Goal: Complete application form

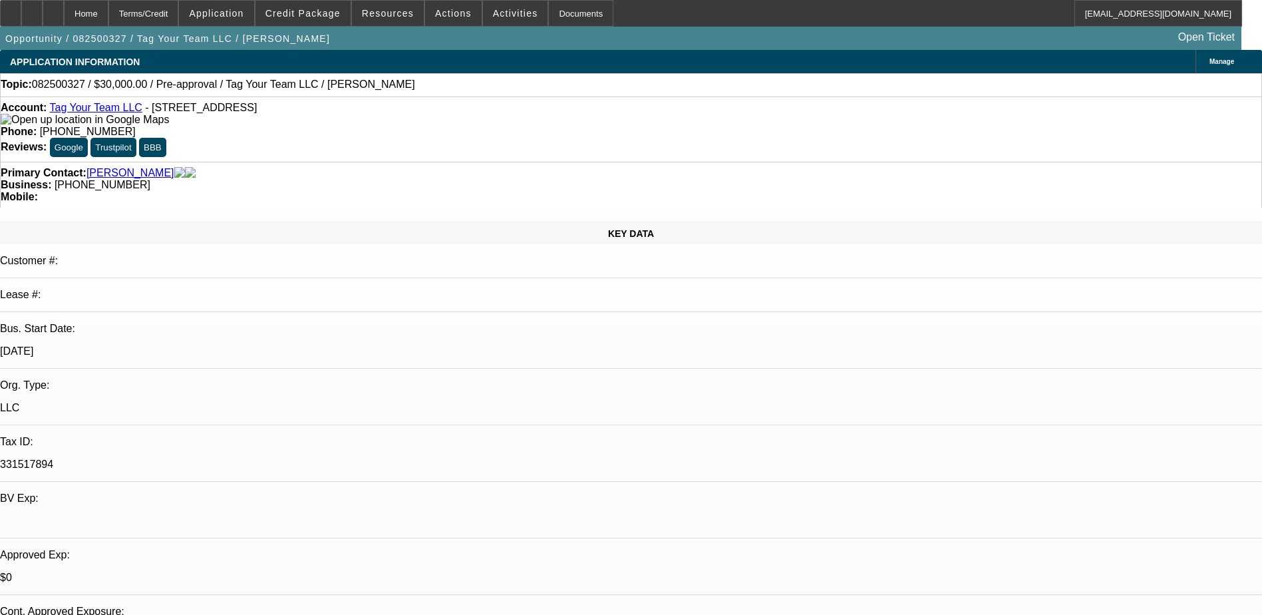
select select "0"
select select "2"
select select "0.1"
select select "4"
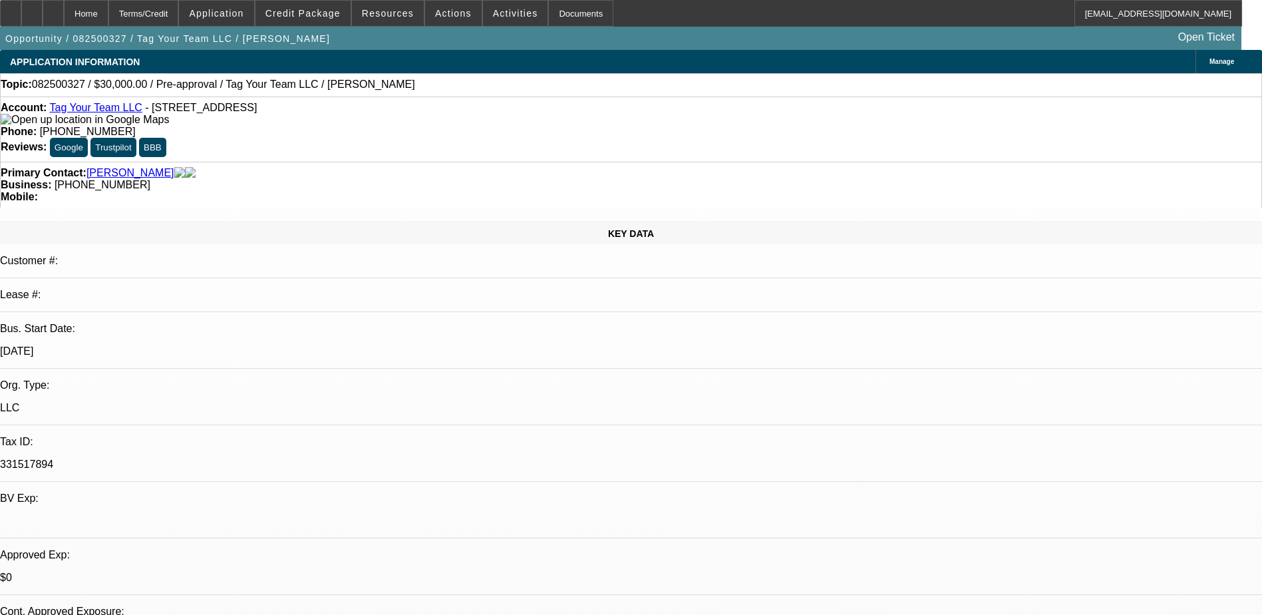
select select "0"
select select "2"
select select "0.1"
select select "1"
select select "2"
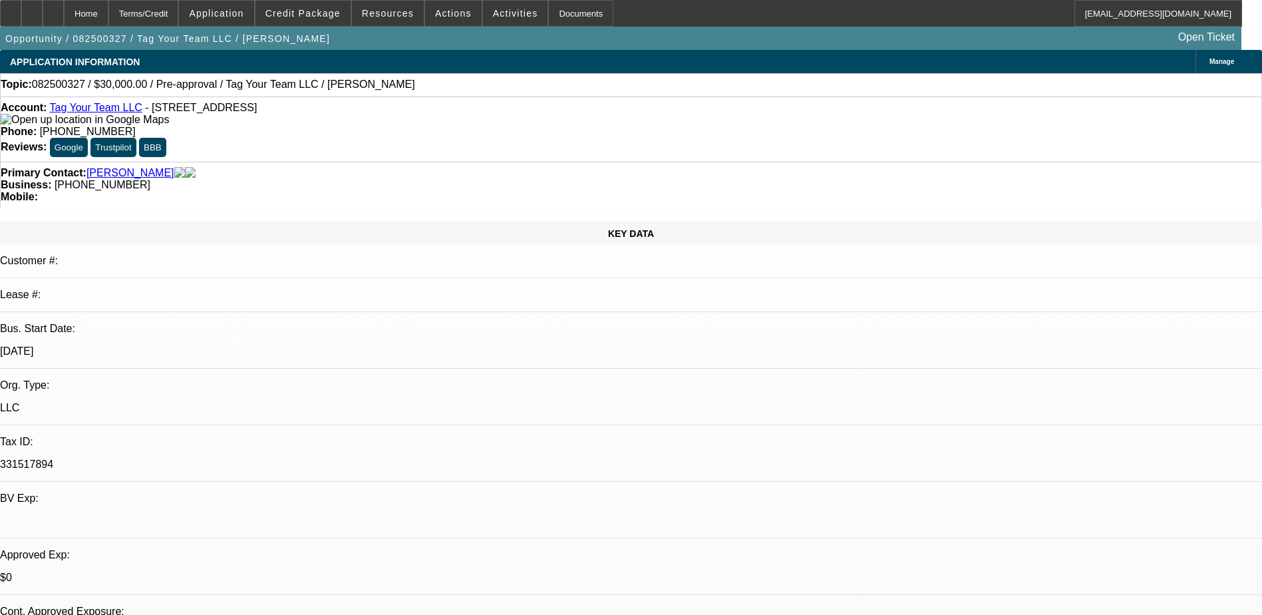
select select "4"
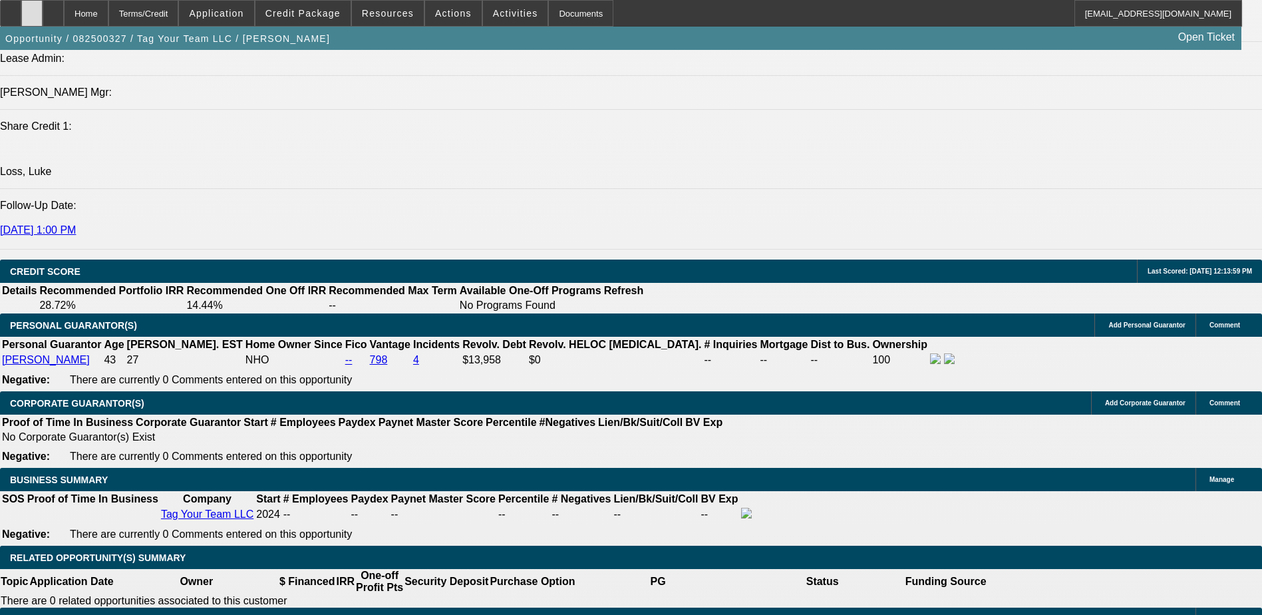
scroll to position [1531, 0]
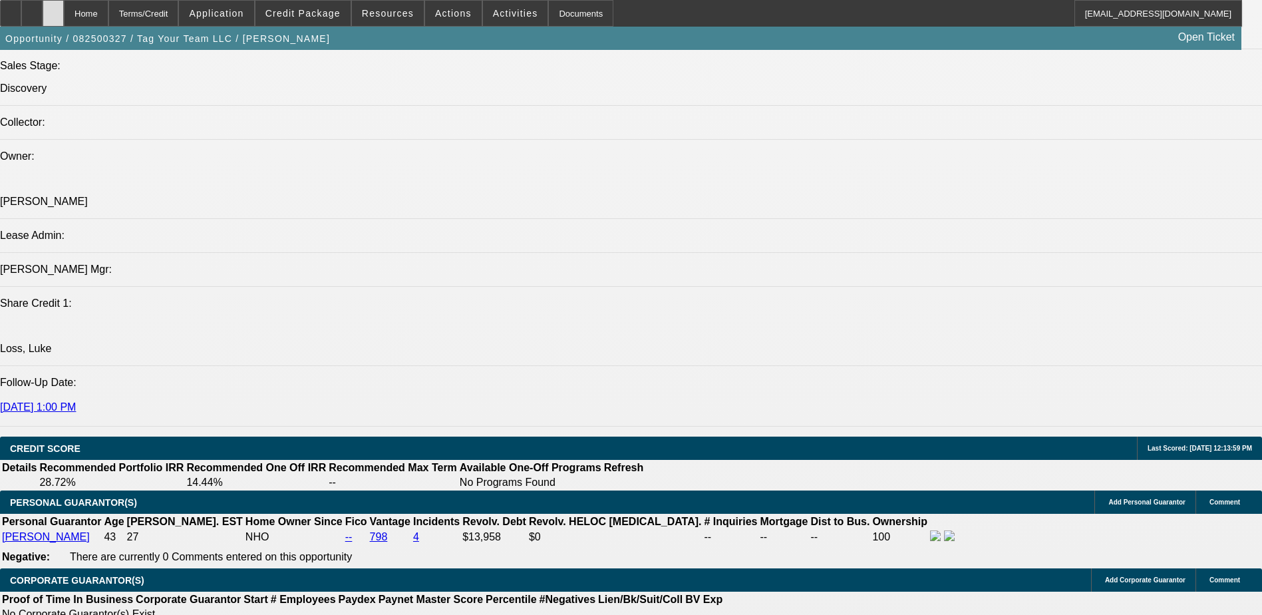
click at [64, 7] on div at bounding box center [53, 13] width 21 height 27
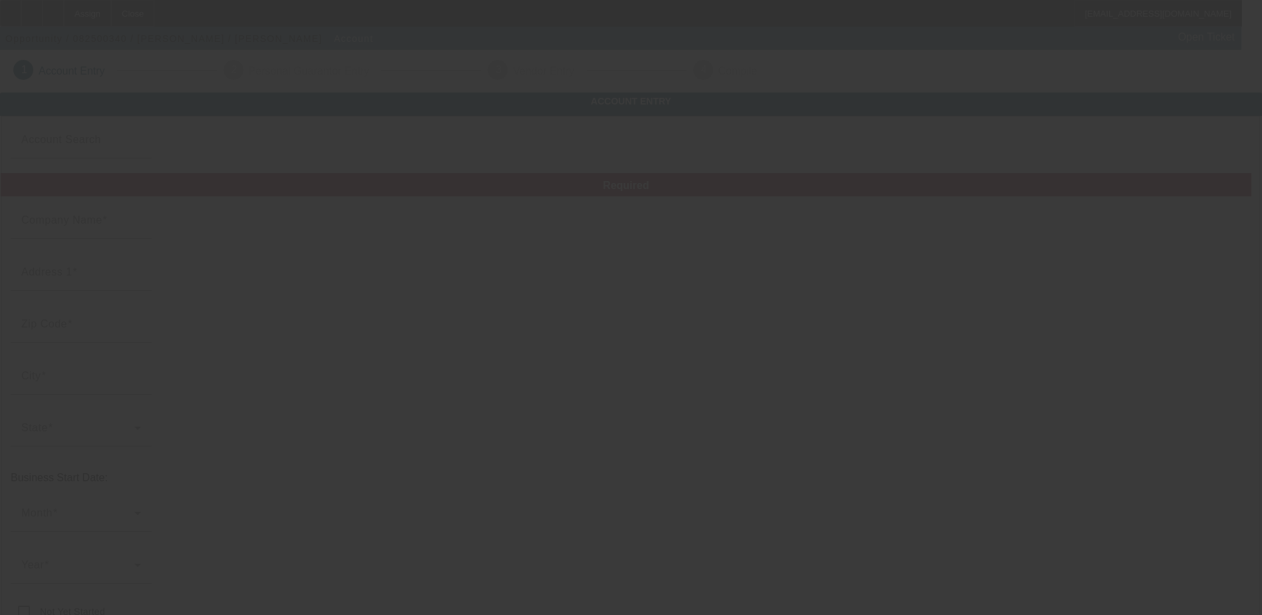
type input "Lance Outen"
type input "(839) 278-0211"
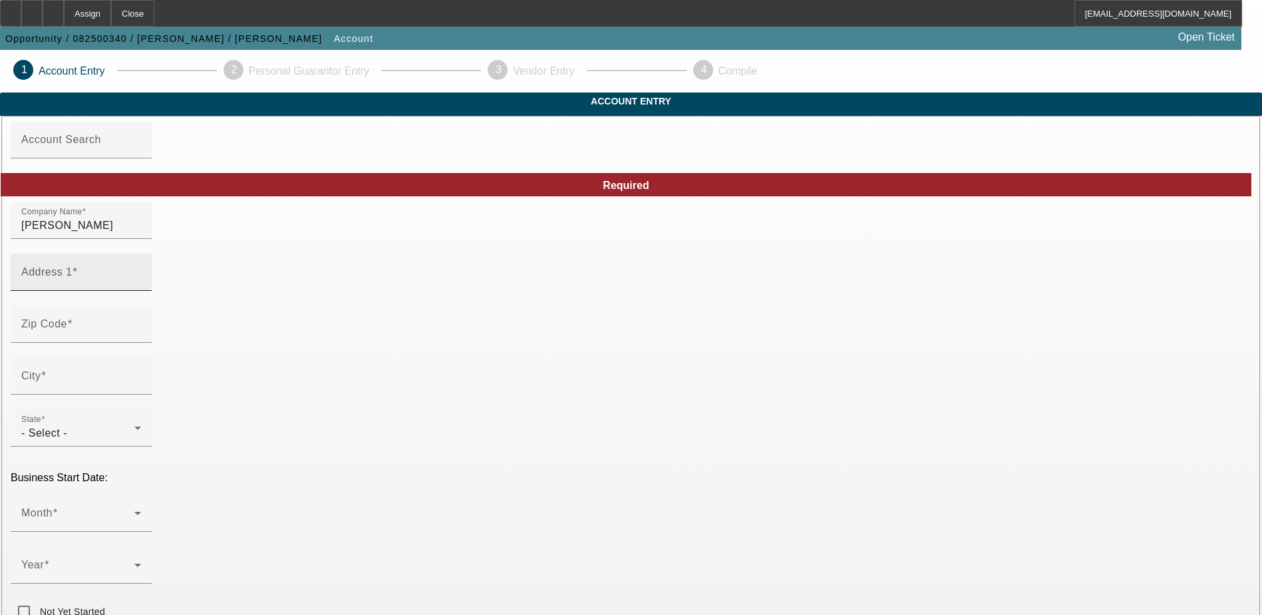
click at [141, 285] on input "Address 1" at bounding box center [81, 278] width 120 height 16
paste input "[STREET_ADDRESS]"
type input "[STREET_ADDRESS]"
click at [141, 337] on input "Zip Code" at bounding box center [81, 329] width 120 height 16
click at [67, 329] on mat-label "Zip Code" at bounding box center [44, 323] width 46 height 11
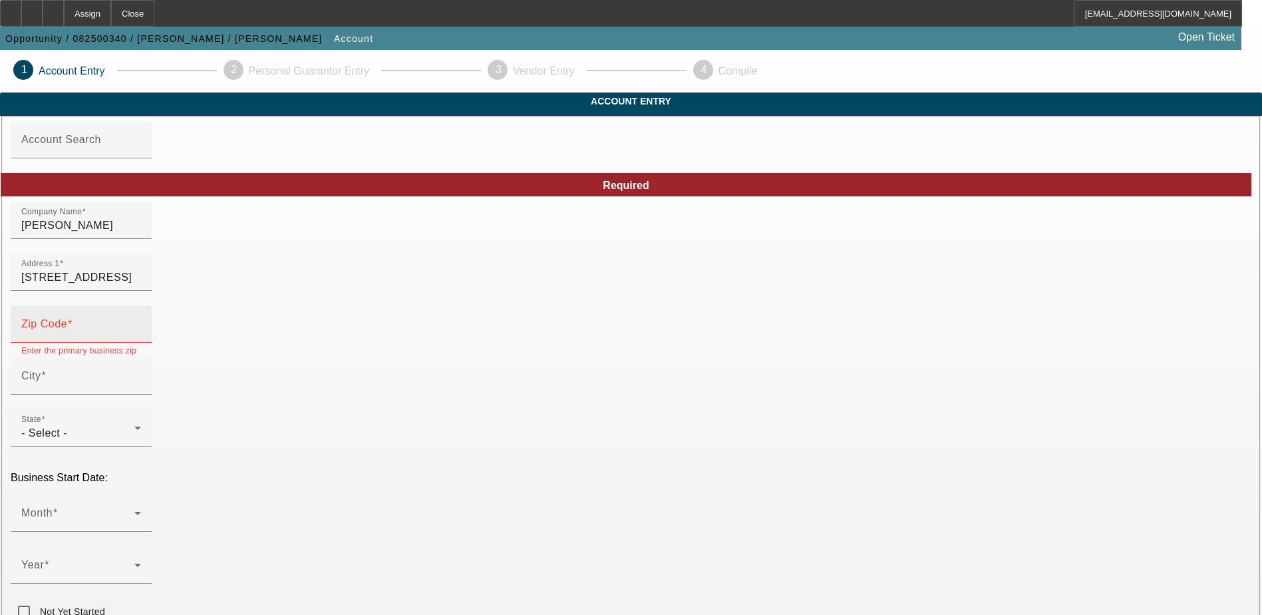
click at [141, 337] on input "Zip Code" at bounding box center [81, 329] width 120 height 16
paste input "29550"
type input "29550"
click at [141, 389] on input "City" at bounding box center [81, 381] width 120 height 16
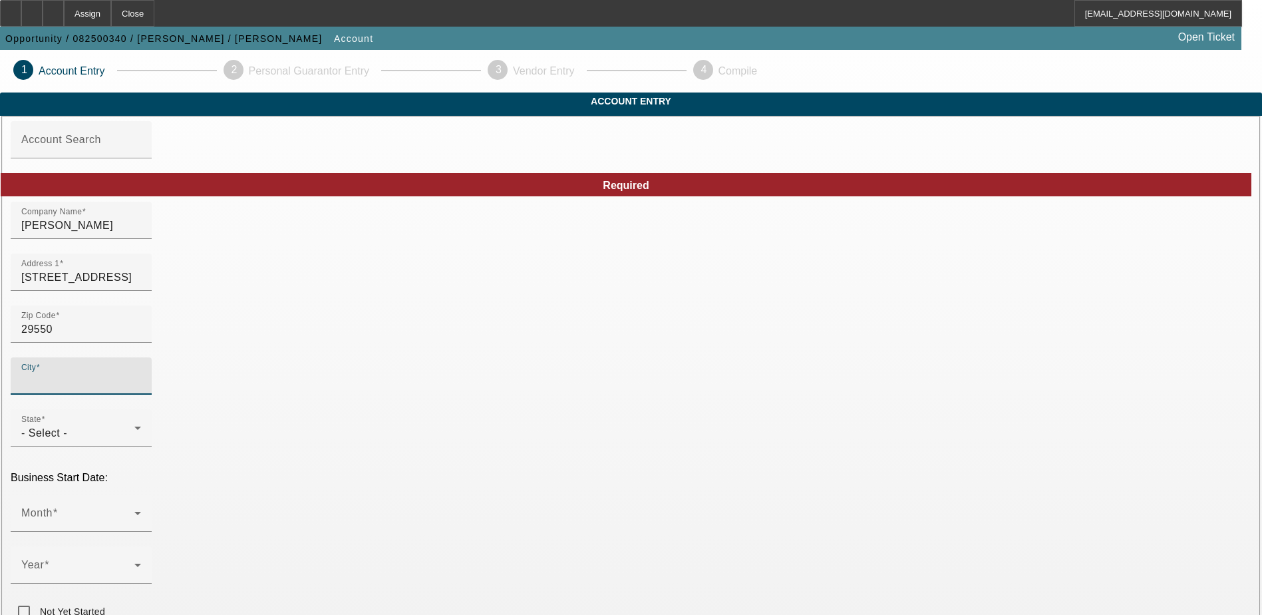
paste input "hartsville"
type input "[GEOGRAPHIC_DATA]"
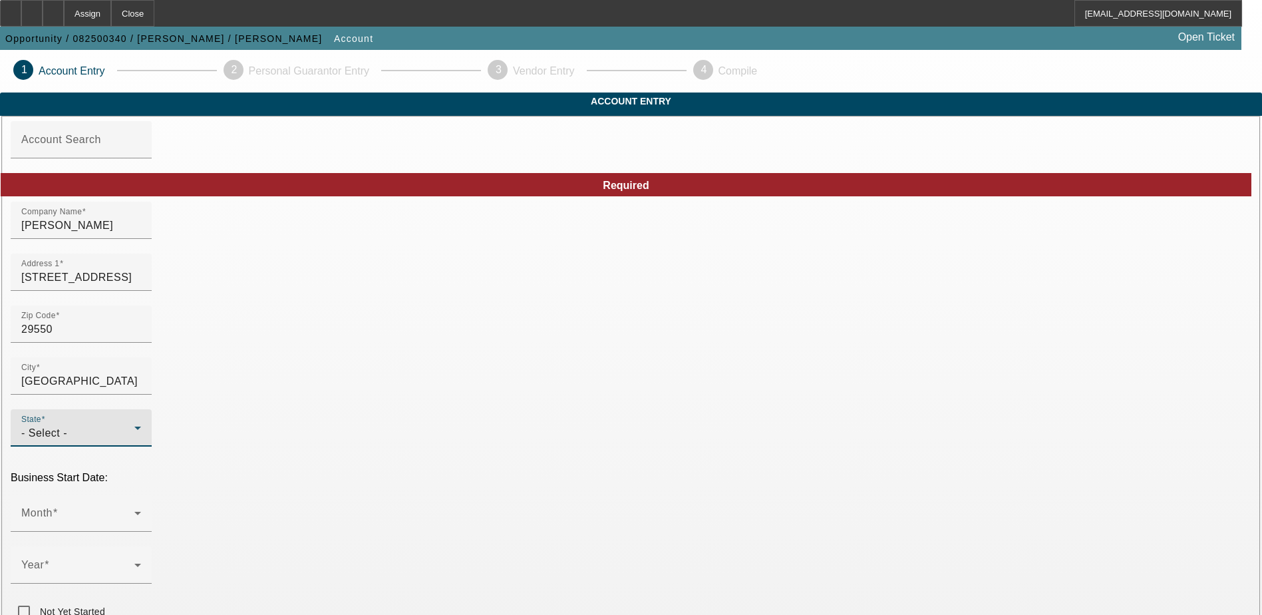
click at [134, 425] on div "- Select -" at bounding box center [77, 433] width 113 height 16
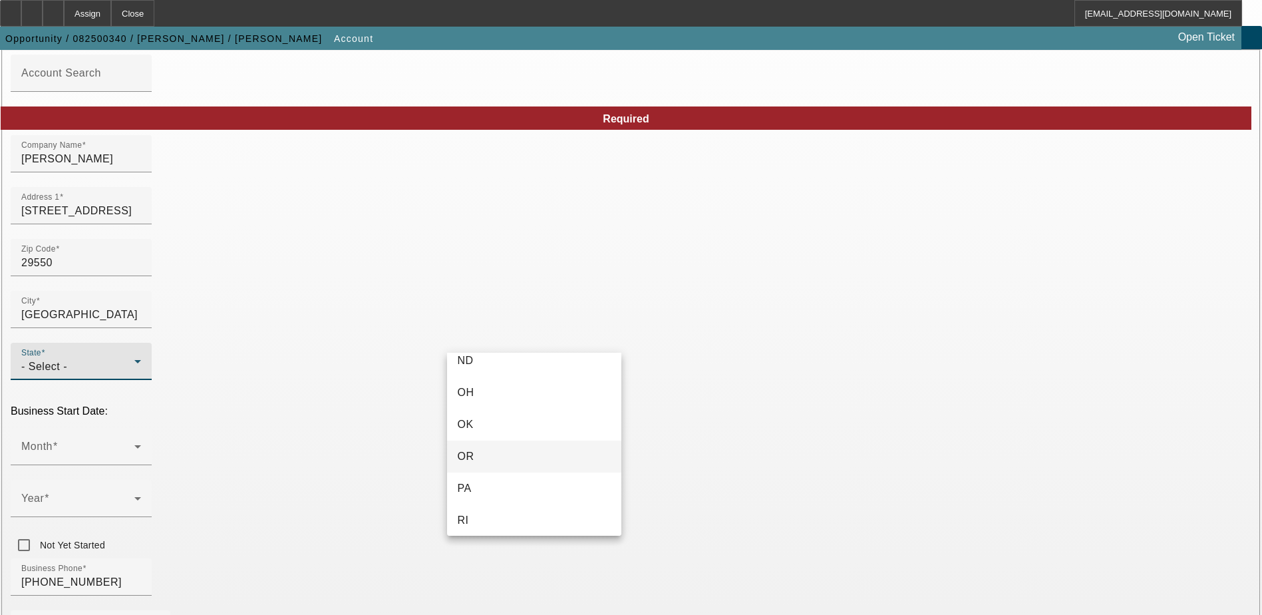
scroll to position [1264, 0]
click at [474, 416] on mat-option "SC" at bounding box center [534, 419] width 174 height 32
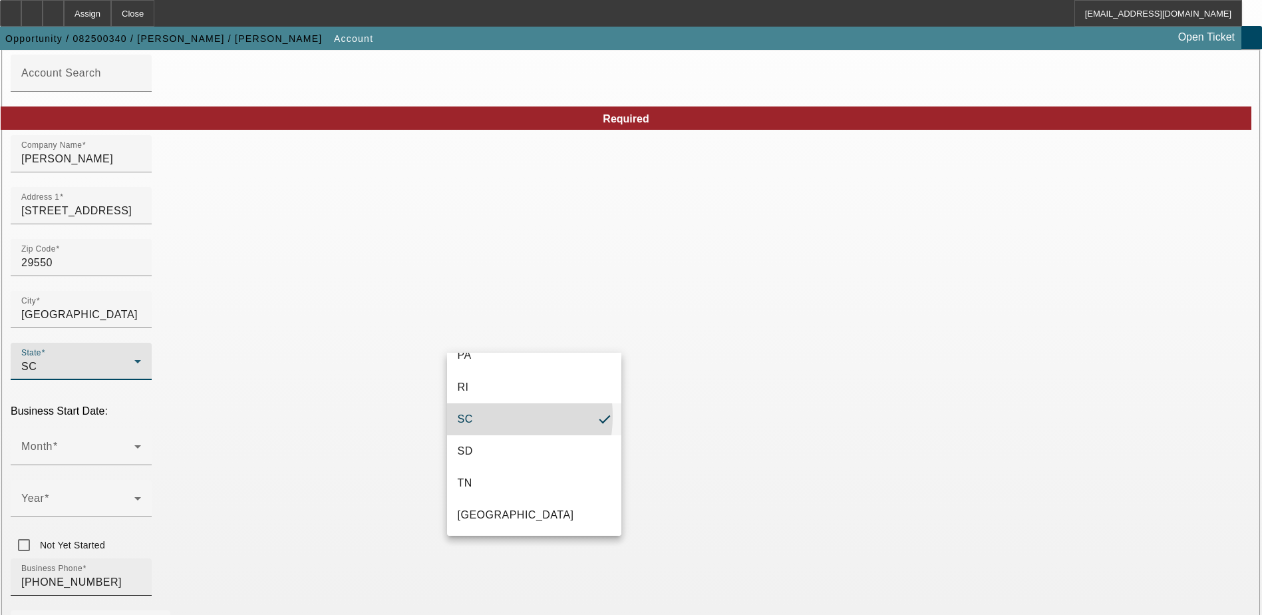
type input "Darlington"
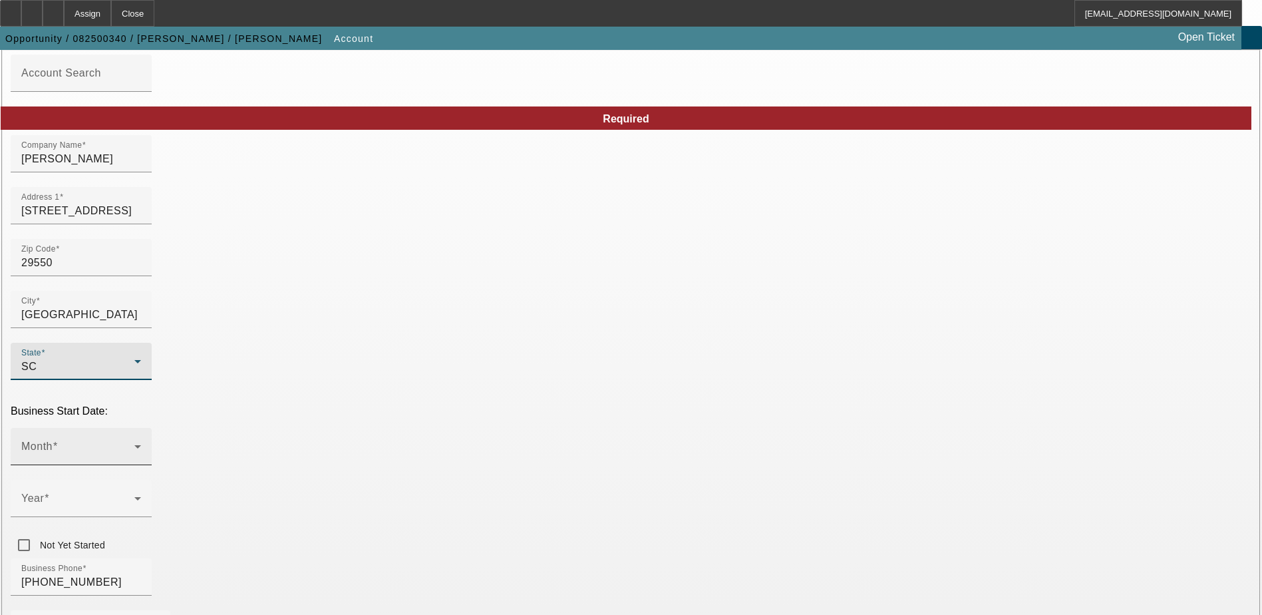
click at [134, 444] on span at bounding box center [77, 452] width 113 height 16
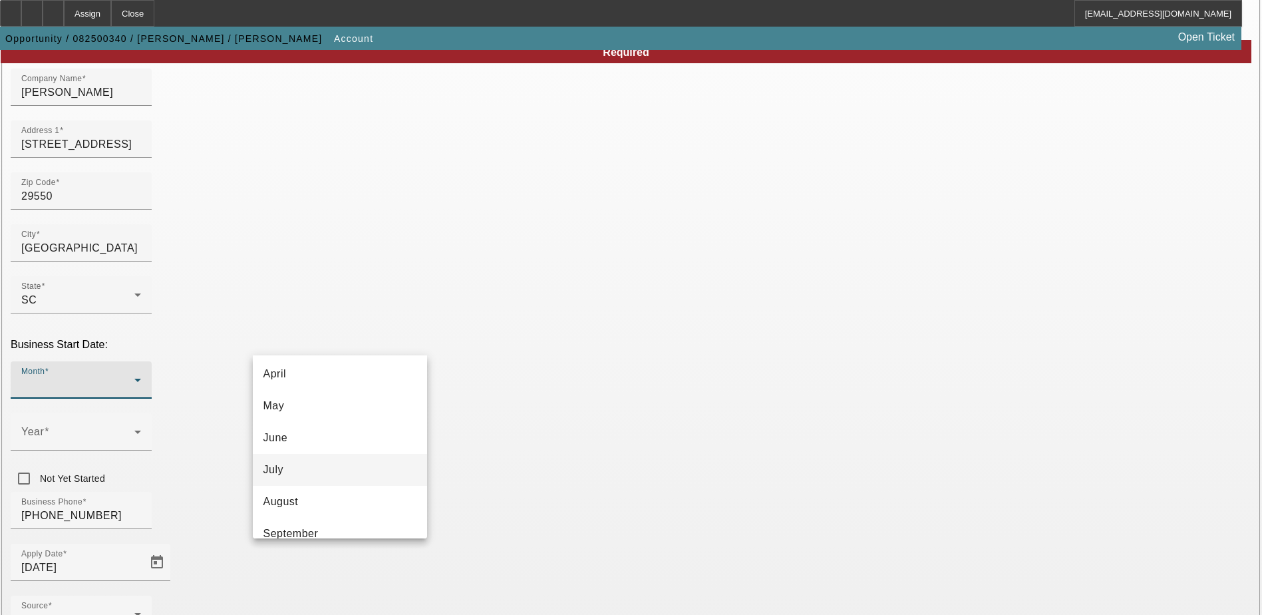
scroll to position [133, 0]
drag, startPoint x: 302, startPoint y: 437, endPoint x: 297, endPoint y: 442, distance: 7.1
click at [302, 437] on mat-option "June" at bounding box center [340, 435] width 174 height 32
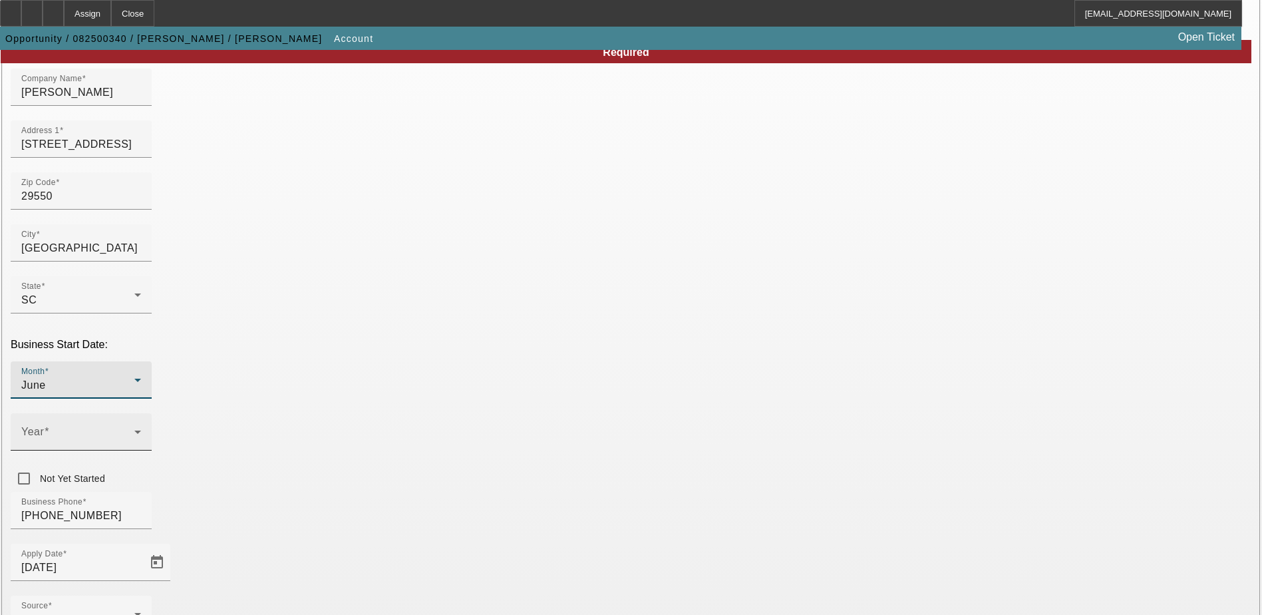
click at [141, 413] on div "Year" at bounding box center [81, 431] width 120 height 37
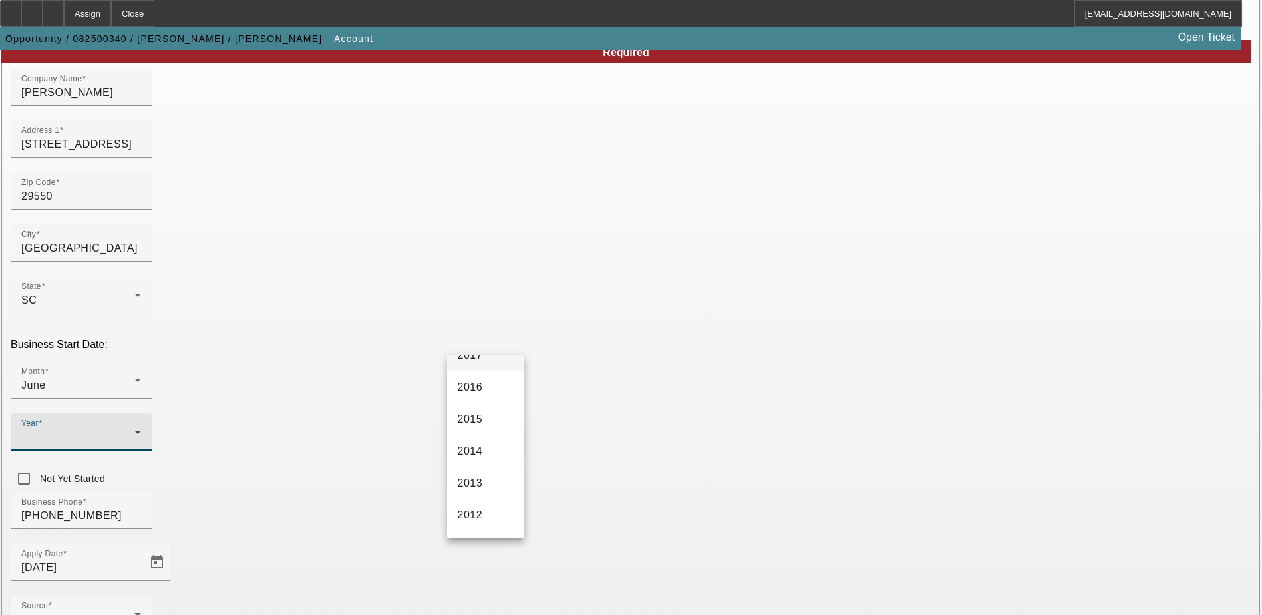
scroll to position [200, 0]
click at [466, 430] on span "2020" at bounding box center [470, 433] width 25 height 16
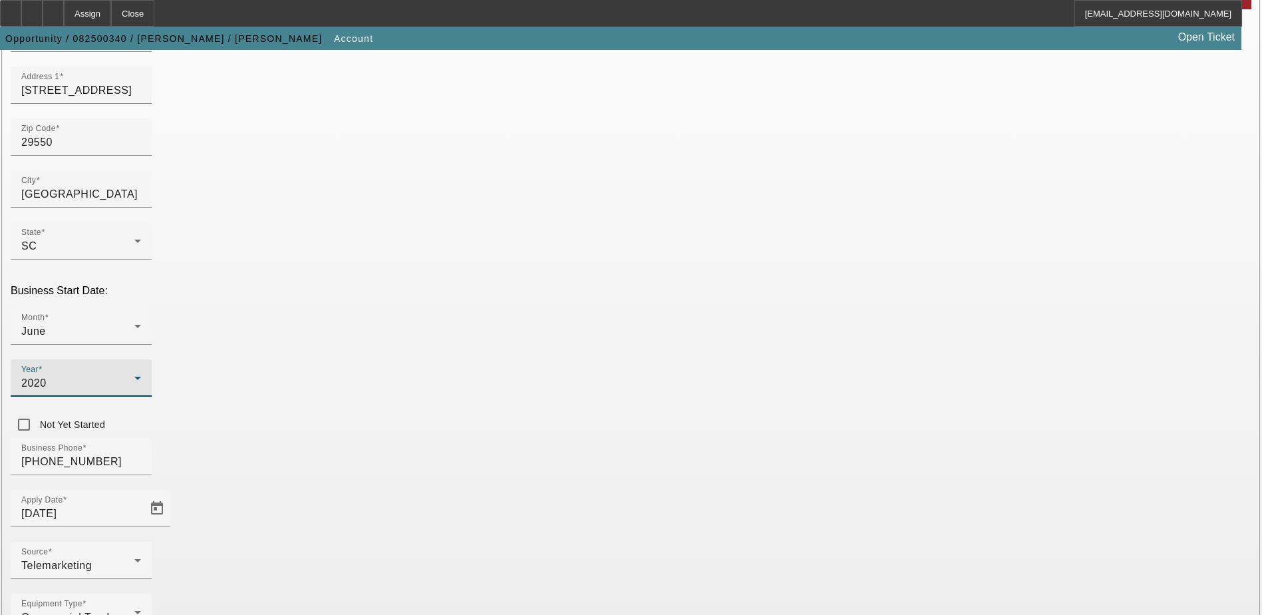
scroll to position [225, 0]
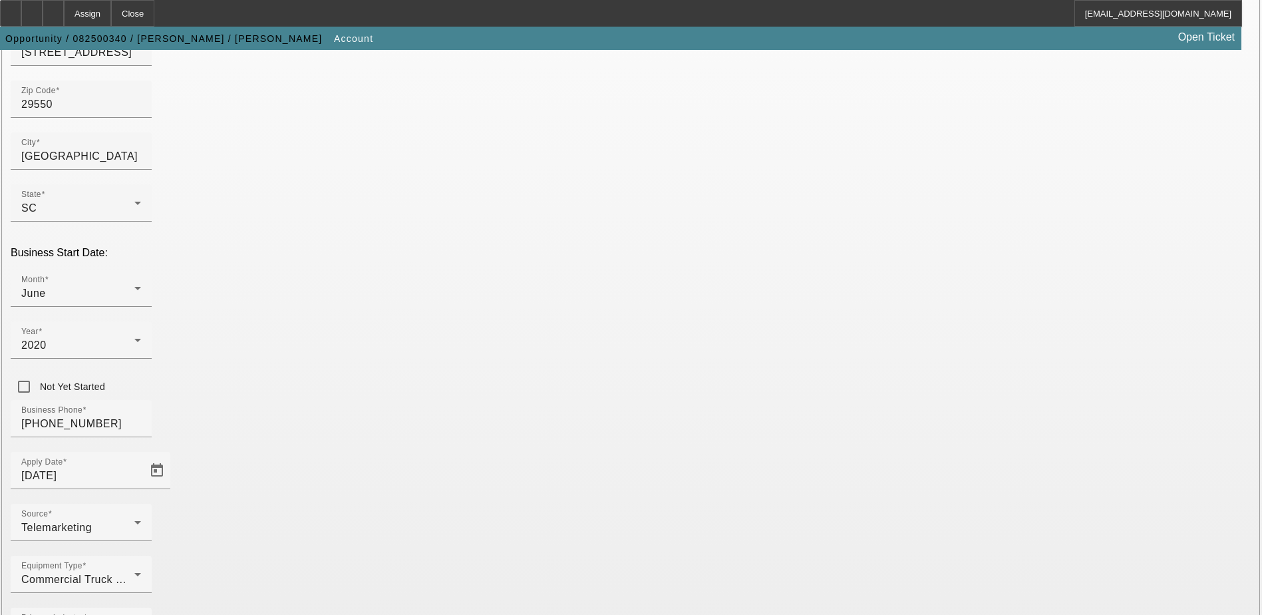
paste input "851477780"
type input "851477780"
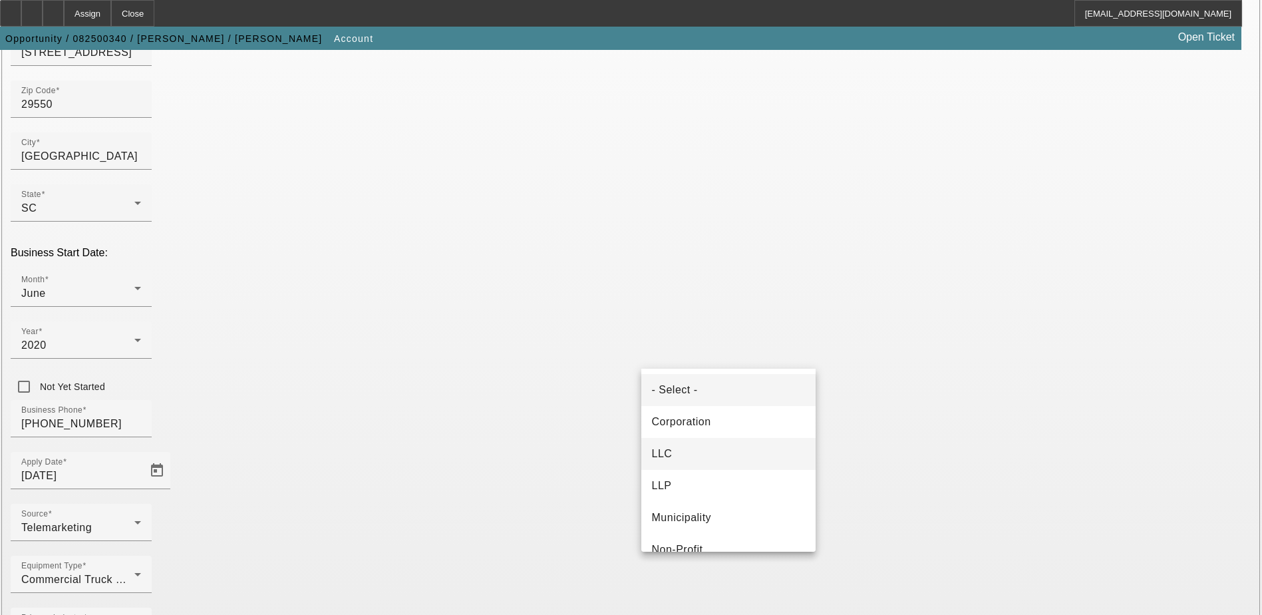
click at [679, 454] on mat-option "LLC" at bounding box center [729, 454] width 174 height 32
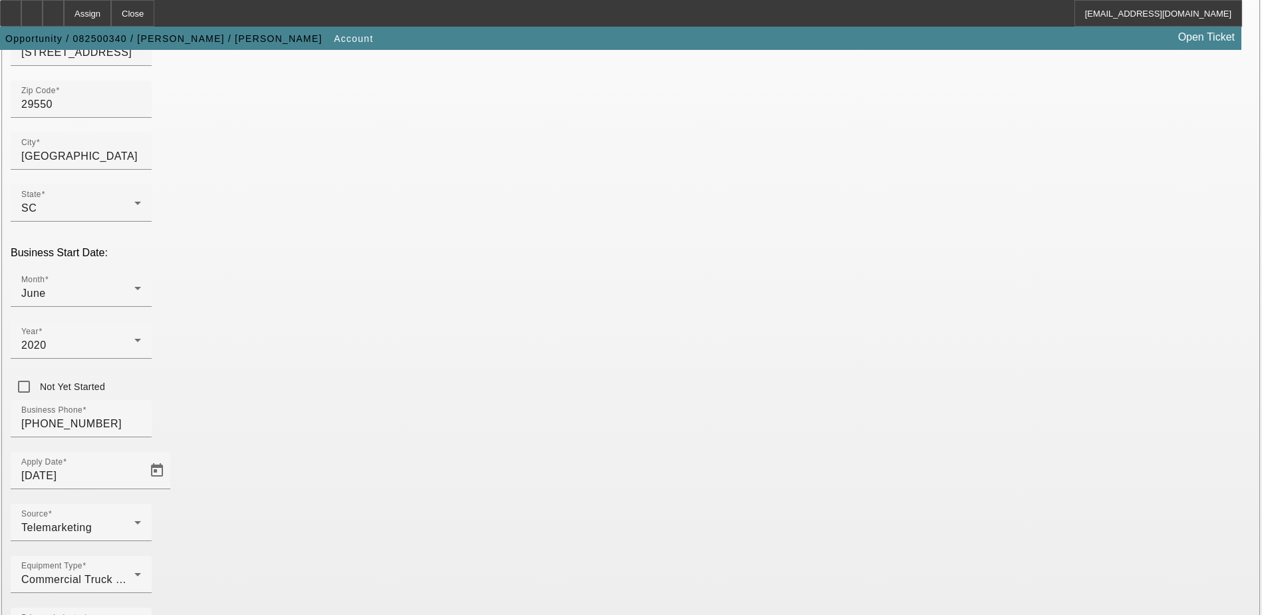
drag, startPoint x: 518, startPoint y: 409, endPoint x: 517, endPoint y: 417, distance: 8.1
click at [514, 556] on div "Equipment Type Commercial Truck Other" at bounding box center [631, 582] width 1241 height 52
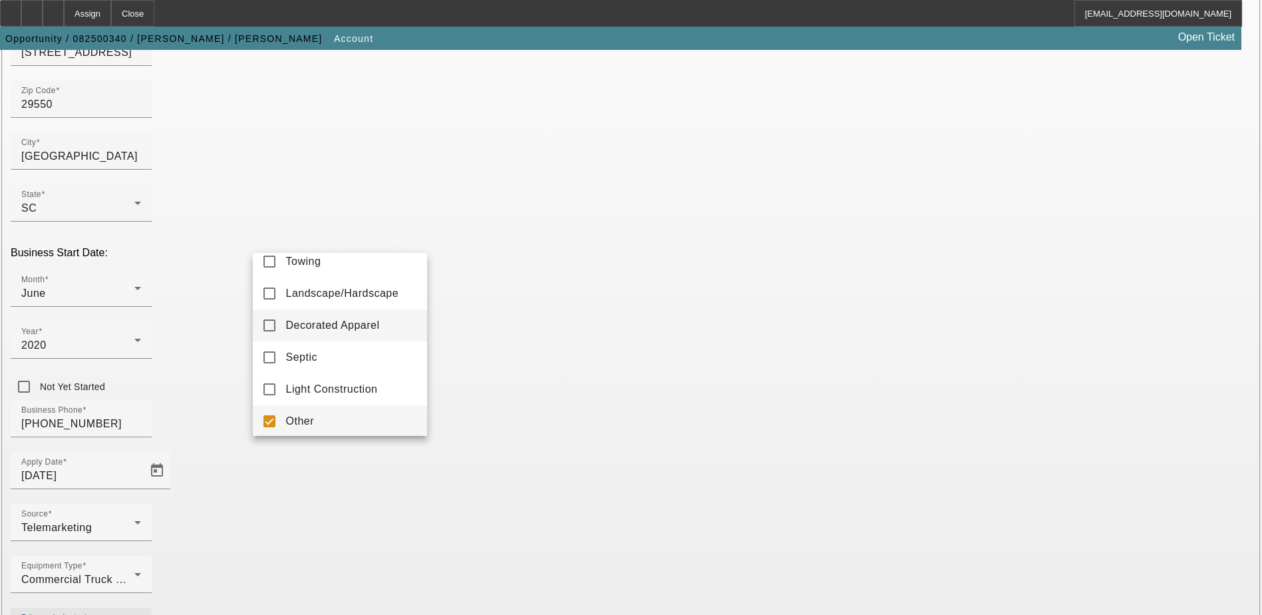
scroll to position [19, 0]
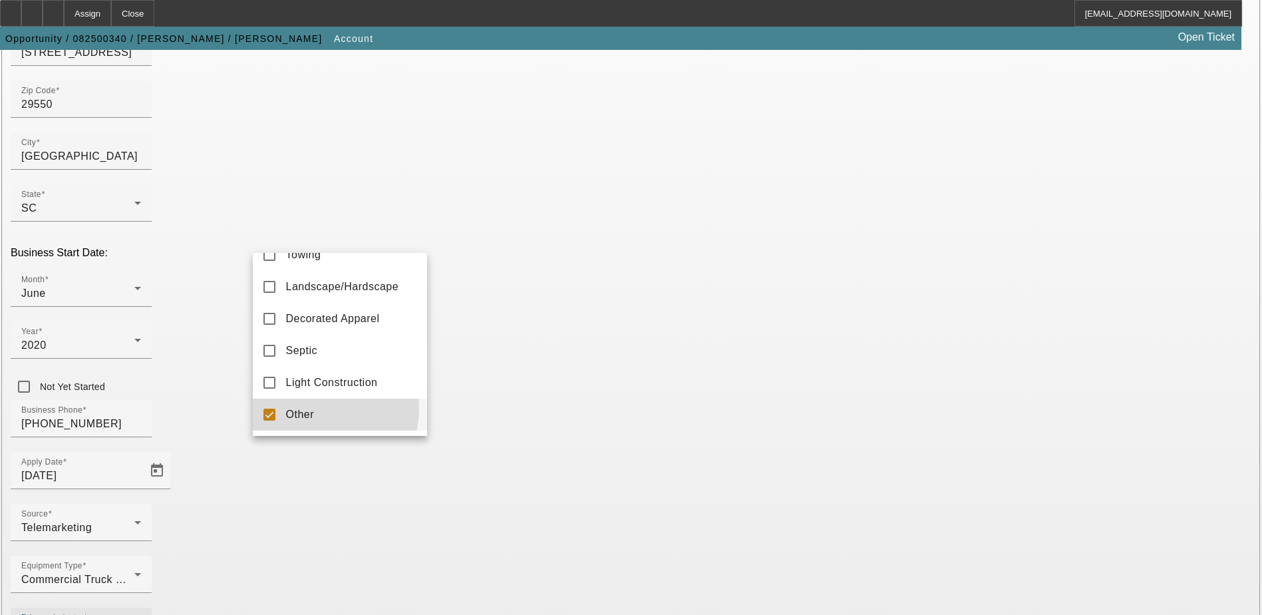
click at [313, 408] on mat-option "Other" at bounding box center [340, 415] width 174 height 32
click at [542, 462] on div at bounding box center [631, 307] width 1262 height 615
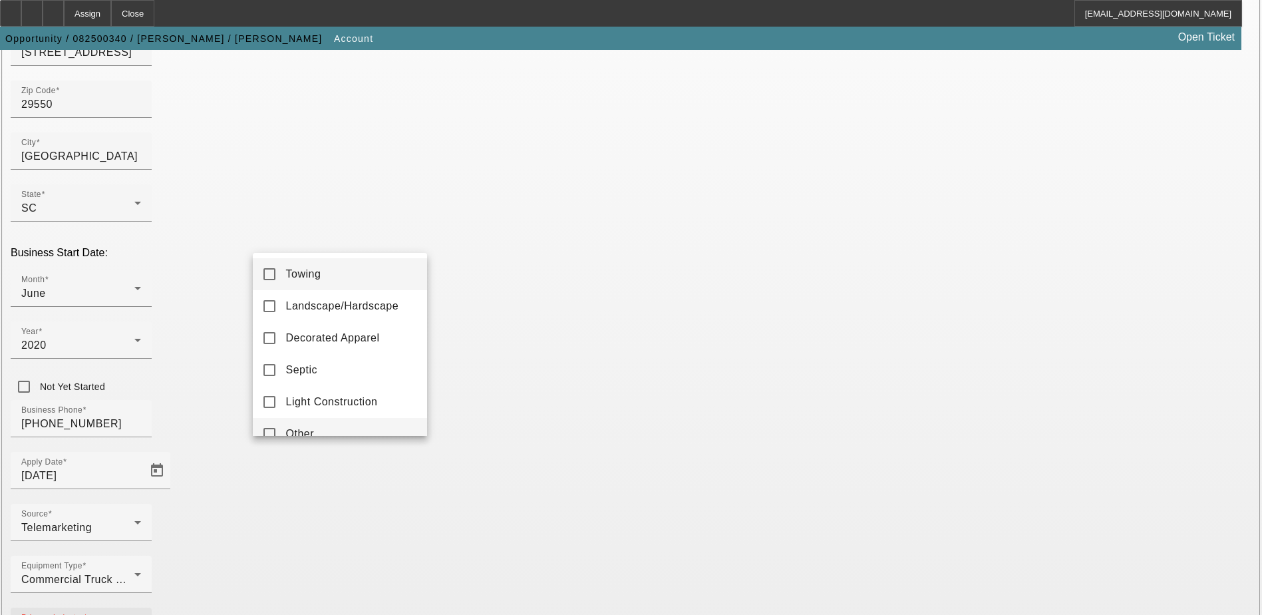
click at [317, 422] on mat-option "Other" at bounding box center [340, 434] width 174 height 32
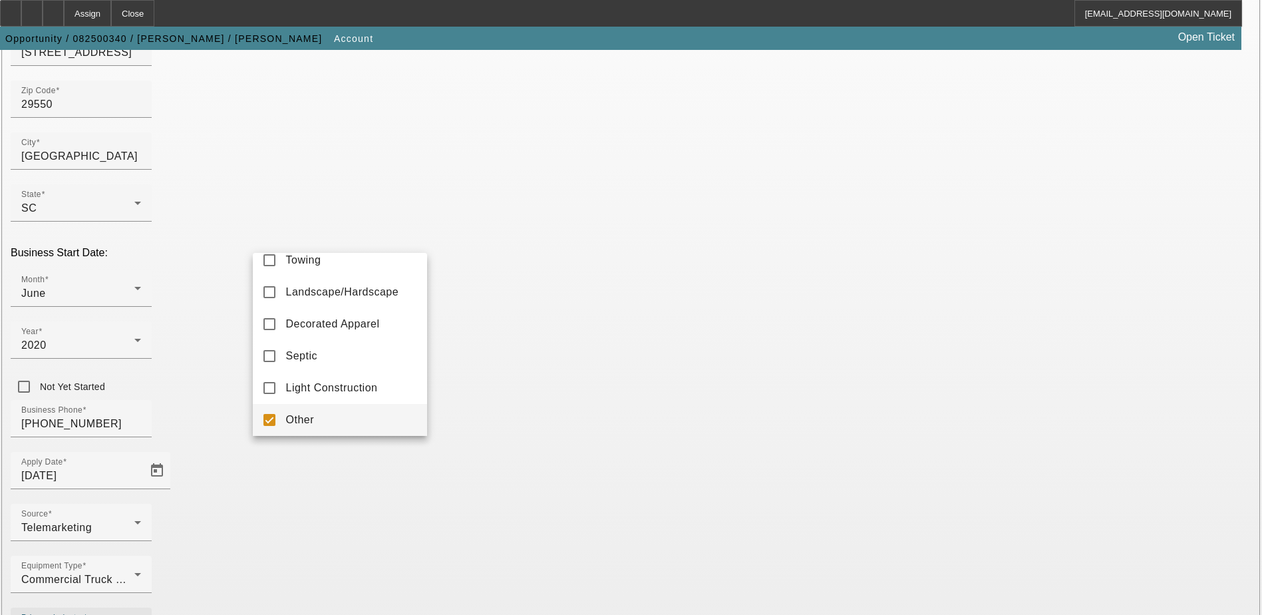
click at [516, 439] on div at bounding box center [631, 307] width 1262 height 615
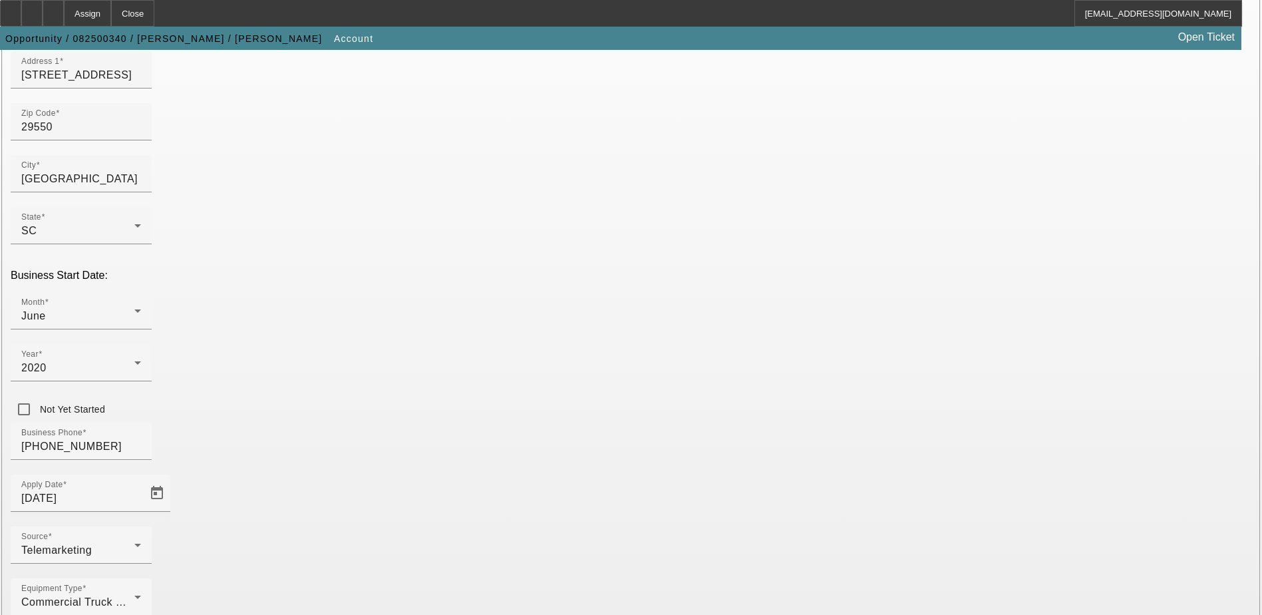
scroll to position [225, 0]
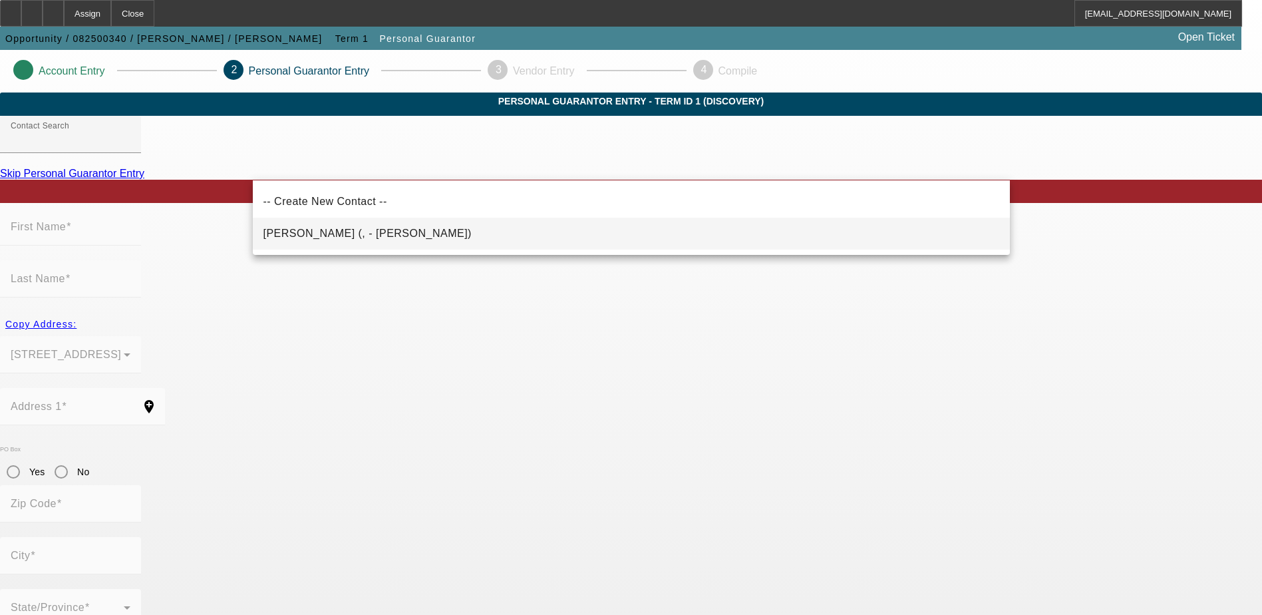
click at [351, 236] on span "Outen, Lance (, - Lance Outen)" at bounding box center [368, 233] width 208 height 11
type input "Outen, Lance (, - Lance Outen)"
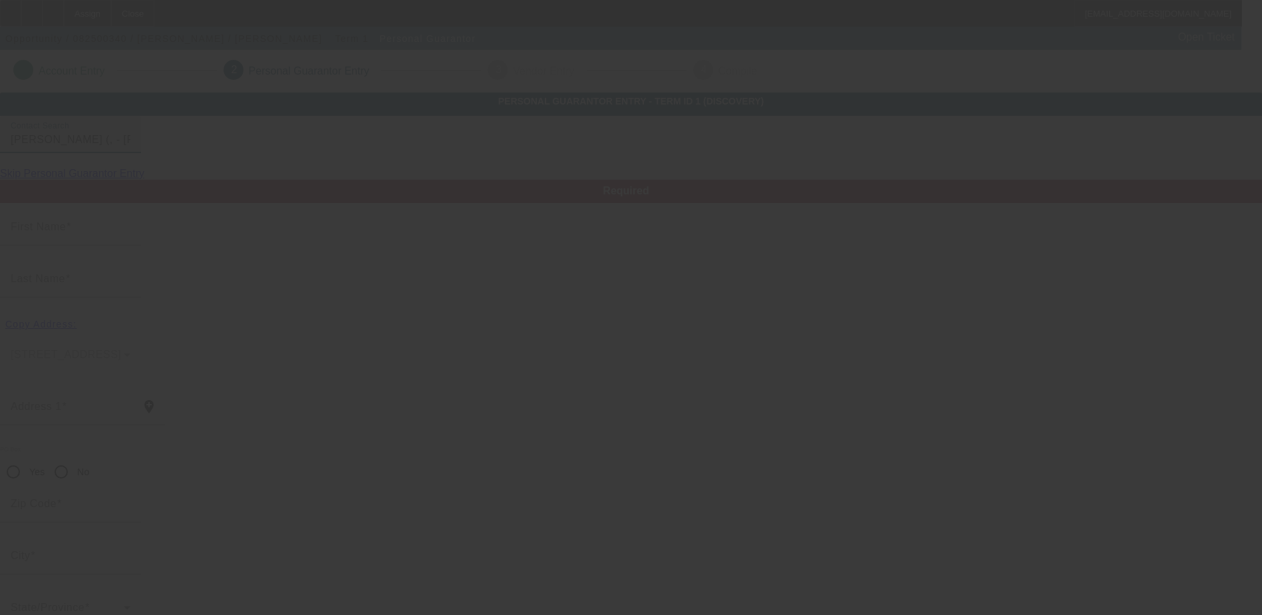
type input "Lance"
type input "Outen"
radio input "true"
type input "[PHONE_NUMBER]"
type input "4phase4autotransport@gmail.com"
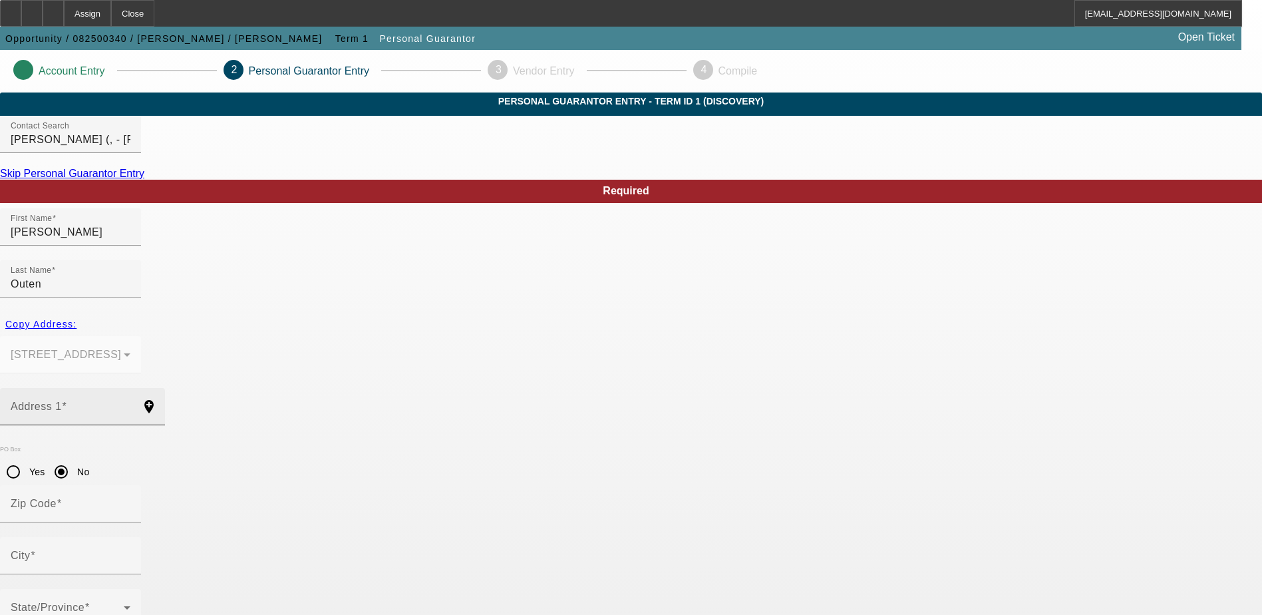
click at [130, 404] on input "Address 1" at bounding box center [71, 412] width 120 height 16
paste input "[STREET_ADDRESS]"
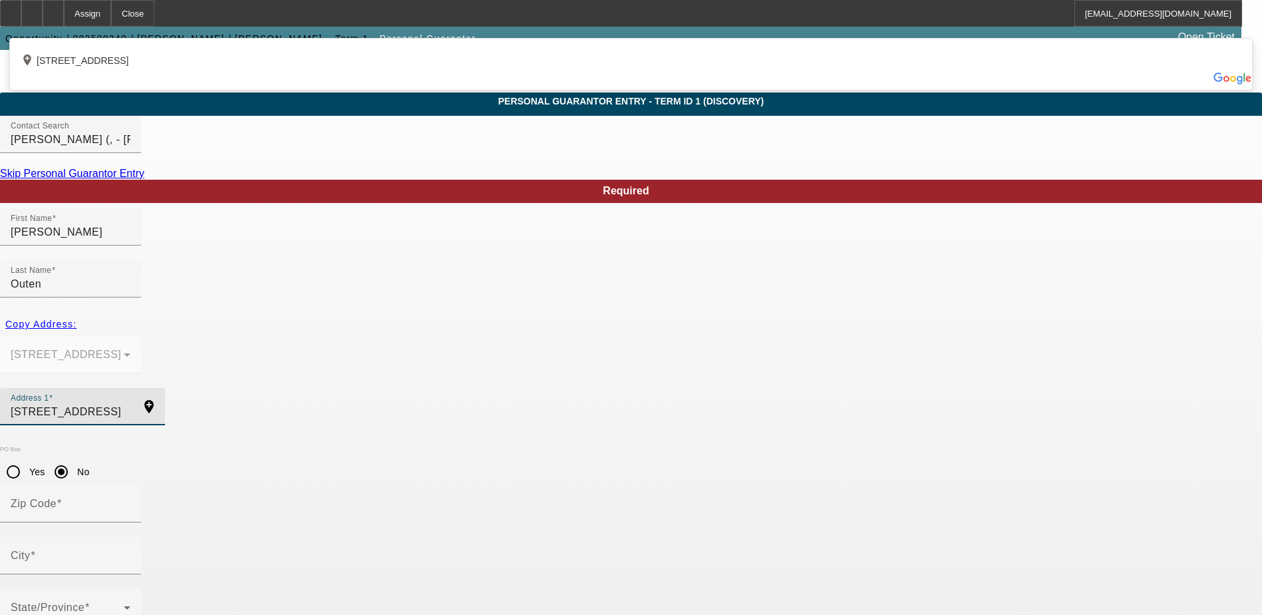
type input "[STREET_ADDRESS]"
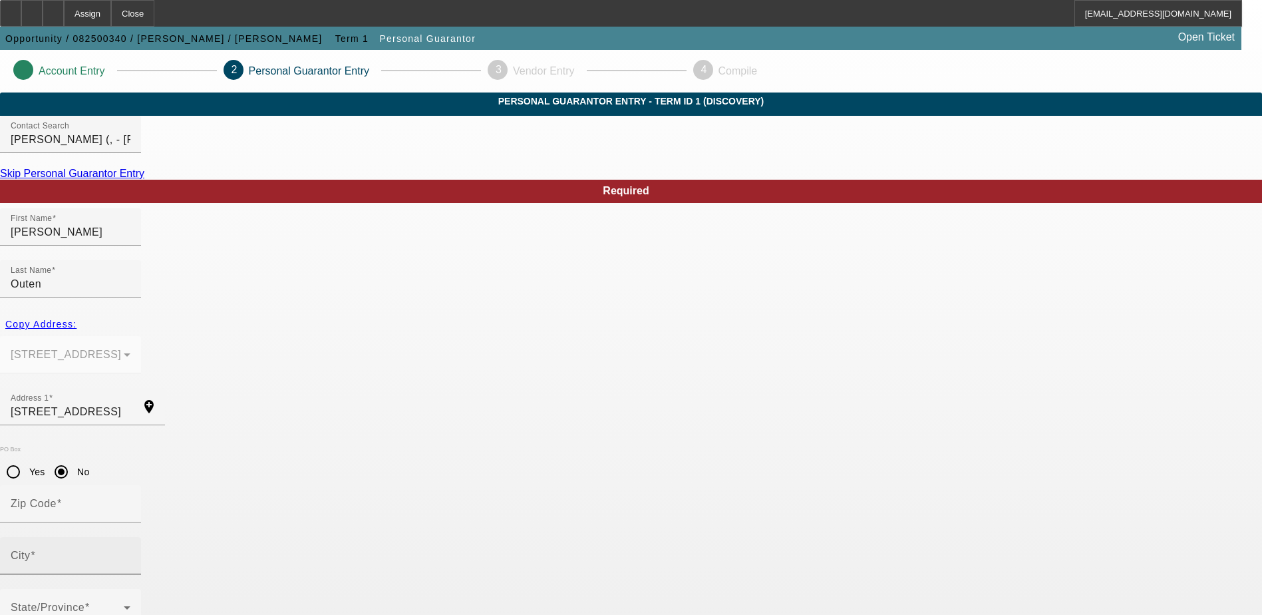
click at [130, 537] on div "City" at bounding box center [71, 555] width 120 height 37
paste input "hartsville"
type input "hartsville"
click at [130, 485] on div "Zip Code" at bounding box center [71, 503] width 120 height 37
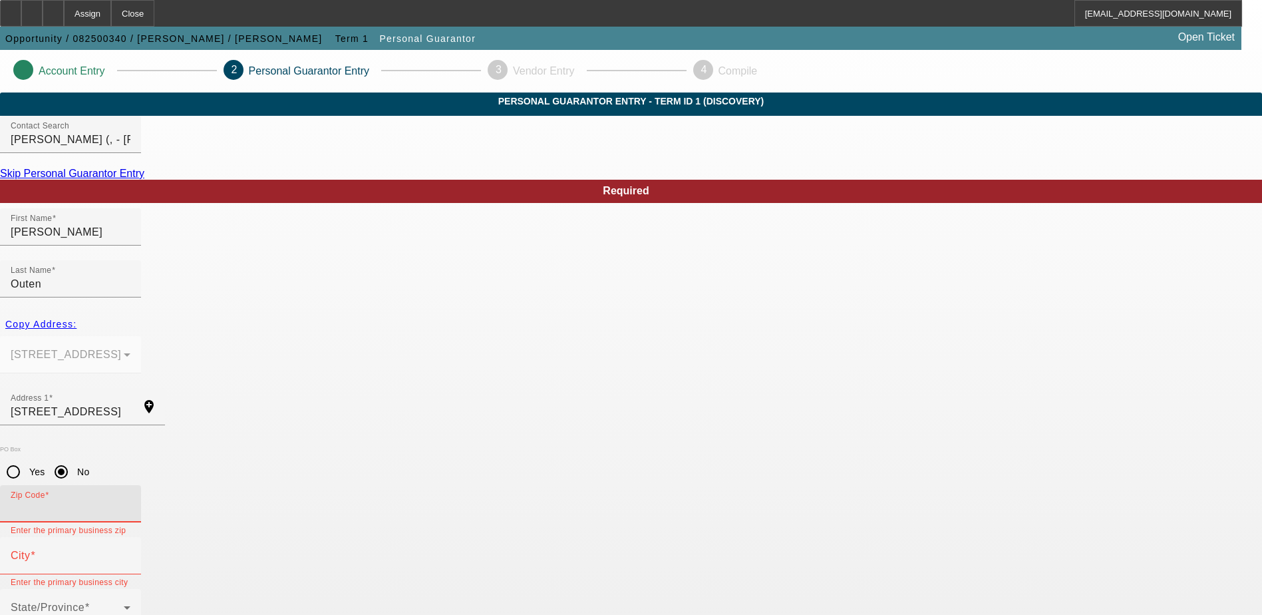
paste input "29550"
type input "29550"
click at [31, 550] on mat-label "City" at bounding box center [21, 555] width 20 height 11
click at [130, 553] on input "City" at bounding box center [71, 561] width 120 height 16
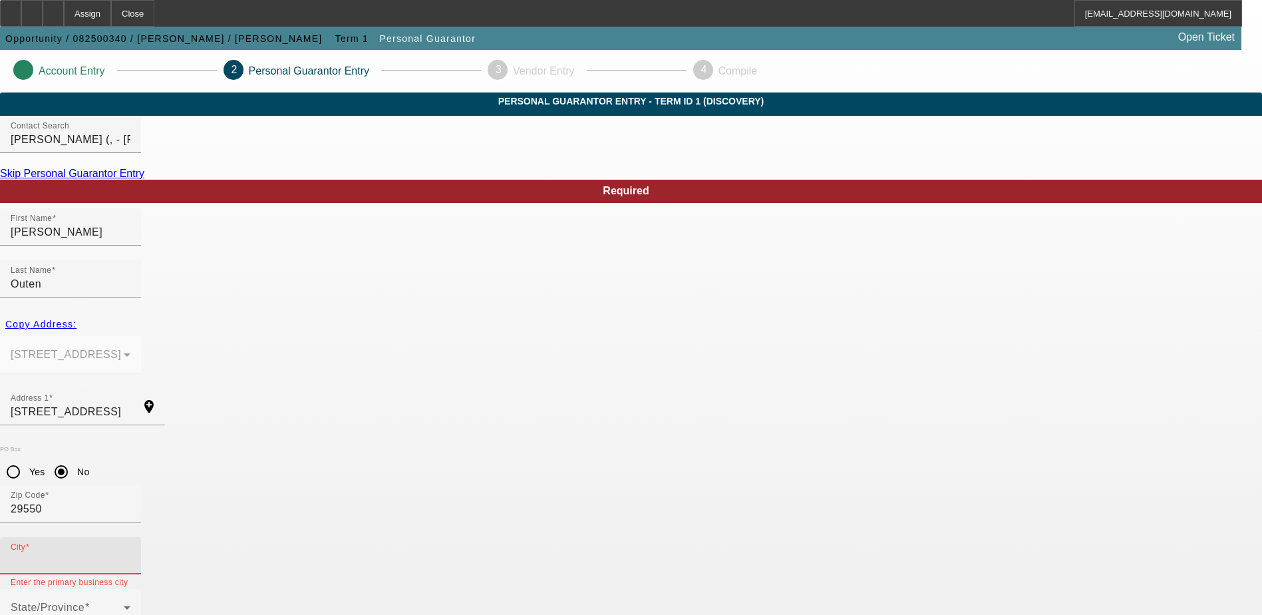
paste input "hartsville"
type input "hartsville"
click at [124, 605] on span at bounding box center [67, 613] width 113 height 16
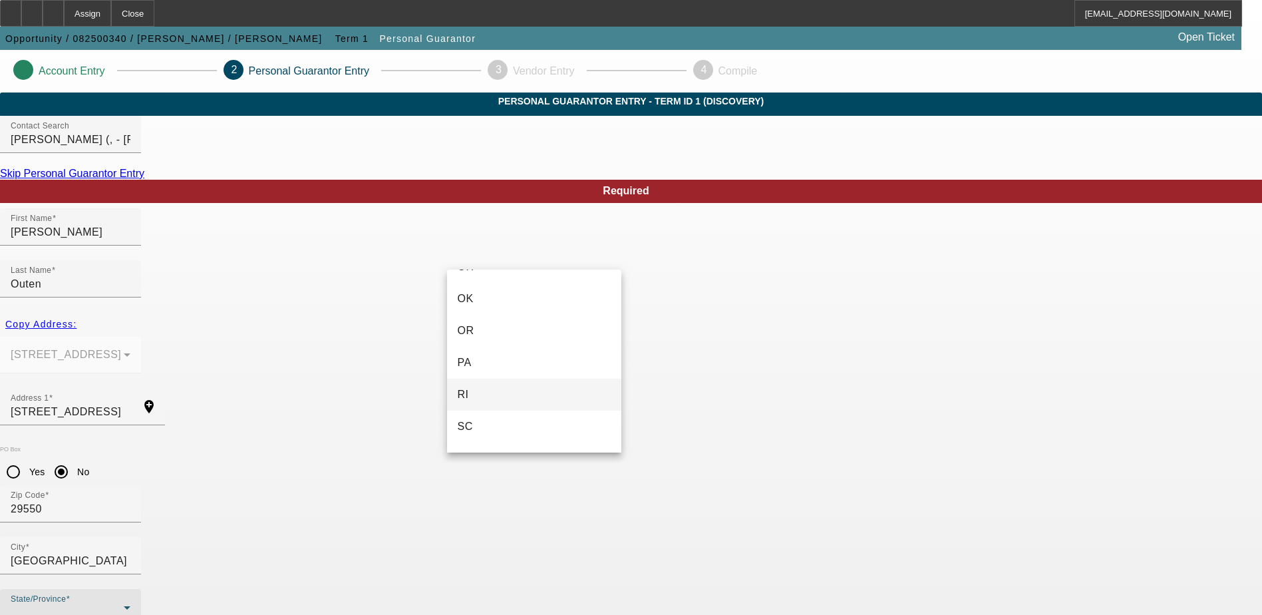
scroll to position [1198, 0]
click at [475, 409] on mat-option "SC" at bounding box center [534, 403] width 174 height 32
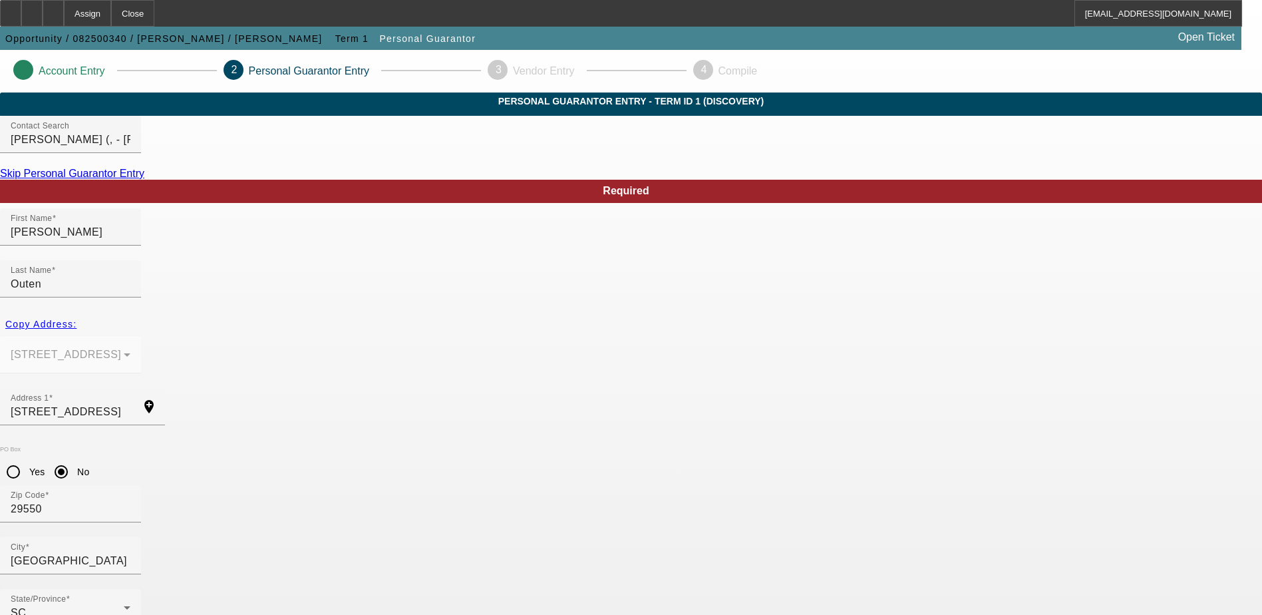
drag, startPoint x: 301, startPoint y: 572, endPoint x: 278, endPoint y: 570, distance: 23.4
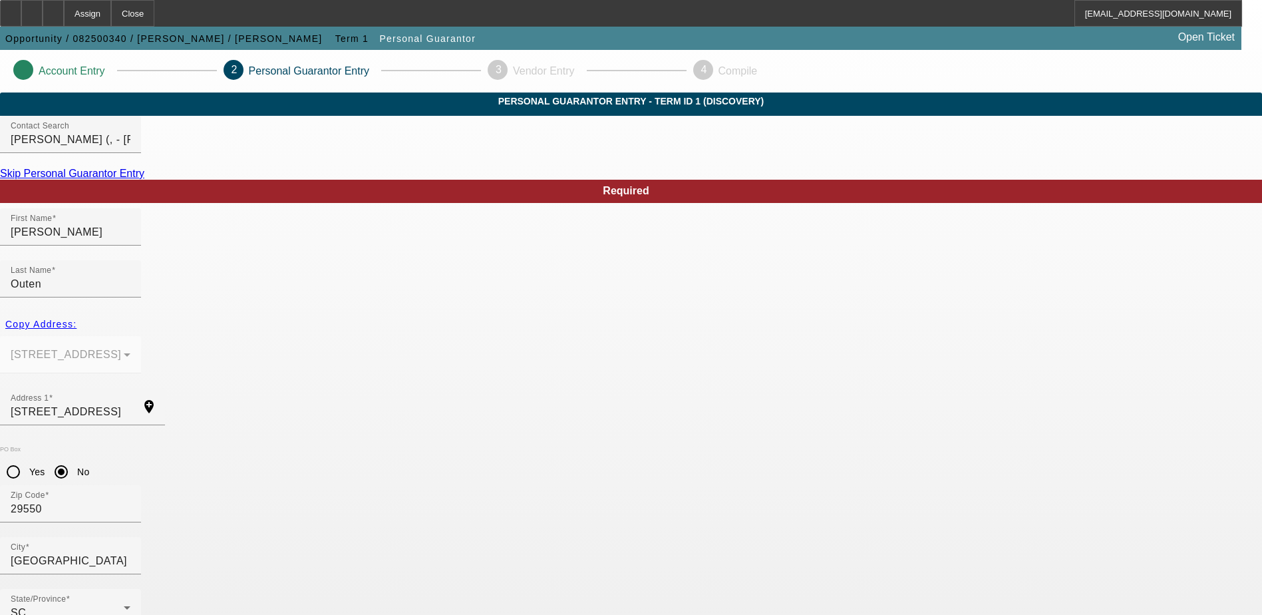
paste input "250-77-8061"
type input "250-77-8061"
type input "100"
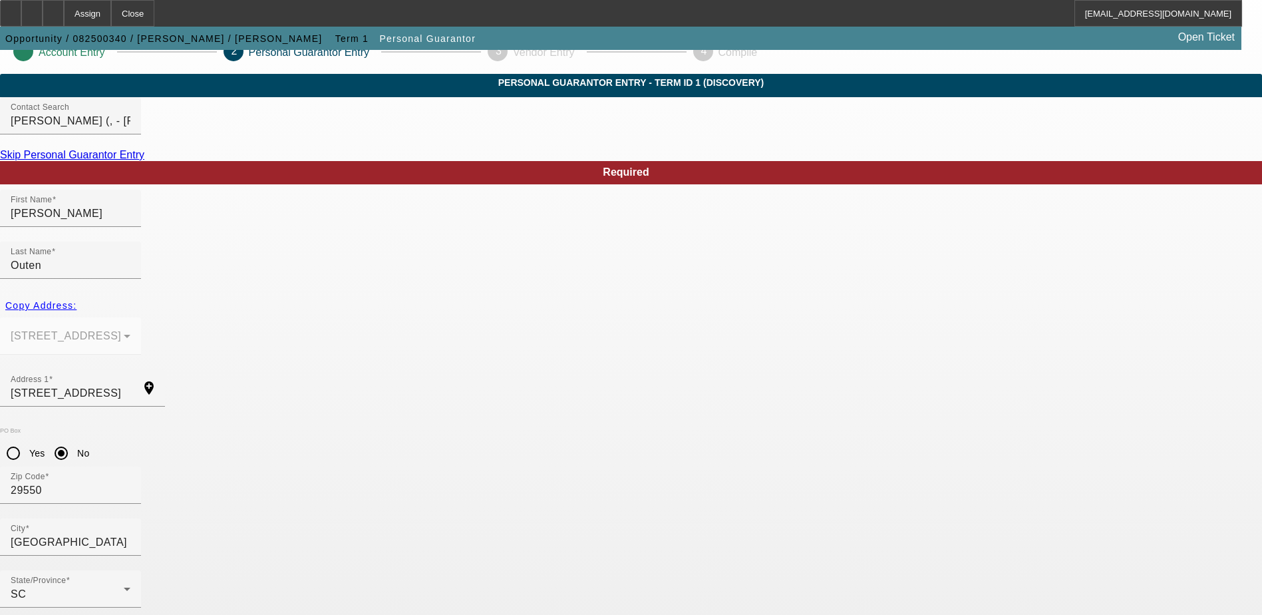
scroll to position [36, 0]
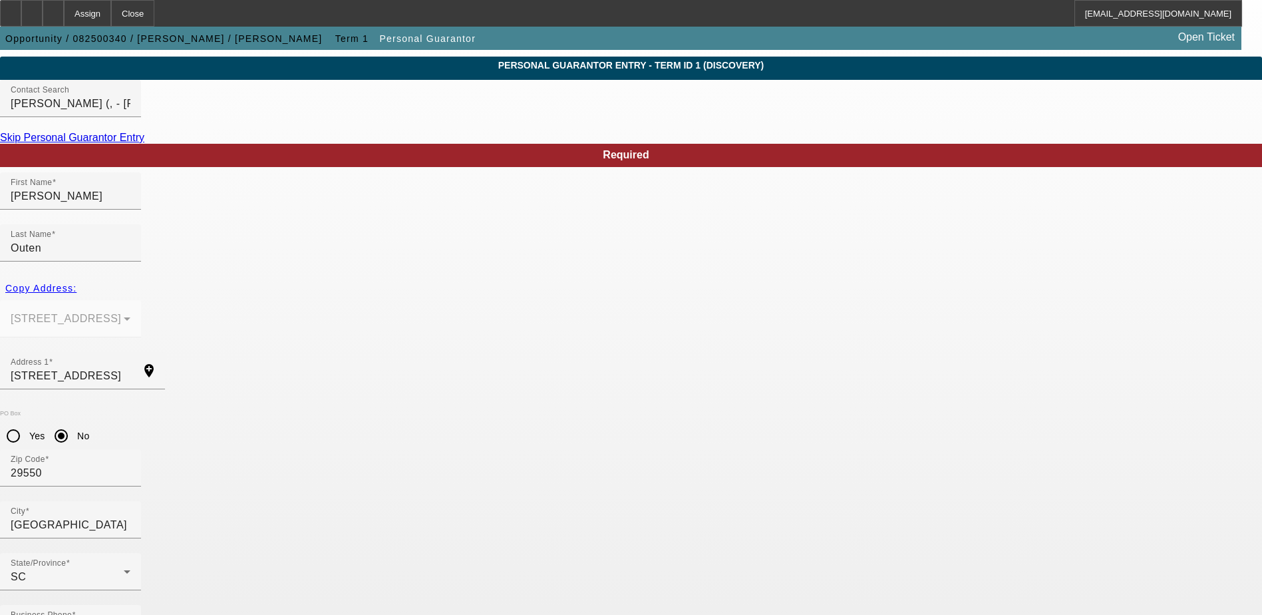
type input "4phase4stageautotransport@gmail.com"
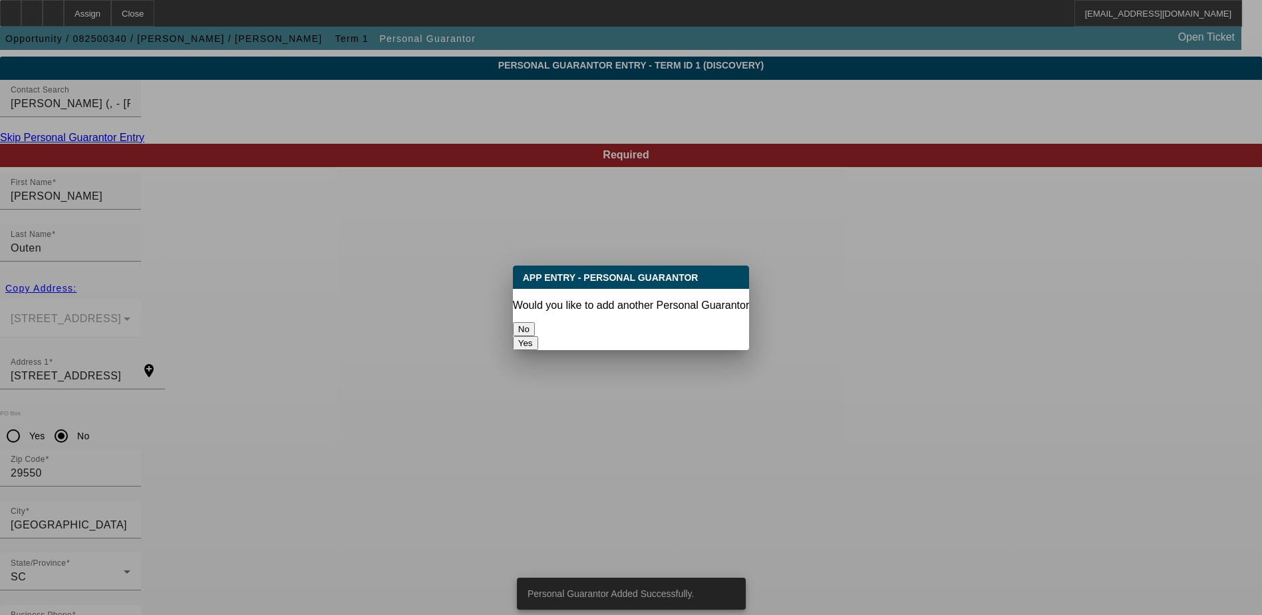
scroll to position [0, 0]
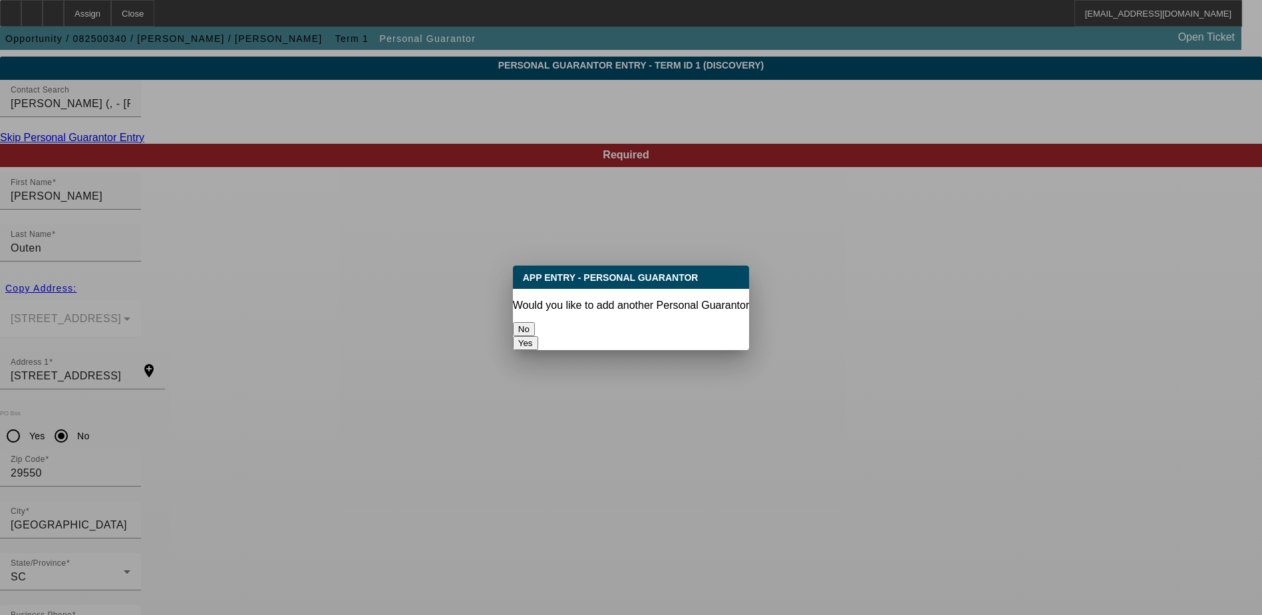
click at [535, 322] on button "No" at bounding box center [524, 329] width 22 height 14
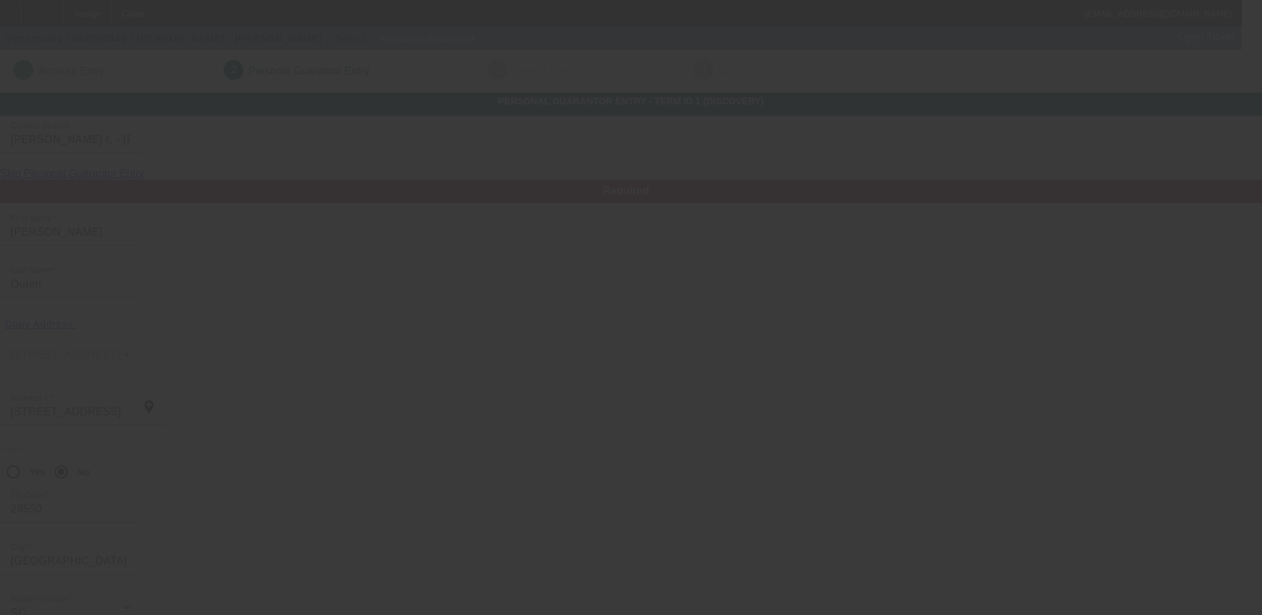
scroll to position [36, 0]
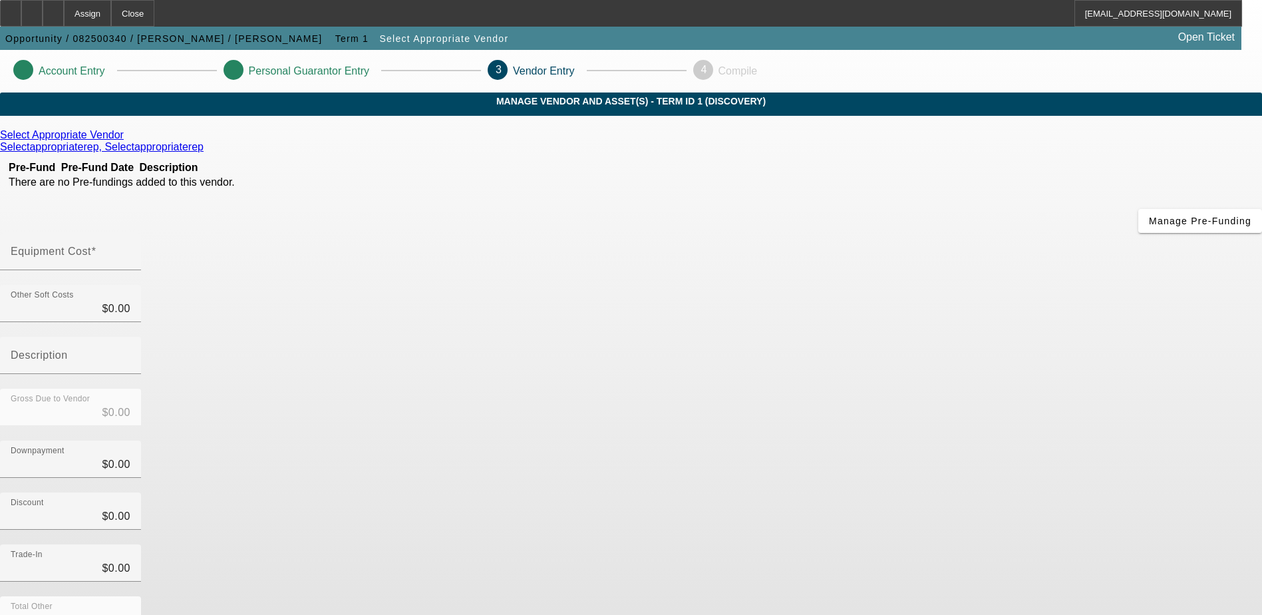
click at [127, 140] on icon at bounding box center [127, 134] width 0 height 11
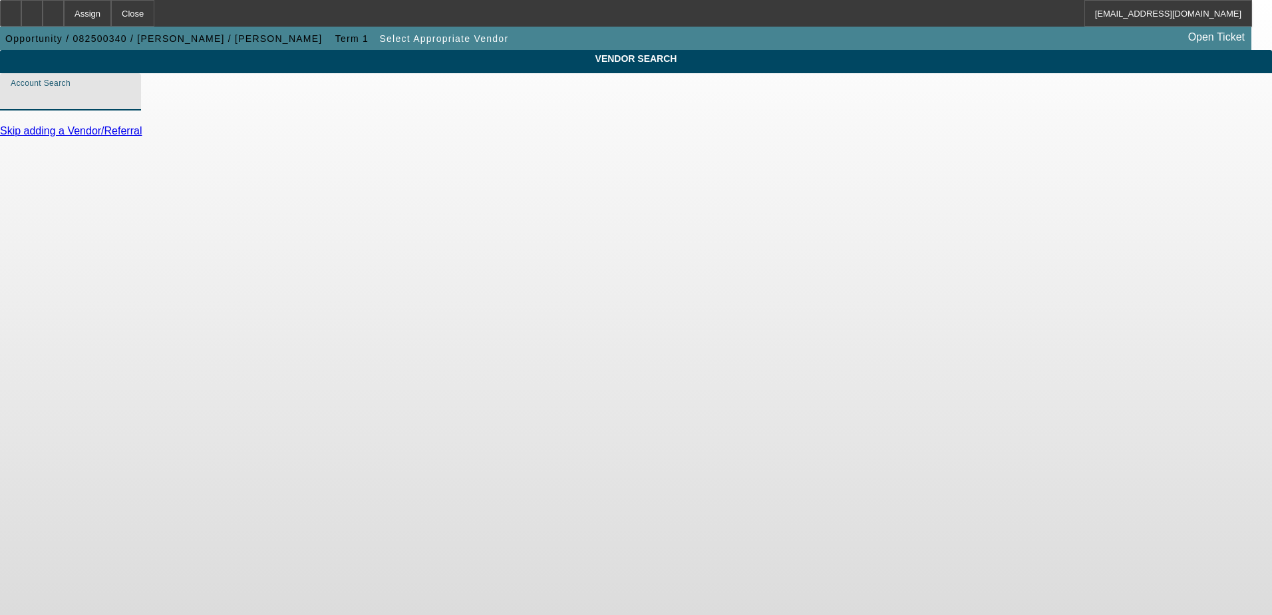
click at [130, 105] on input "Account Search" at bounding box center [71, 97] width 120 height 16
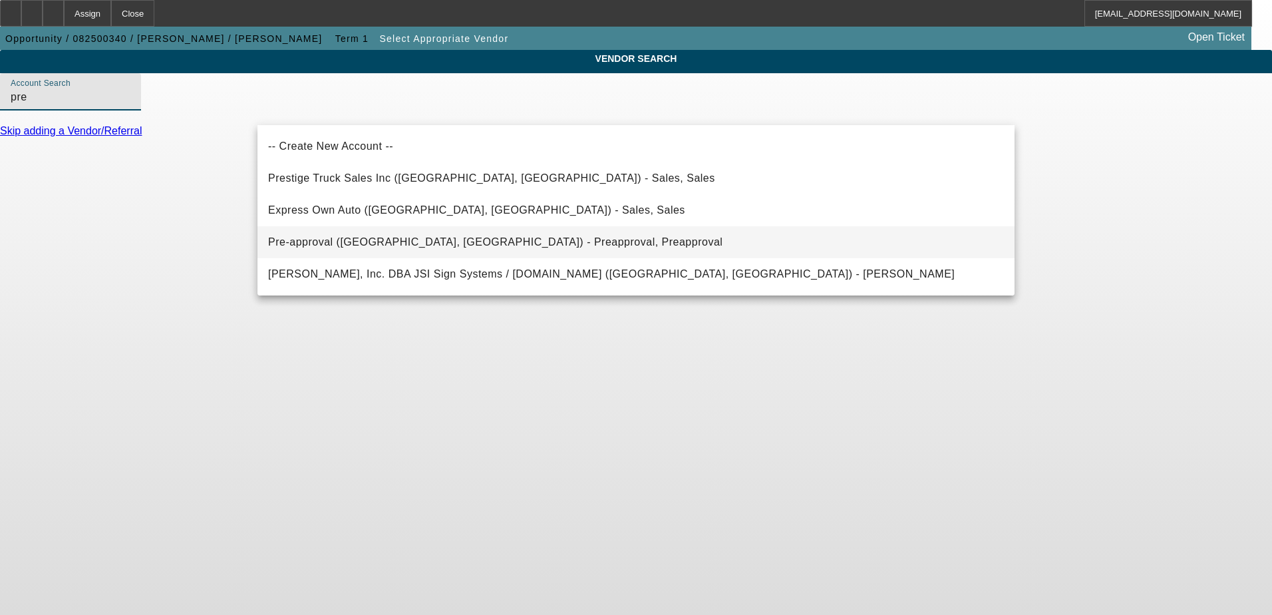
click at [345, 245] on span "Pre-approval (Northbrook, IL) - Preapproval, Preapproval" at bounding box center [495, 241] width 455 height 11
type input "Pre-approval (Northbrook, IL) - Preapproval, Preapproval"
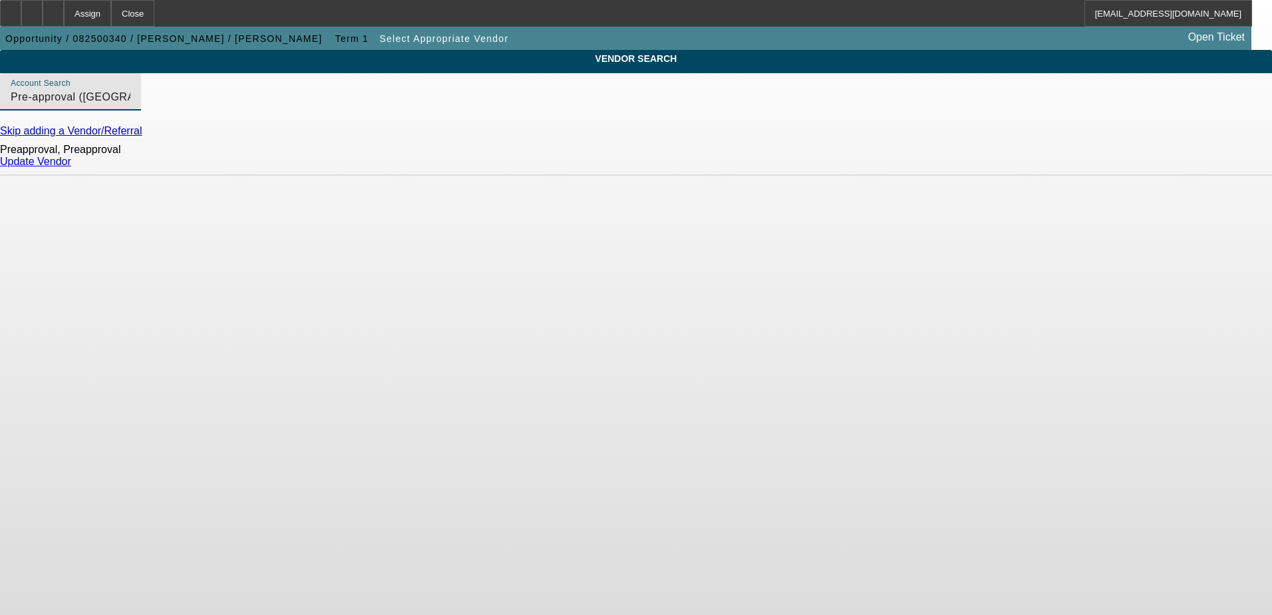
click at [71, 167] on link "Update Vendor" at bounding box center [35, 161] width 71 height 11
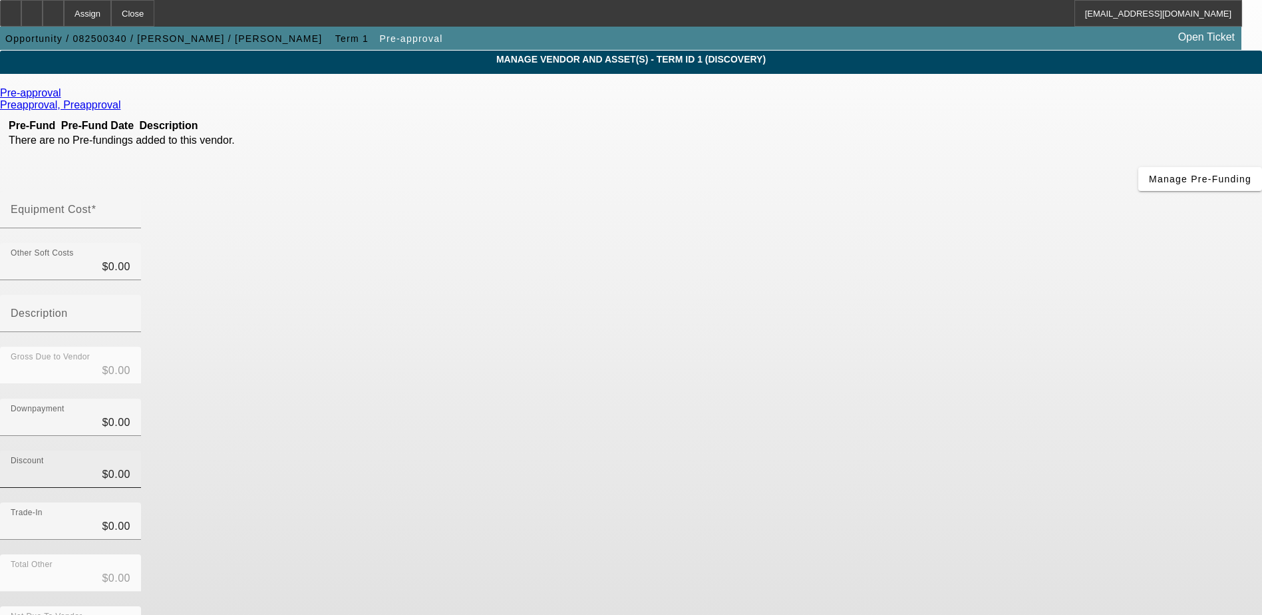
scroll to position [59, 0]
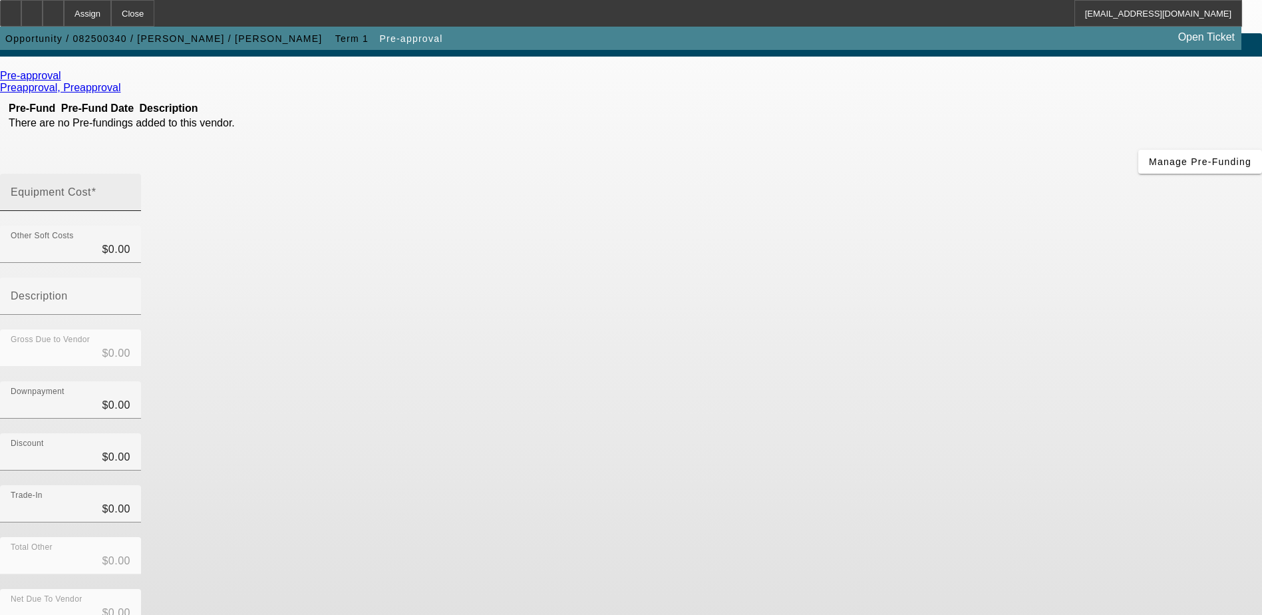
click at [91, 186] on mat-label "Equipment Cost" at bounding box center [51, 191] width 81 height 11
click at [130, 190] on input "Equipment Cost" at bounding box center [71, 198] width 120 height 16
type input "1"
type input "$1.00"
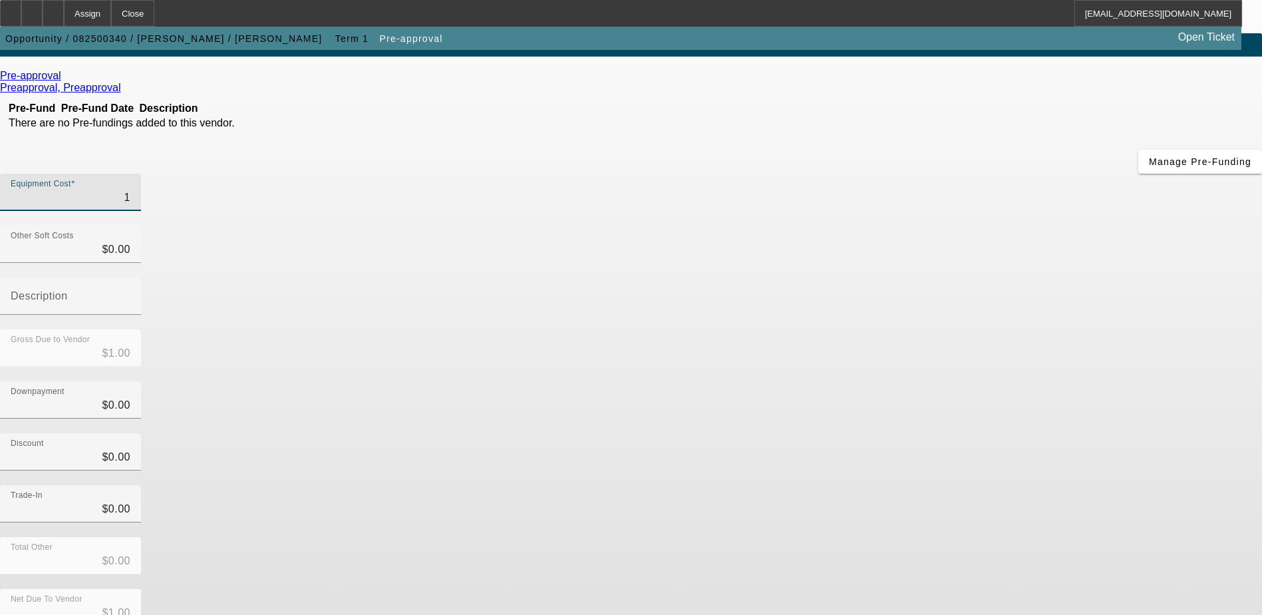
type input "10"
type input "$10.00"
type input "100"
type input "$100.00"
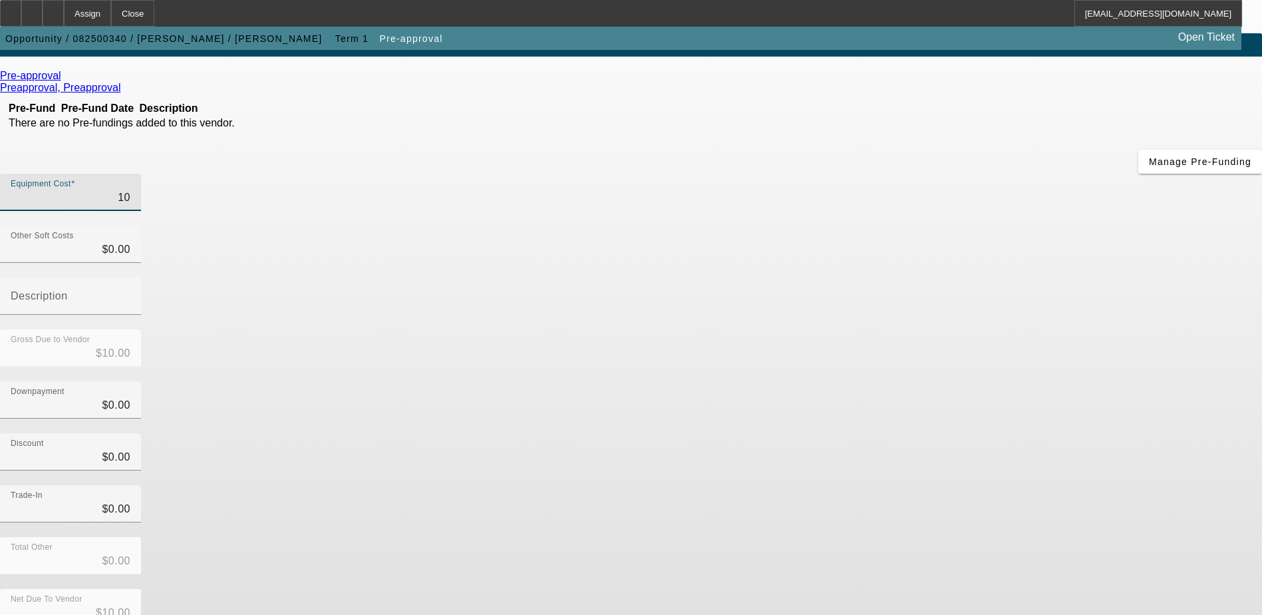
type input "$100.00"
type input "1000"
type input "$1,000.00"
type input "10000"
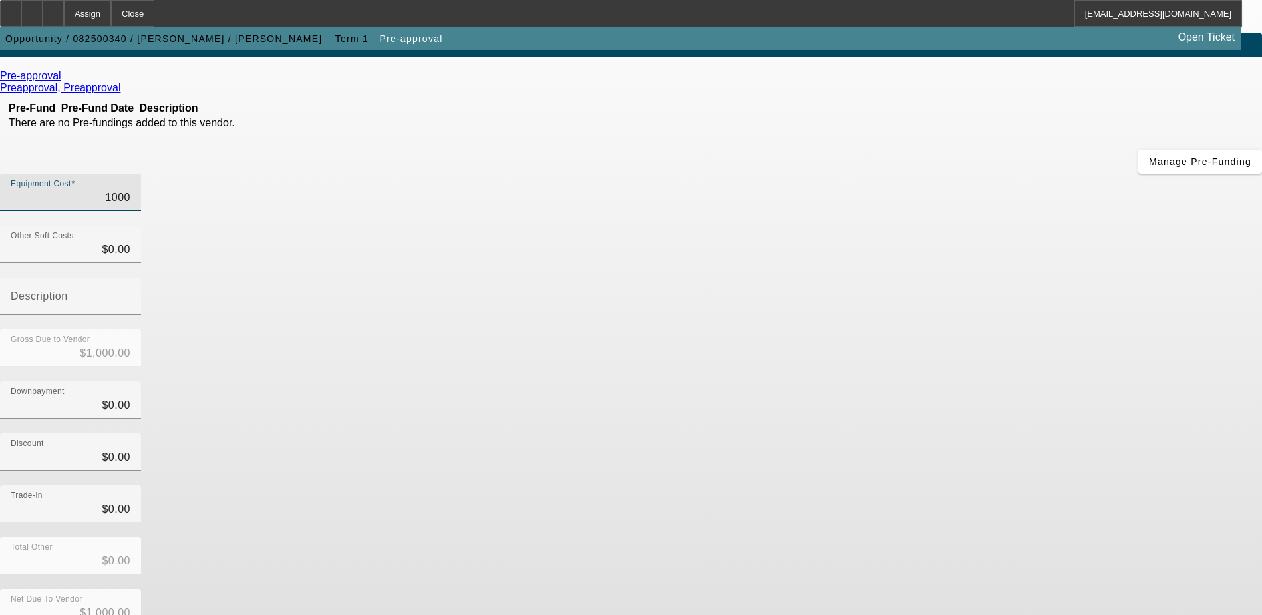
type input "$10,000.00"
type input "100000"
type input "$100,000.00"
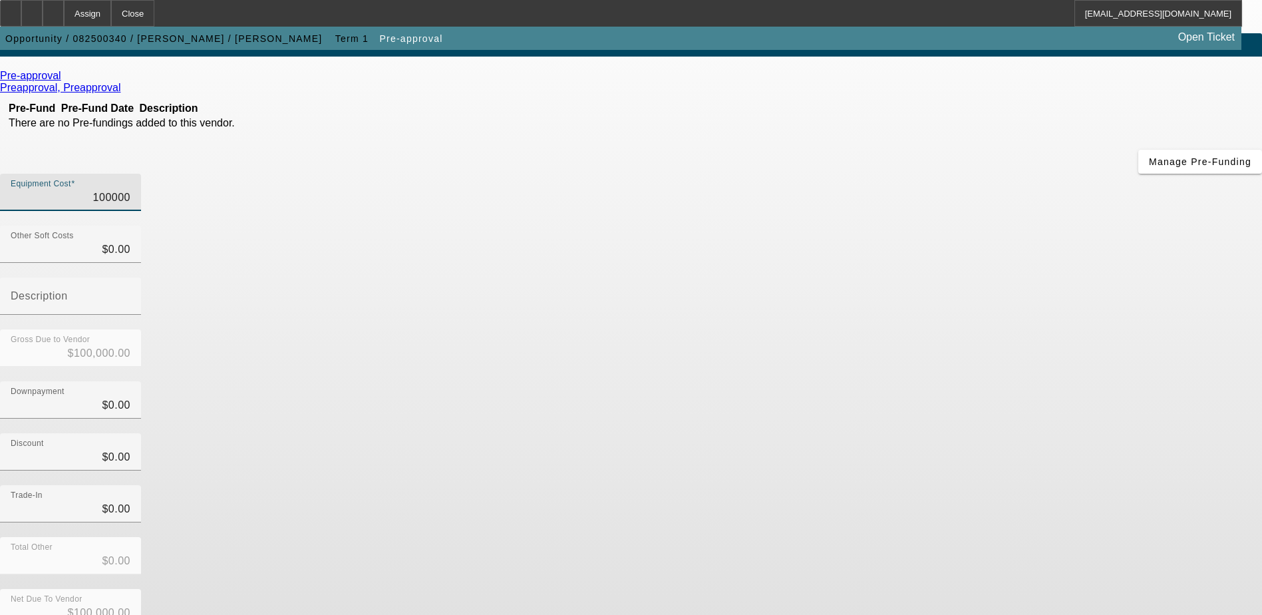
type input "$100,000.00"
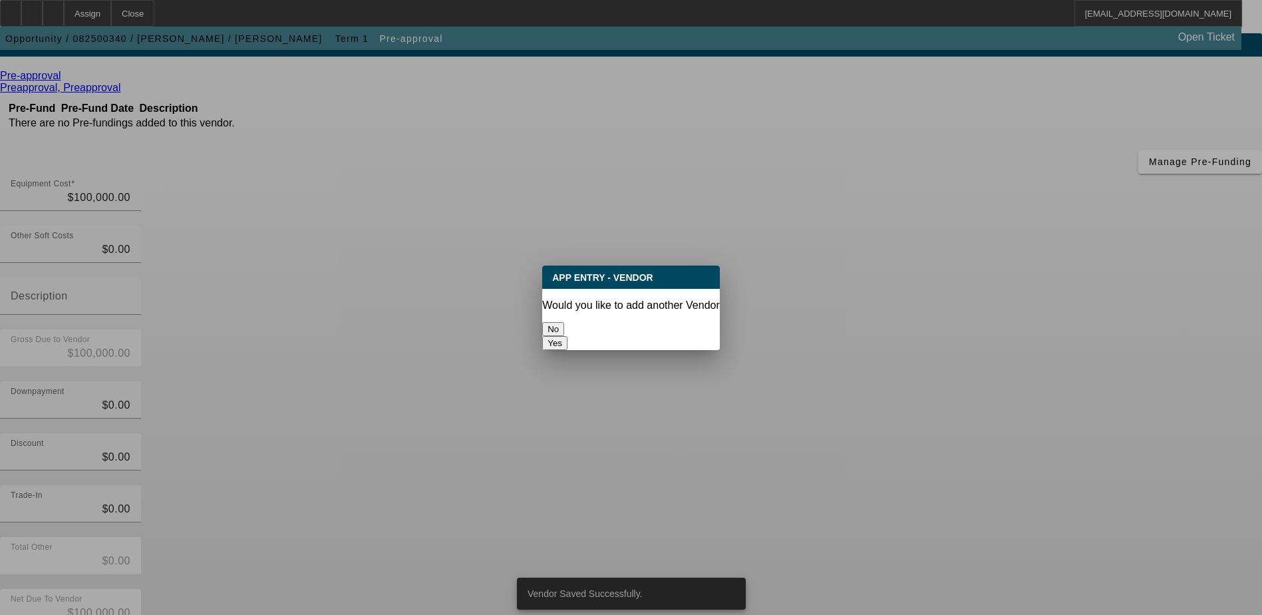
scroll to position [0, 0]
click at [564, 325] on button "No" at bounding box center [553, 329] width 22 height 14
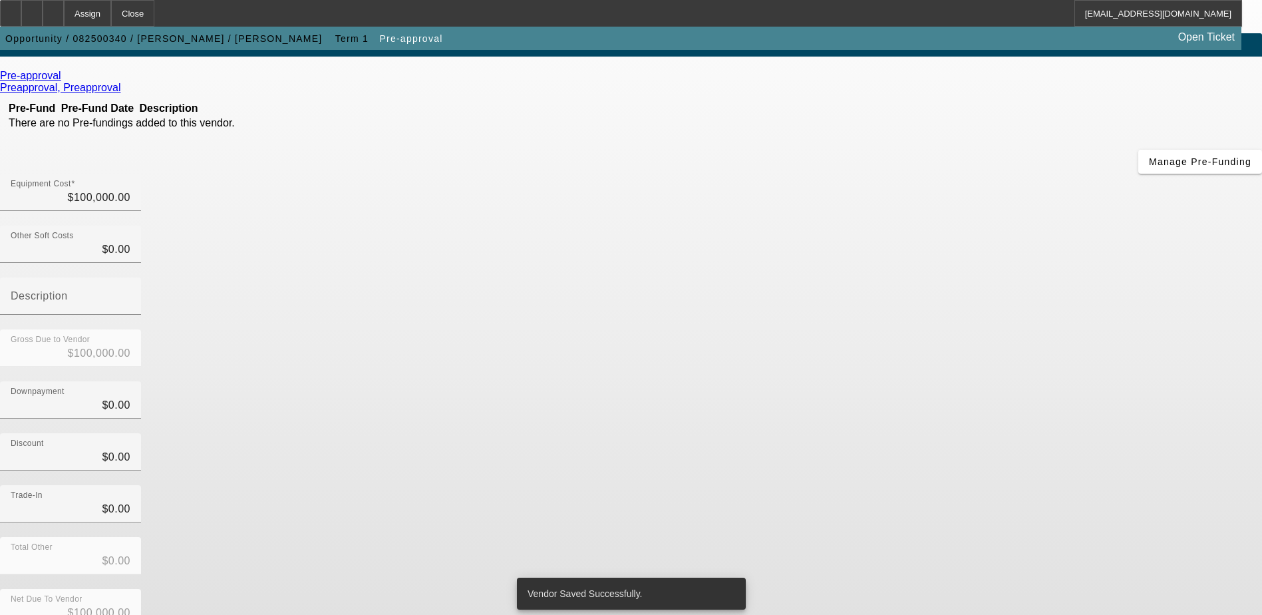
scroll to position [59, 0]
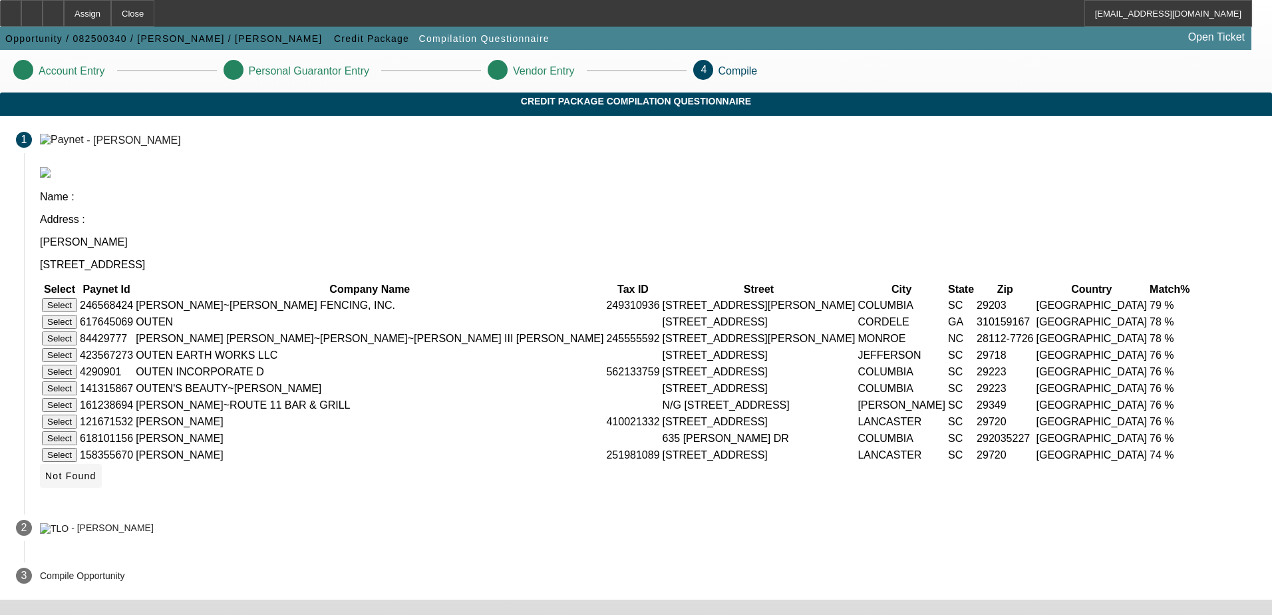
click at [96, 470] on span "Not Found" at bounding box center [70, 475] width 51 height 11
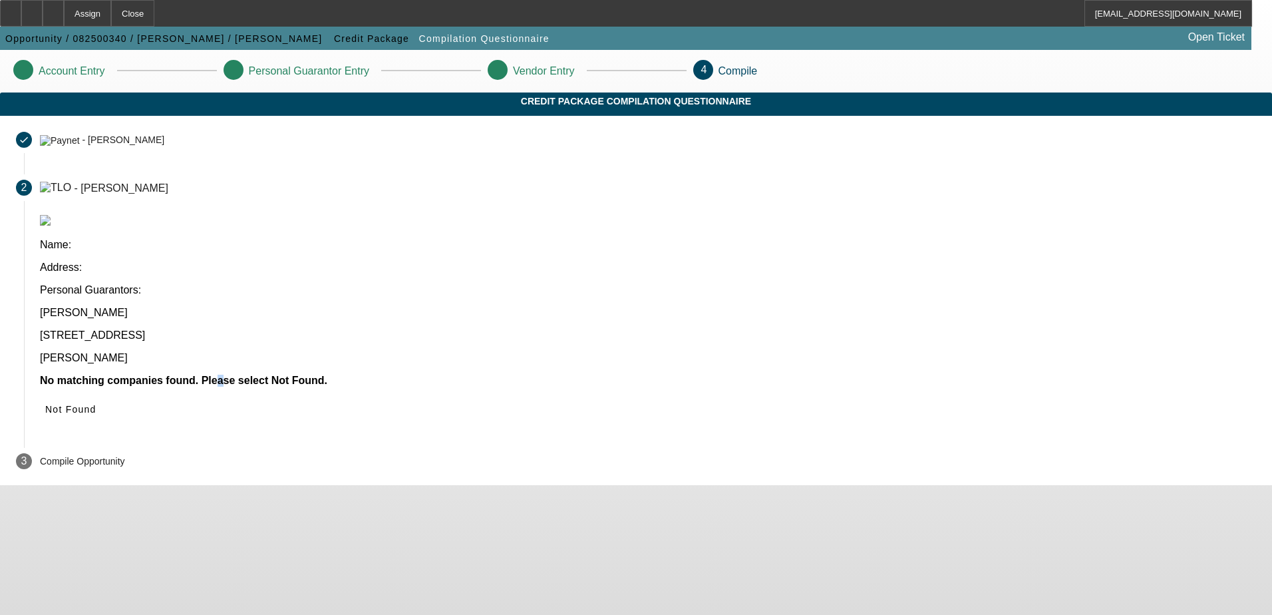
click at [327, 375] on b "No matching companies found. Please select Not Found." at bounding box center [183, 380] width 287 height 11
click at [470, 272] on div "Name: Address: Personal Guarantors: Lance Outen 437 primus park rd Hartsville S…" at bounding box center [648, 289] width 1216 height 149
click at [96, 404] on span "Not Found" at bounding box center [70, 409] width 51 height 11
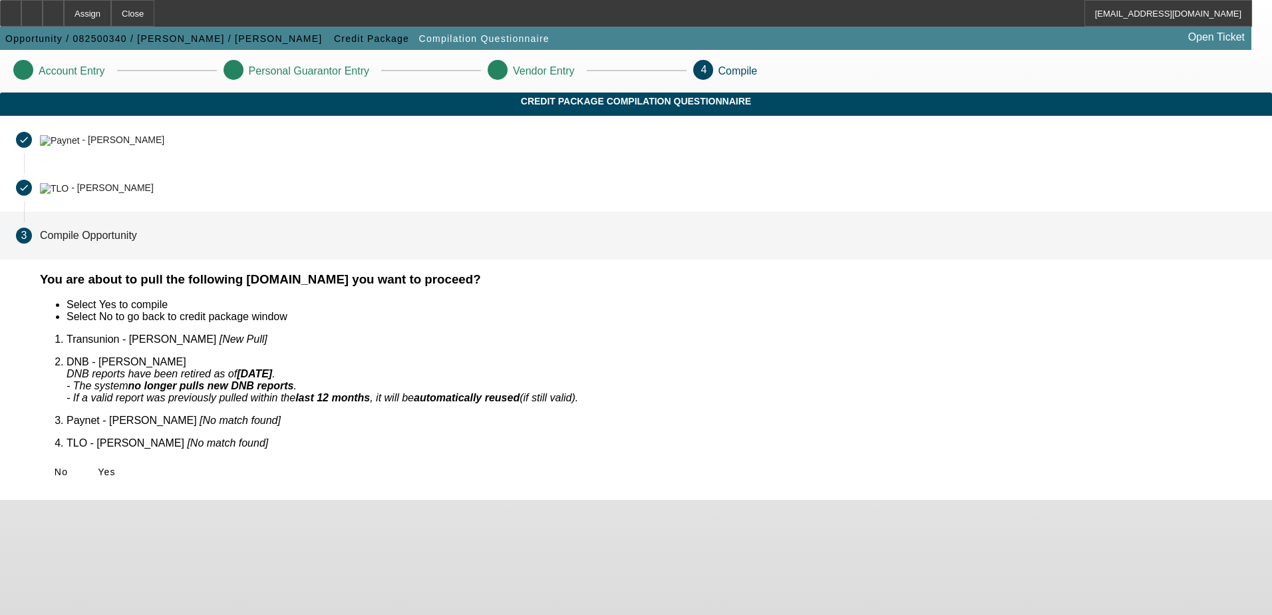
click at [98, 466] on icon at bounding box center [98, 471] width 0 height 11
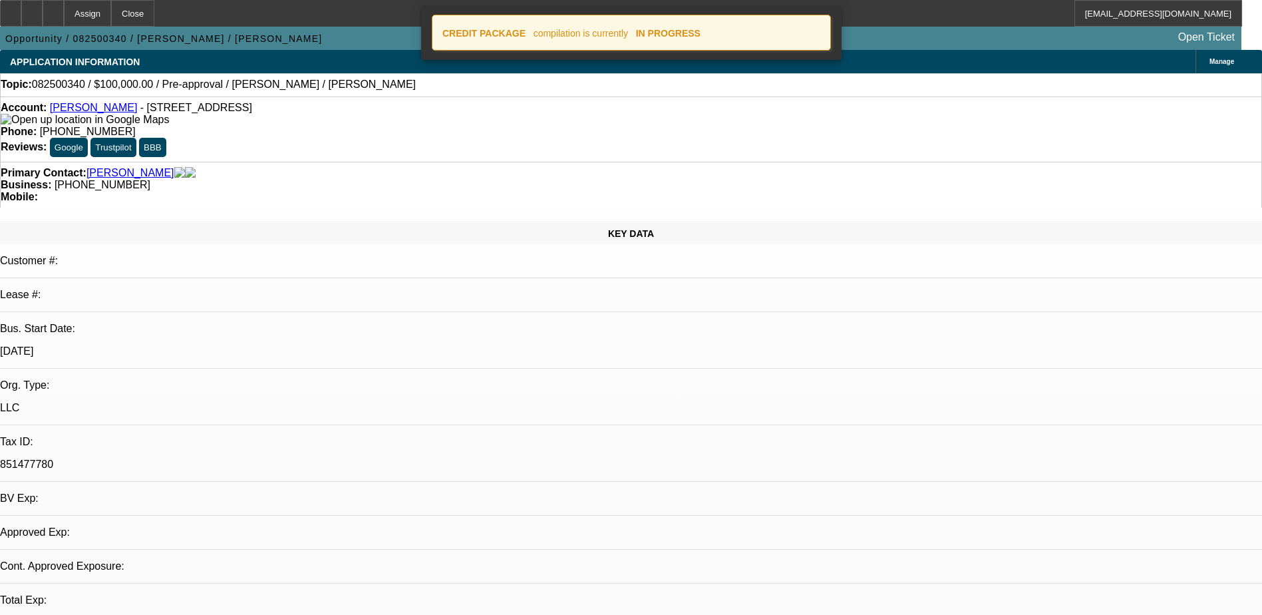
select select "0"
select select "2"
select select "0.1"
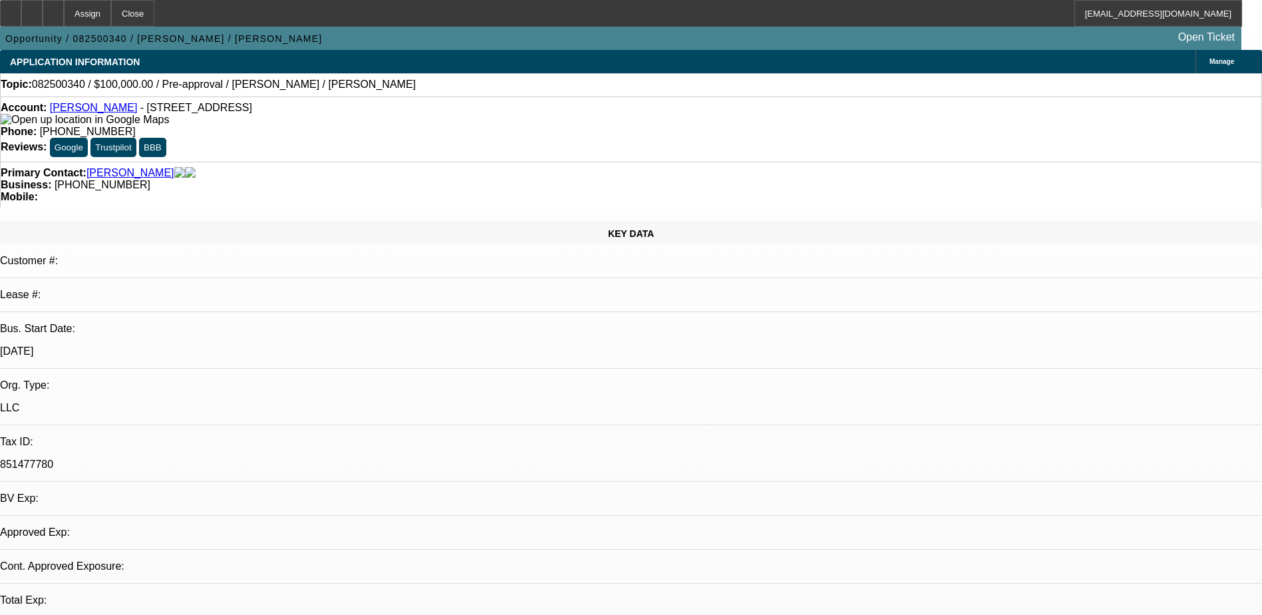
select select "1"
select select "2"
select select "4"
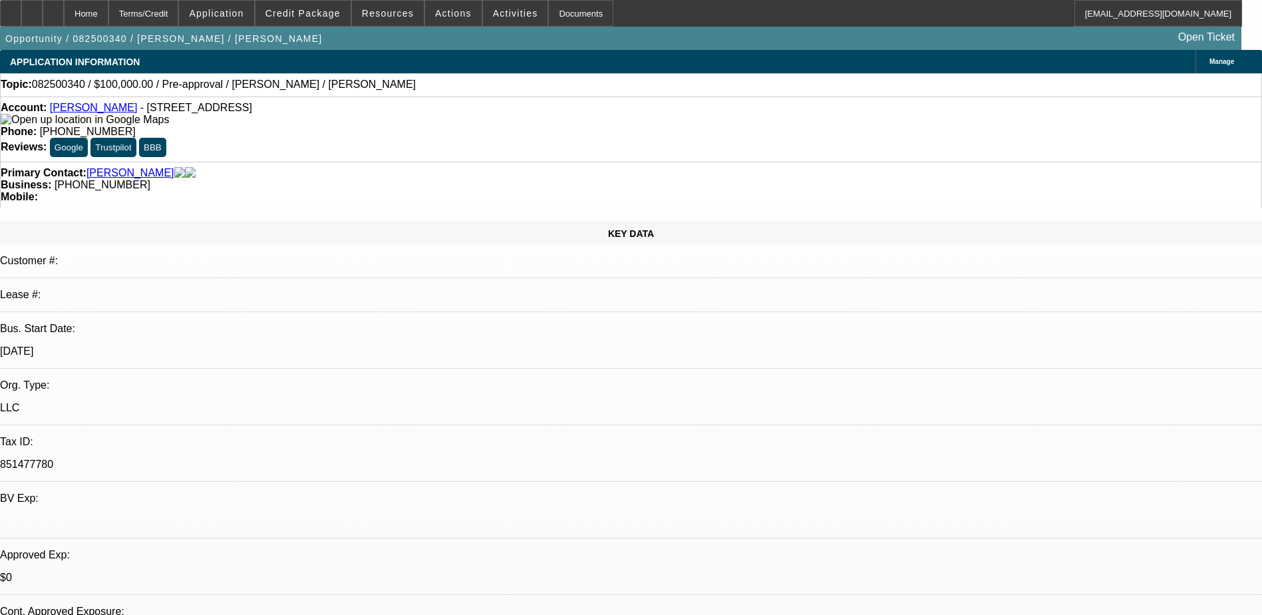
select select "0"
select select "2"
select select "0.1"
select select "4"
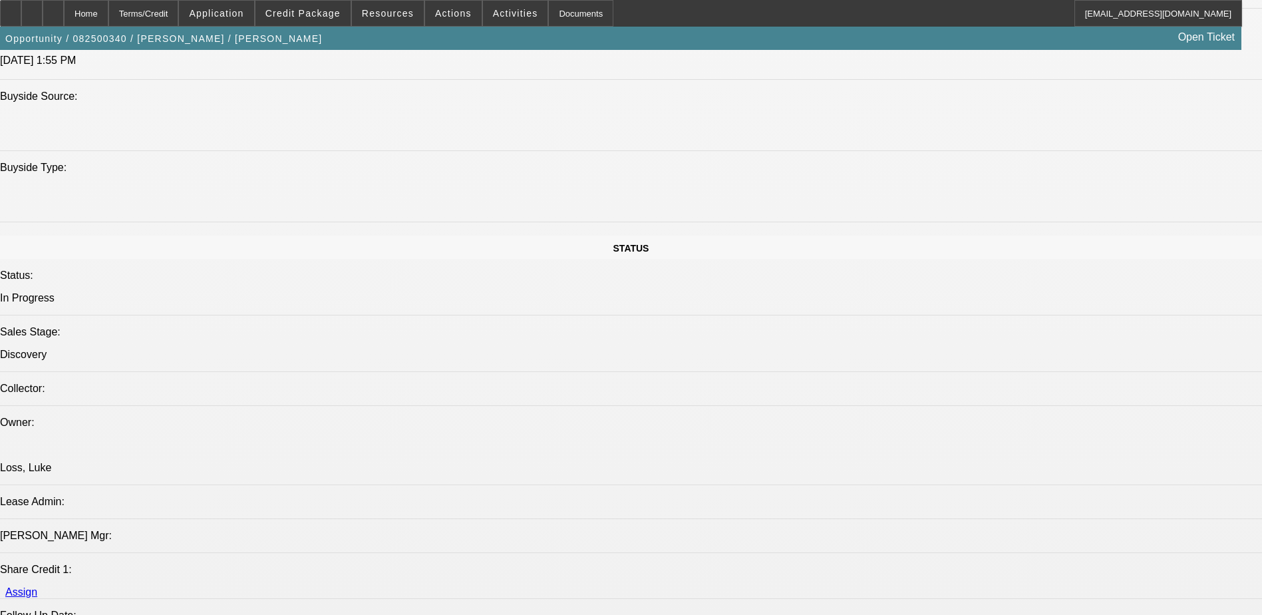
scroll to position [1397, 0]
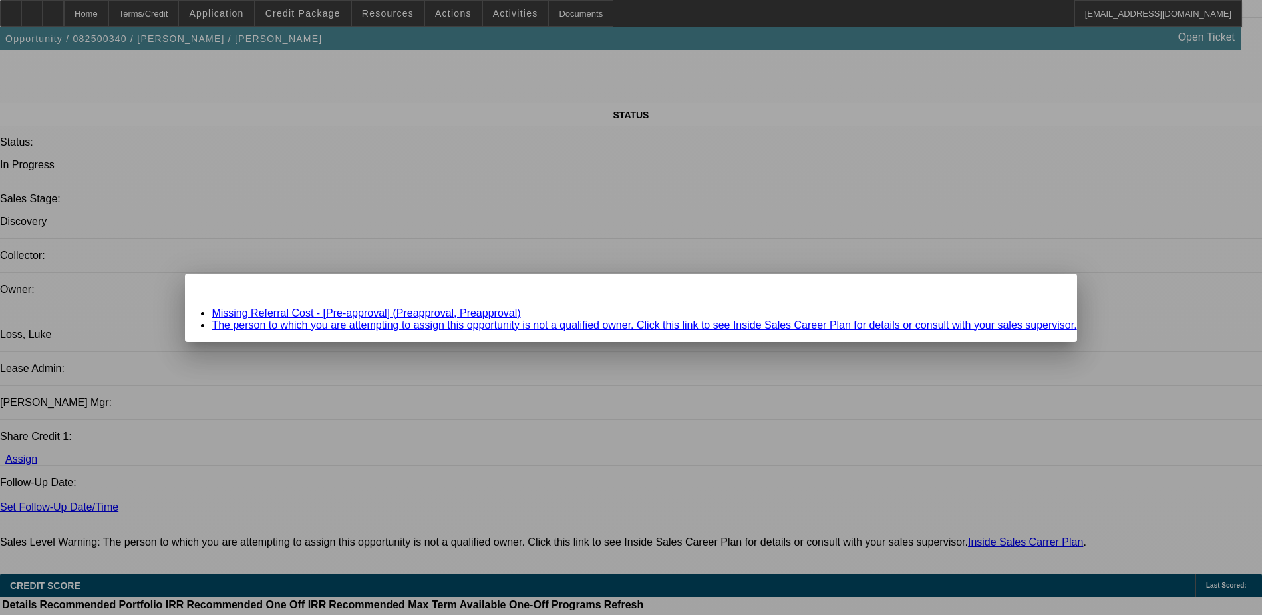
click at [193, 293] on div at bounding box center [631, 307] width 1262 height 615
click at [1047, 288] on div "Close" at bounding box center [1061, 281] width 29 height 15
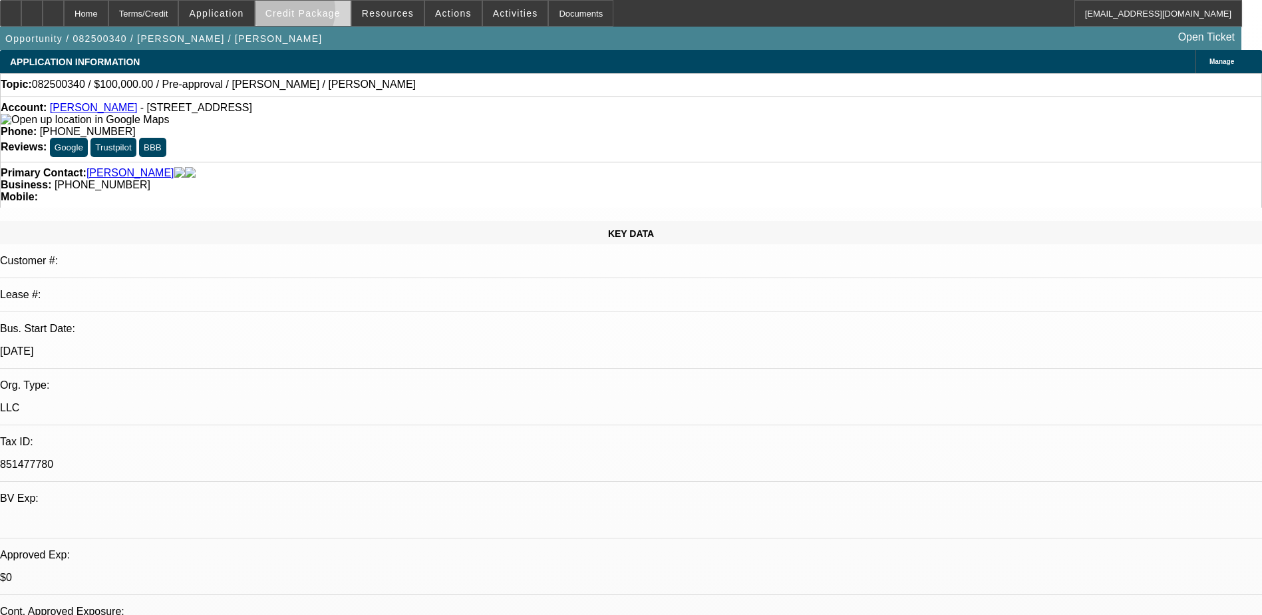
click at [307, 13] on span "Credit Package" at bounding box center [303, 13] width 75 height 11
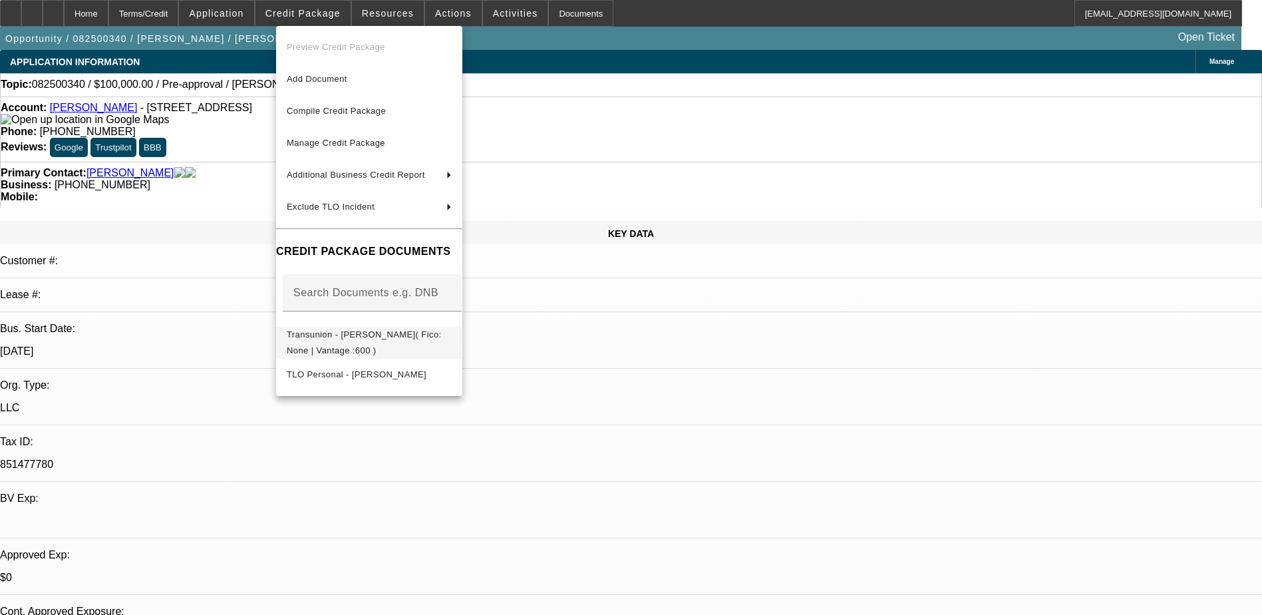
click at [369, 344] on span "Transunion - Outen, Lance( Fico: None | Vantage :600 )" at bounding box center [369, 343] width 165 height 32
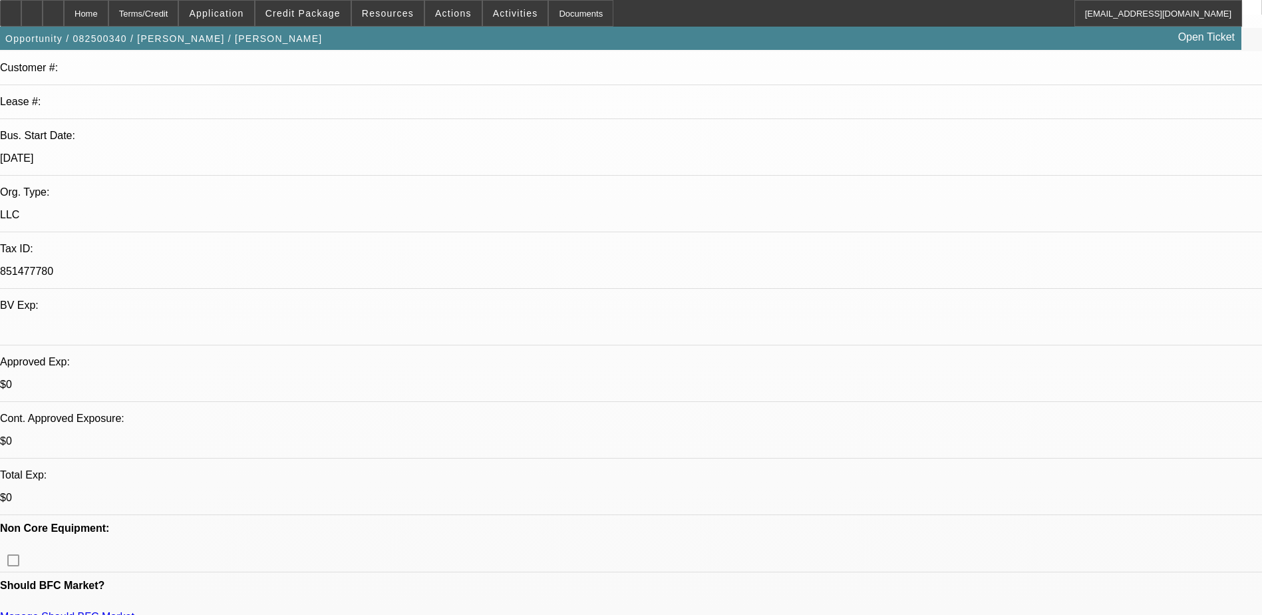
scroll to position [200, 0]
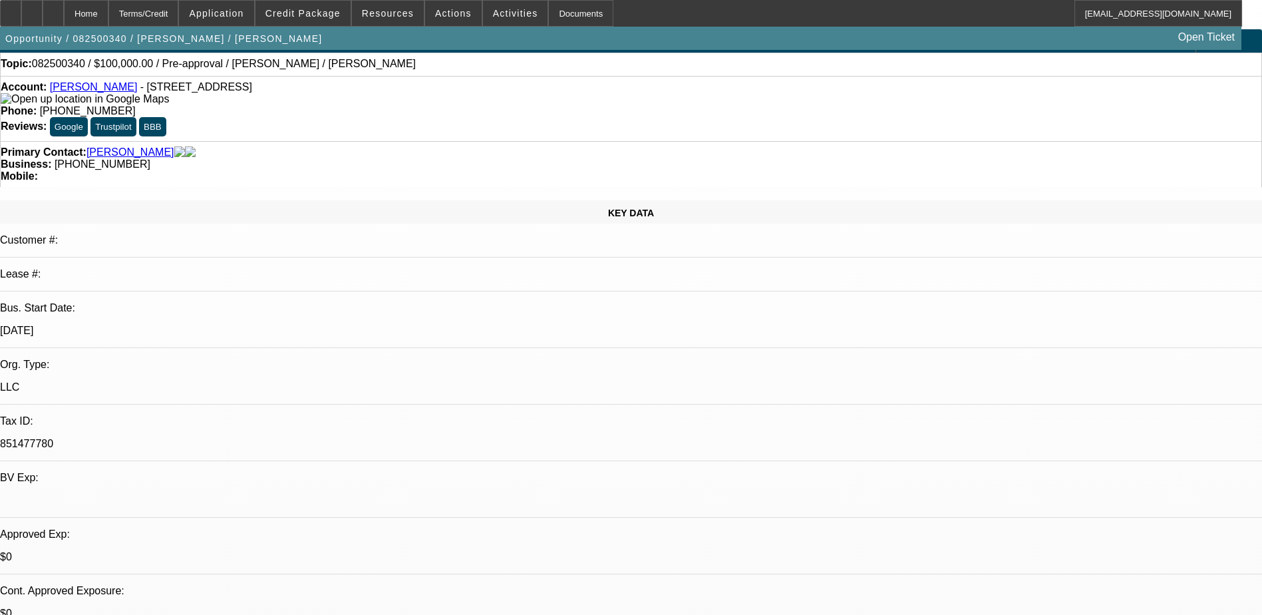
scroll to position [0, 0]
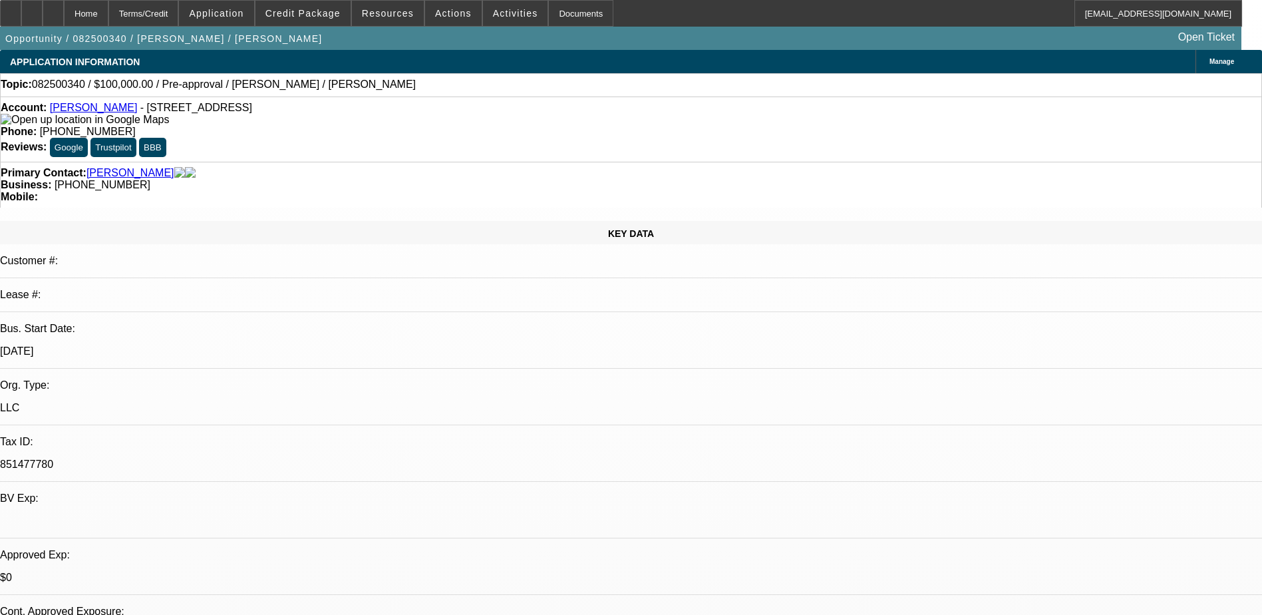
click at [388, 126] on div "Account: Lance Outen - 437 primus park rd , Hartsville , SC 29550" at bounding box center [631, 114] width 1261 height 24
click at [43, 10] on div at bounding box center [31, 13] width 21 height 27
drag, startPoint x: 912, startPoint y: 470, endPoint x: 789, endPoint y: 371, distance: 158.2
click at [496, 11] on span "Activities" at bounding box center [515, 13] width 45 height 11
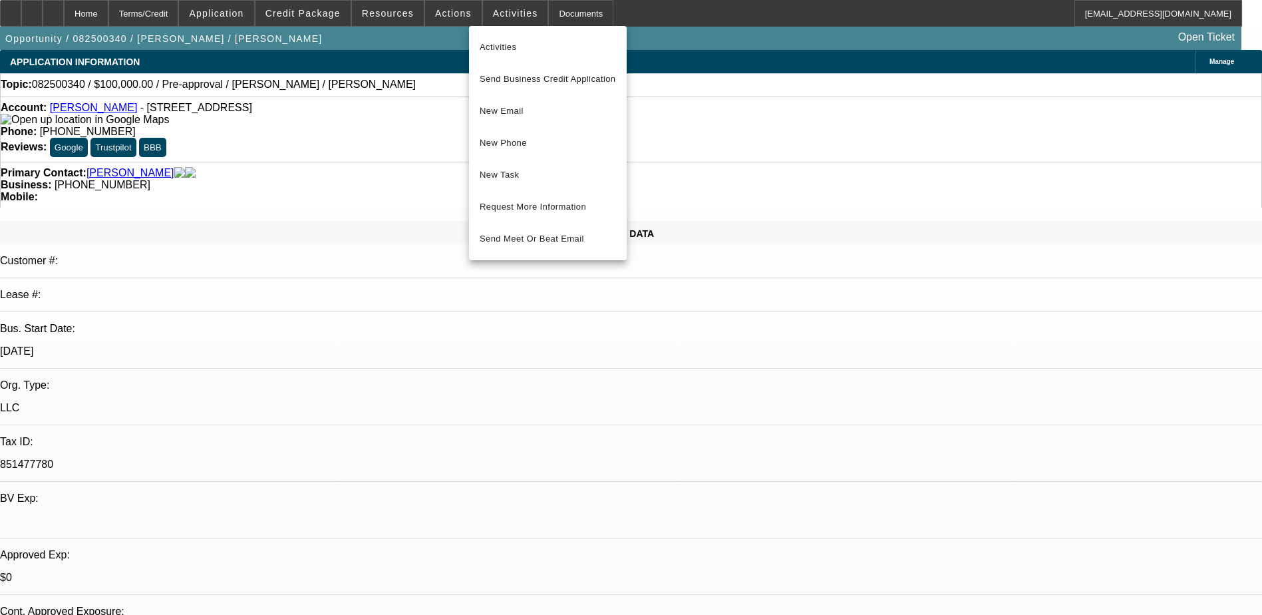
click at [245, 9] on div at bounding box center [631, 307] width 1262 height 615
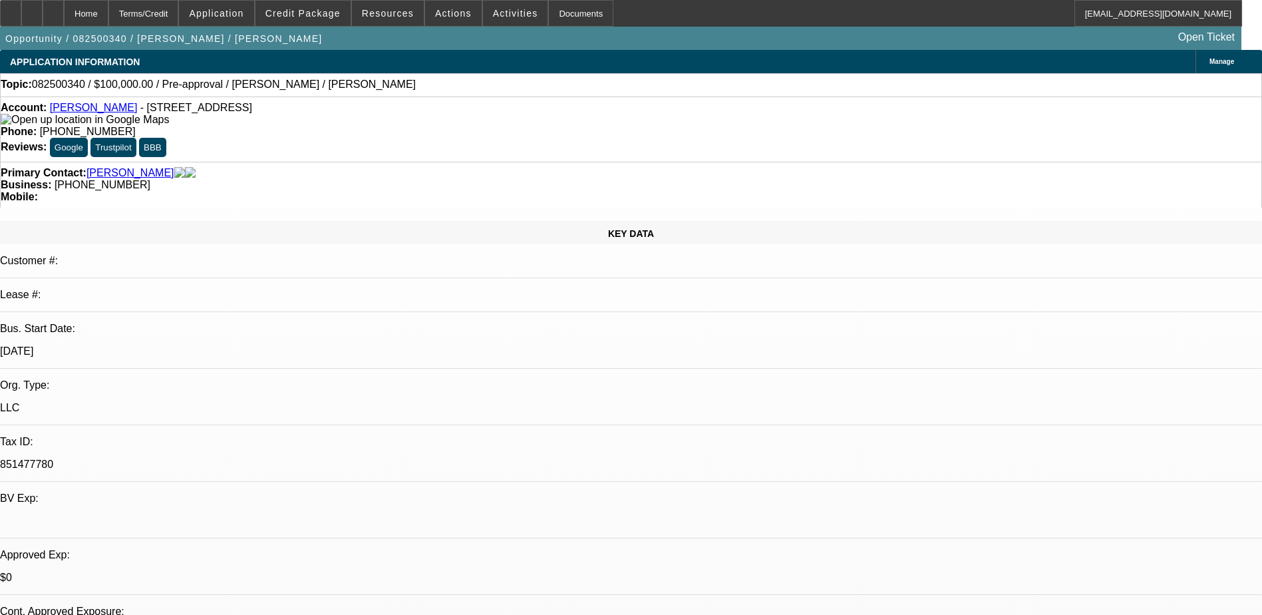
click at [244, 9] on span "Application" at bounding box center [216, 13] width 55 height 11
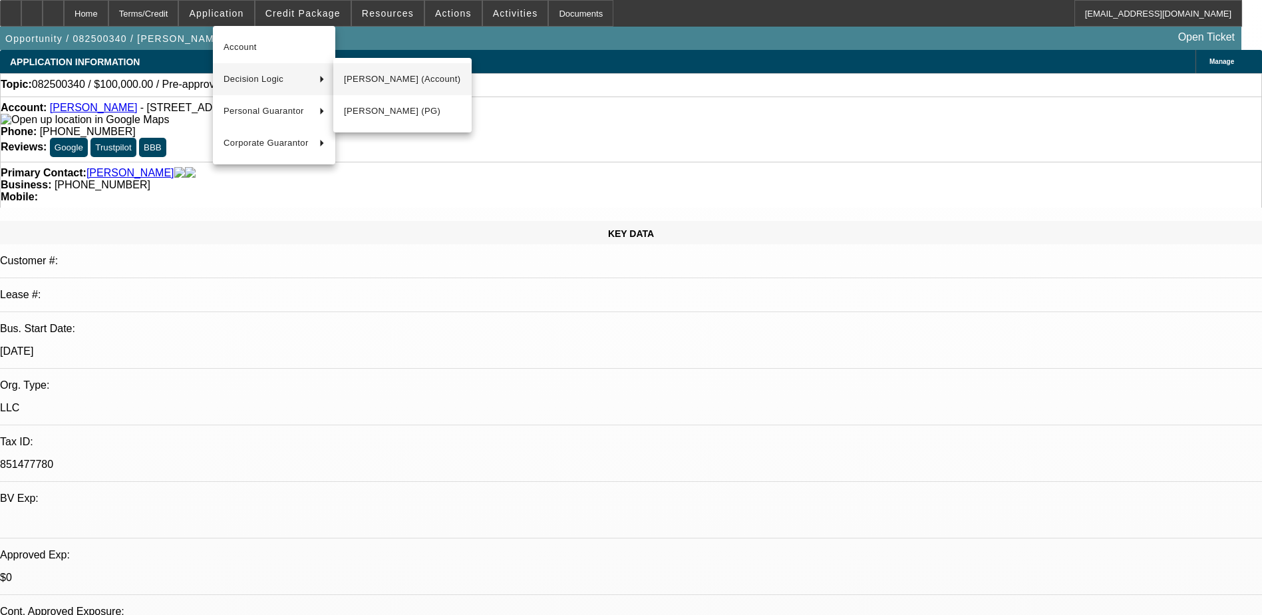
click at [369, 75] on span "Lance Outen (Account)" at bounding box center [402, 79] width 117 height 16
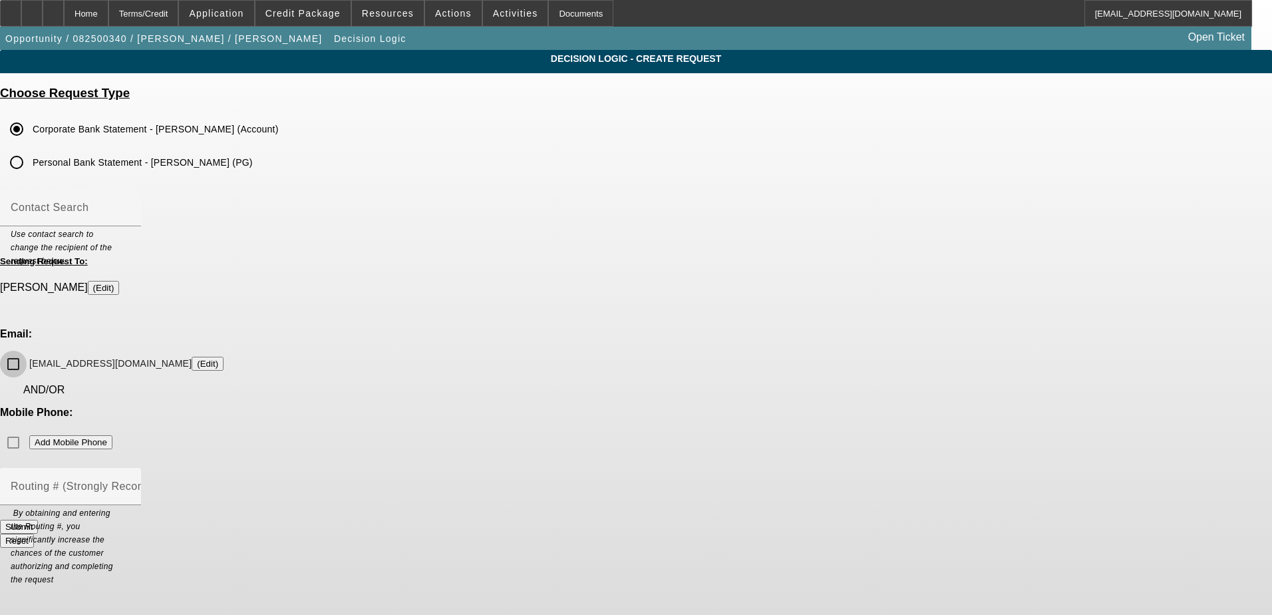
click at [27, 351] on input "4phase4stageautotransport@gmail.com (Edit)" at bounding box center [13, 364] width 27 height 27
click at [38, 520] on button "Submit" at bounding box center [19, 527] width 38 height 14
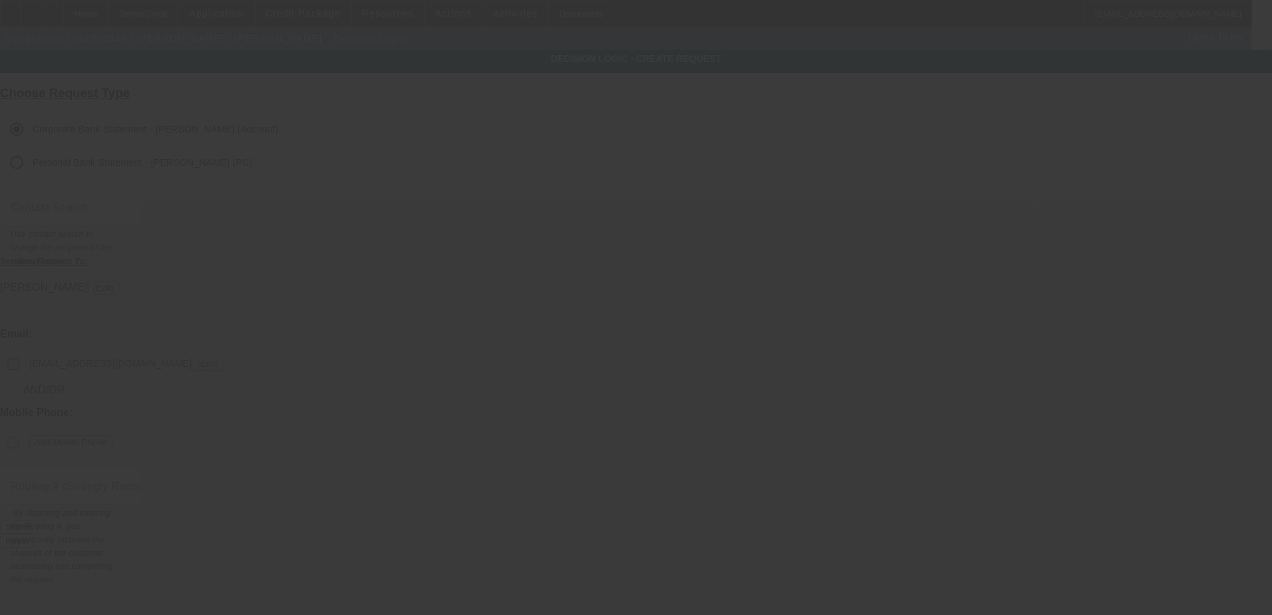
checkbox input "false"
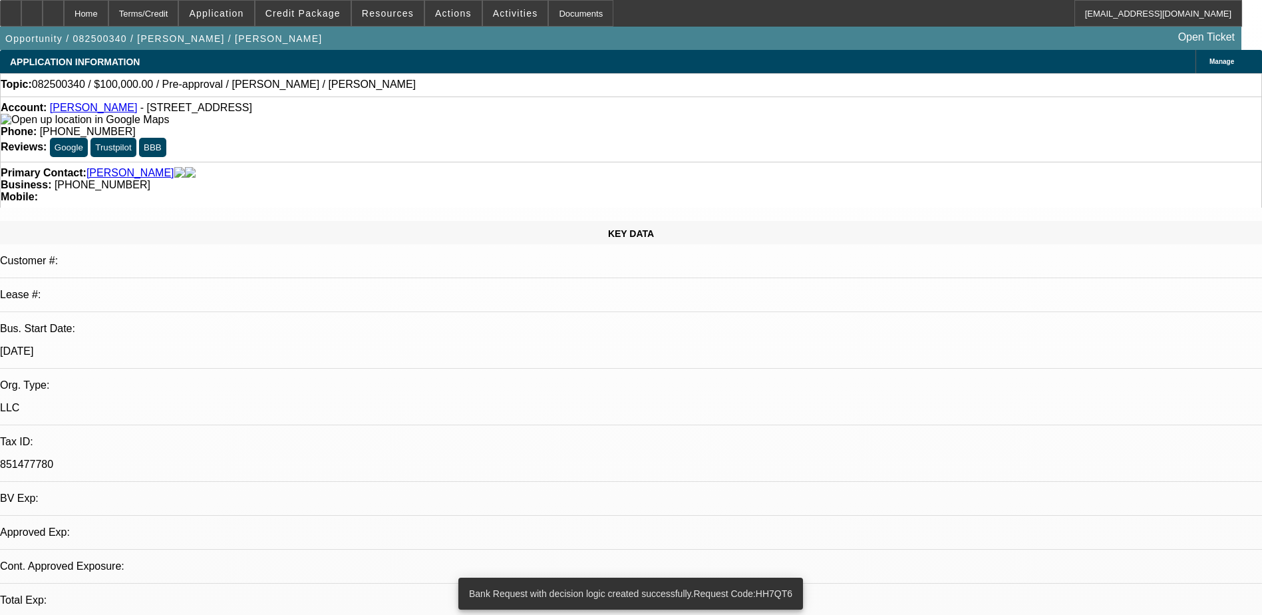
select select "0"
select select "2"
select select "0.1"
select select "4"
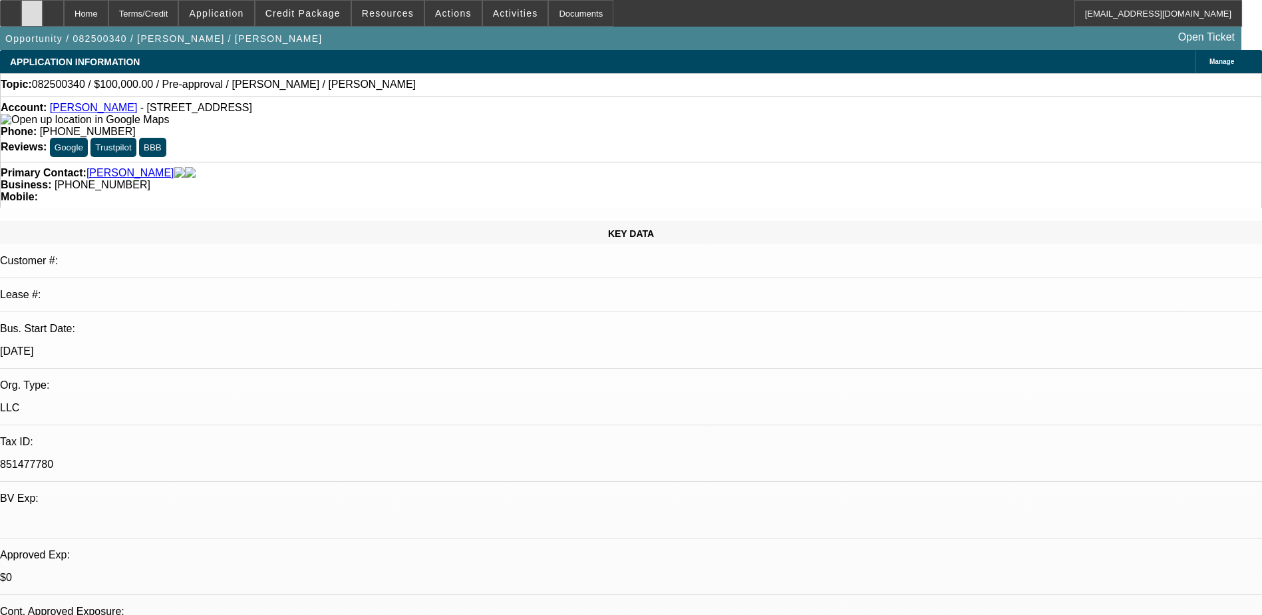
click at [43, 8] on div at bounding box center [31, 13] width 21 height 27
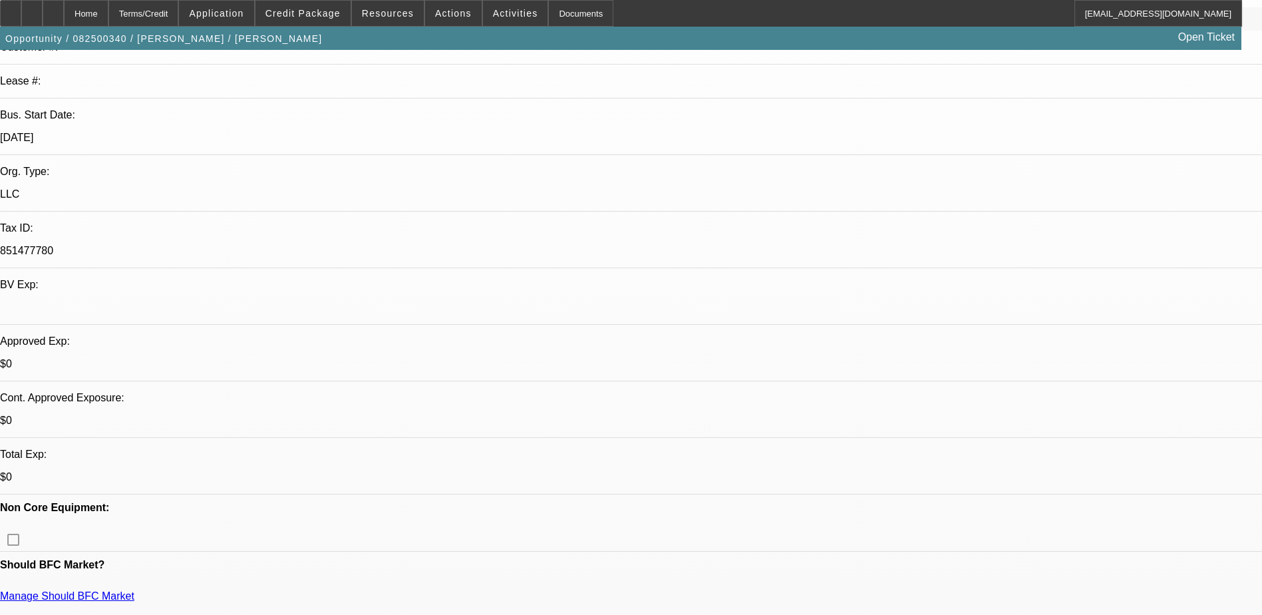
scroll to position [266, 0]
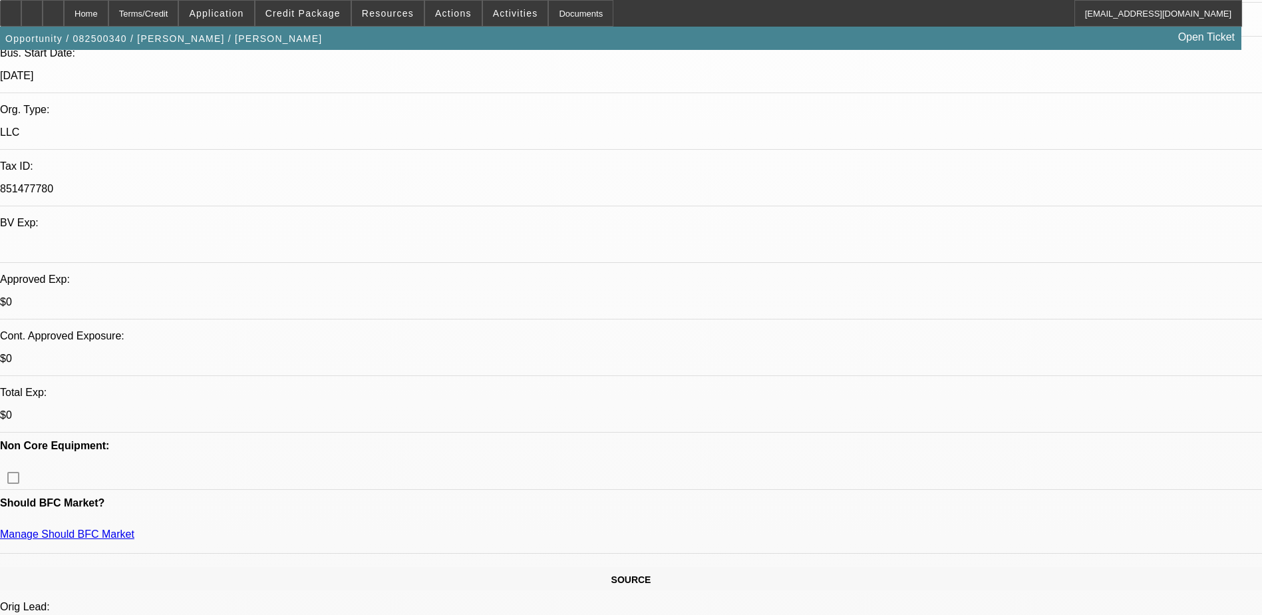
scroll to position [466, 0]
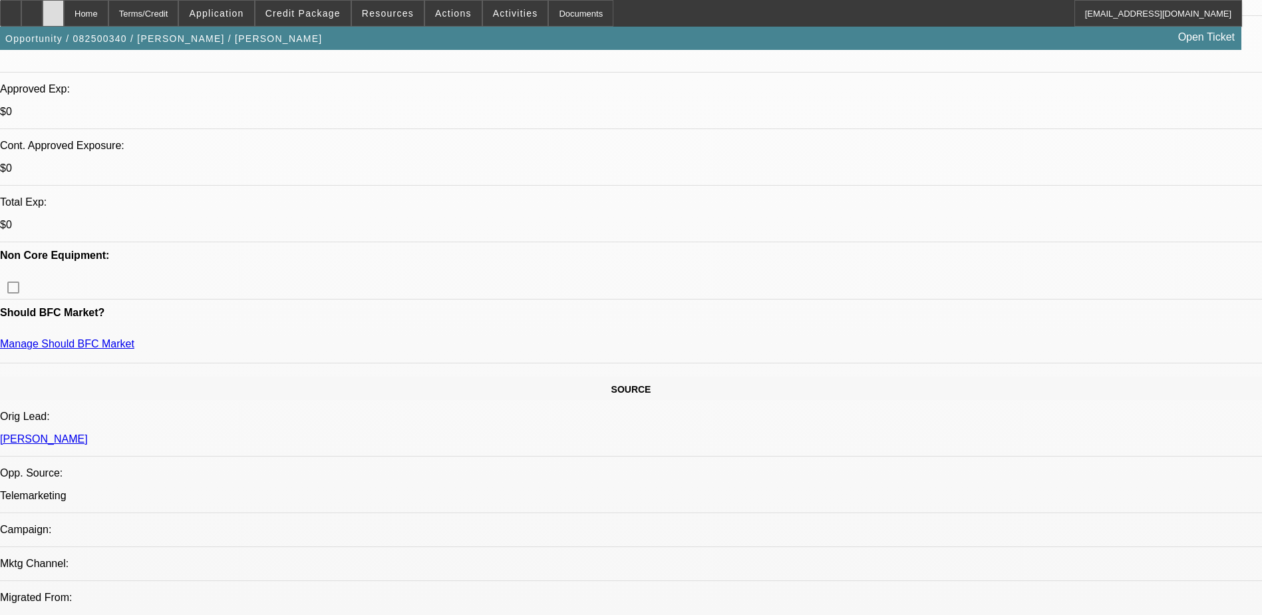
click at [64, 12] on div at bounding box center [53, 13] width 21 height 27
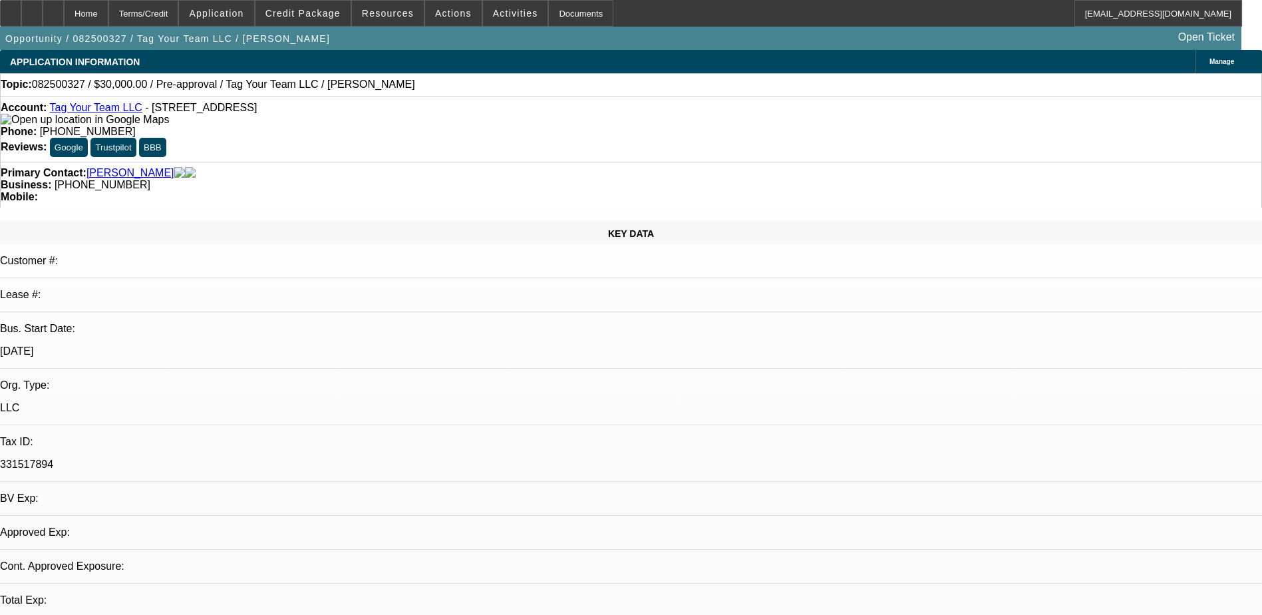
select select "0"
select select "2"
select select "0.1"
select select "4"
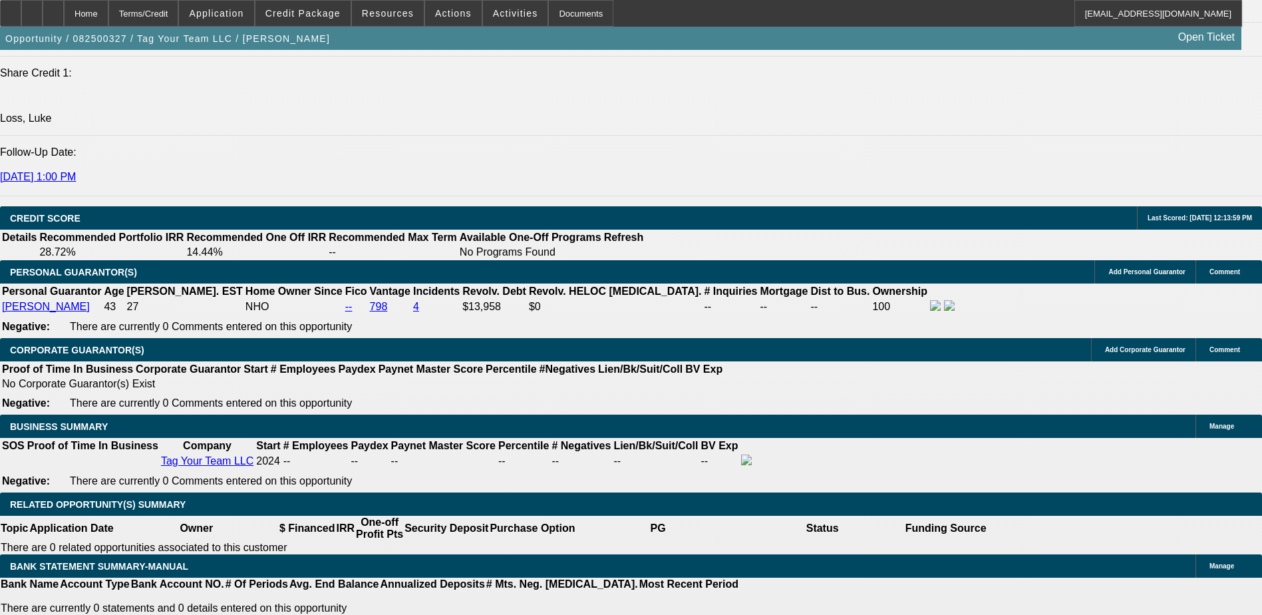
scroll to position [1730, 0]
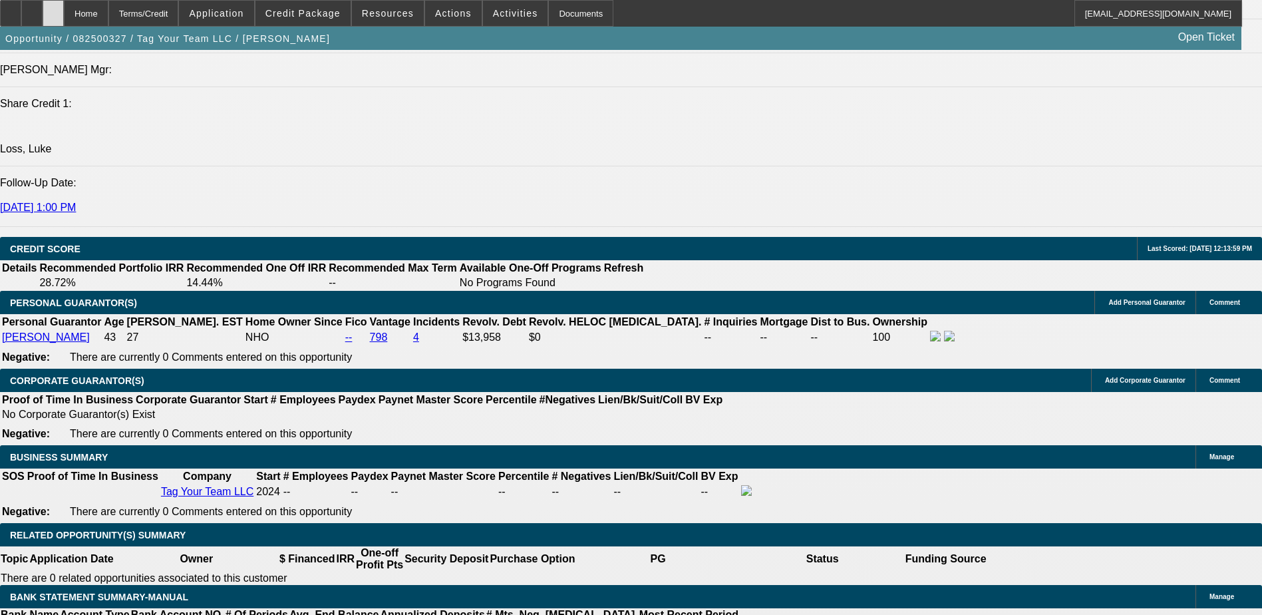
click at [53, 9] on icon at bounding box center [53, 9] width 0 height 0
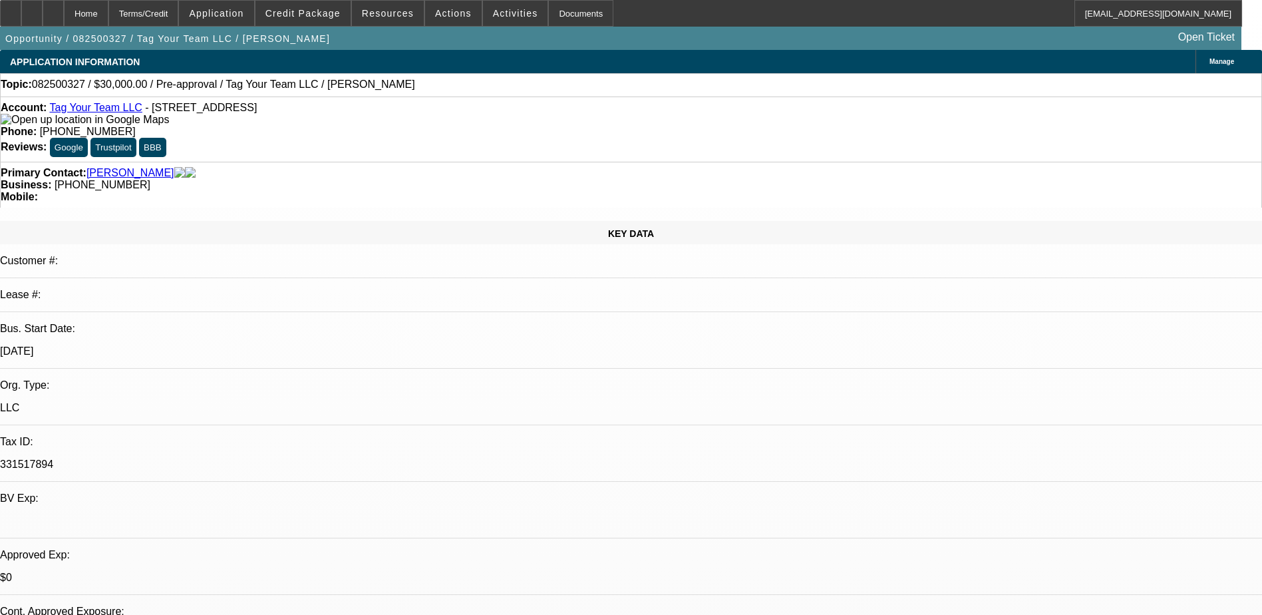
select select "0"
select select "2"
select select "0.1"
select select "4"
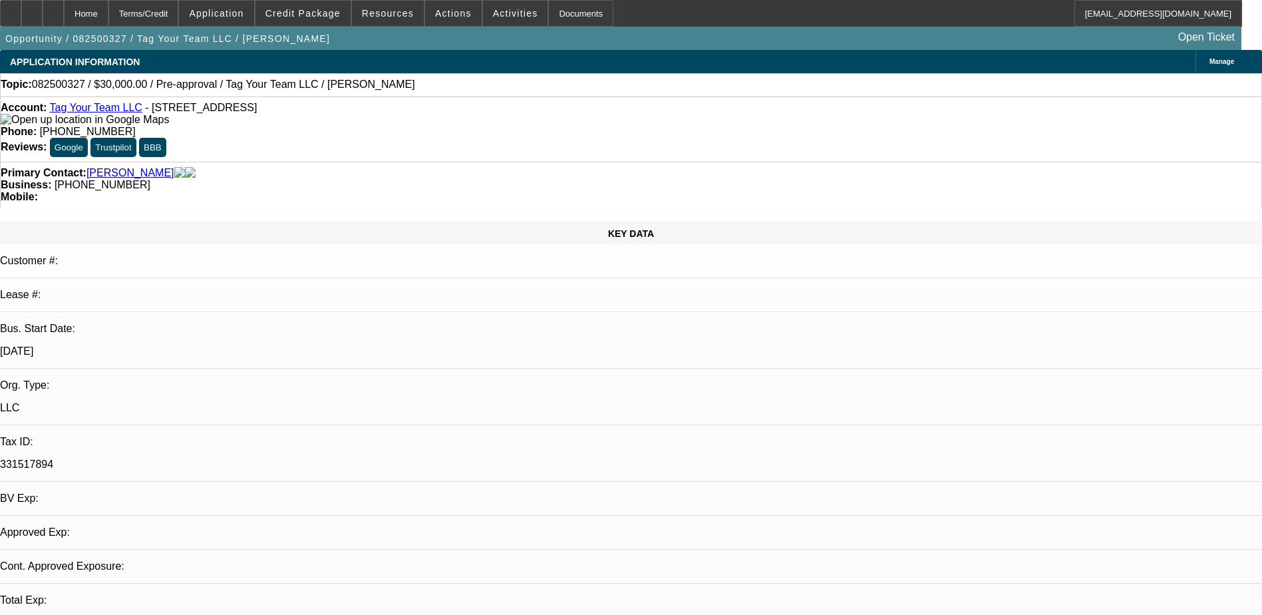
select select "0"
select select "2"
select select "0.1"
select select "4"
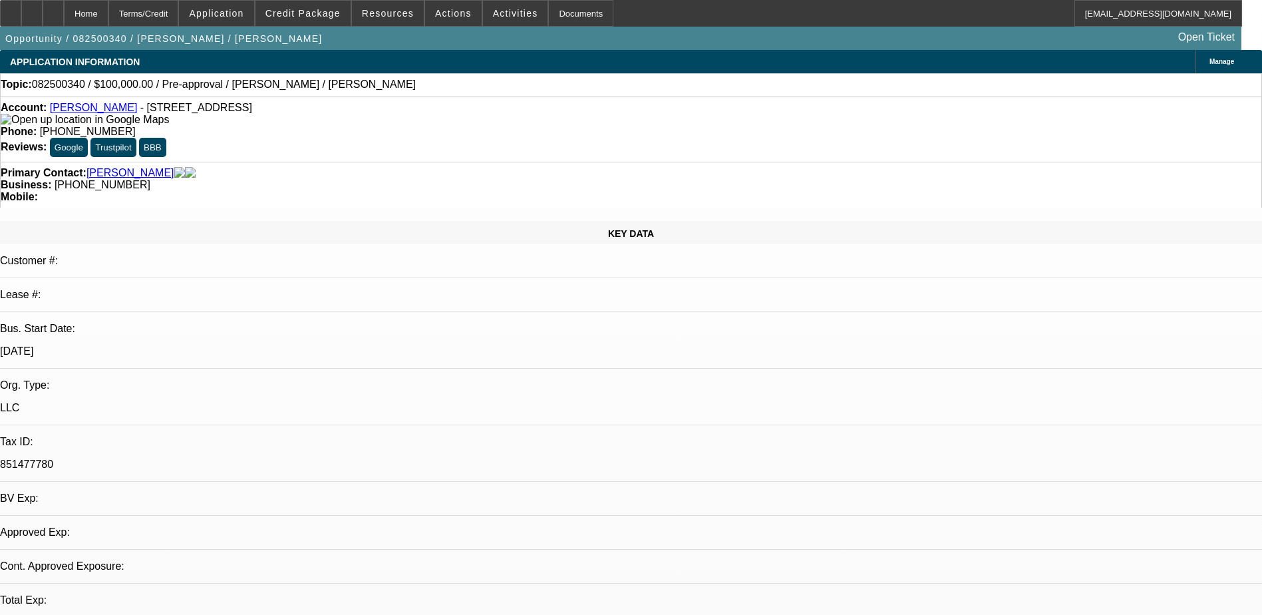
select select "0"
select select "2"
select select "0.1"
select select "1"
select select "2"
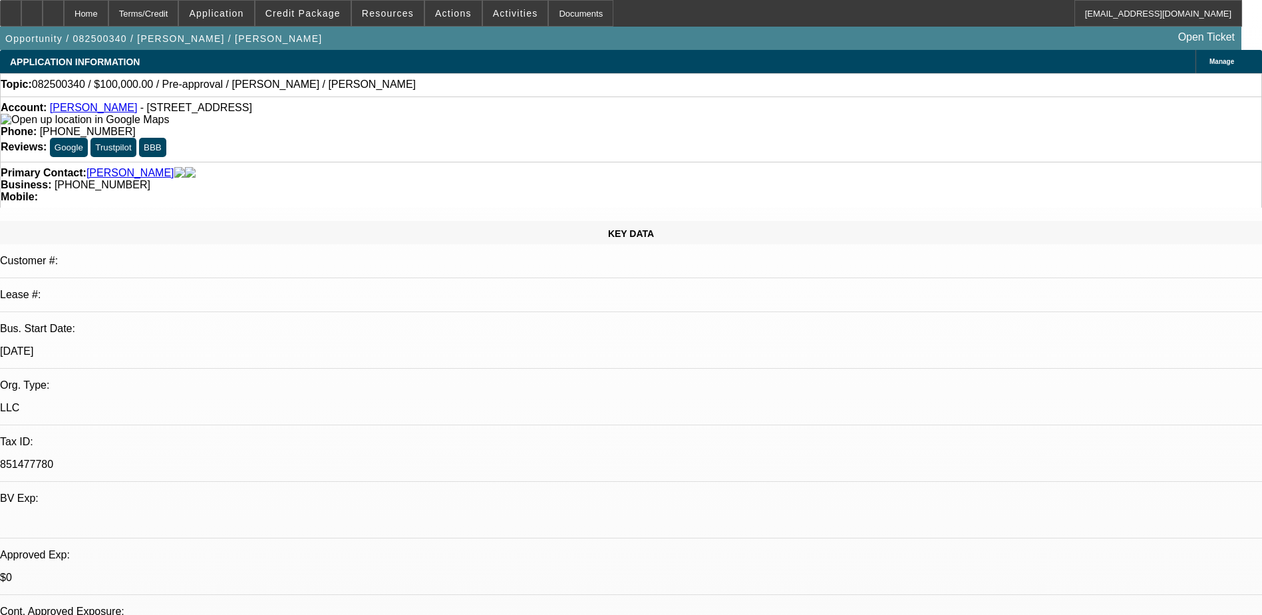
select select "4"
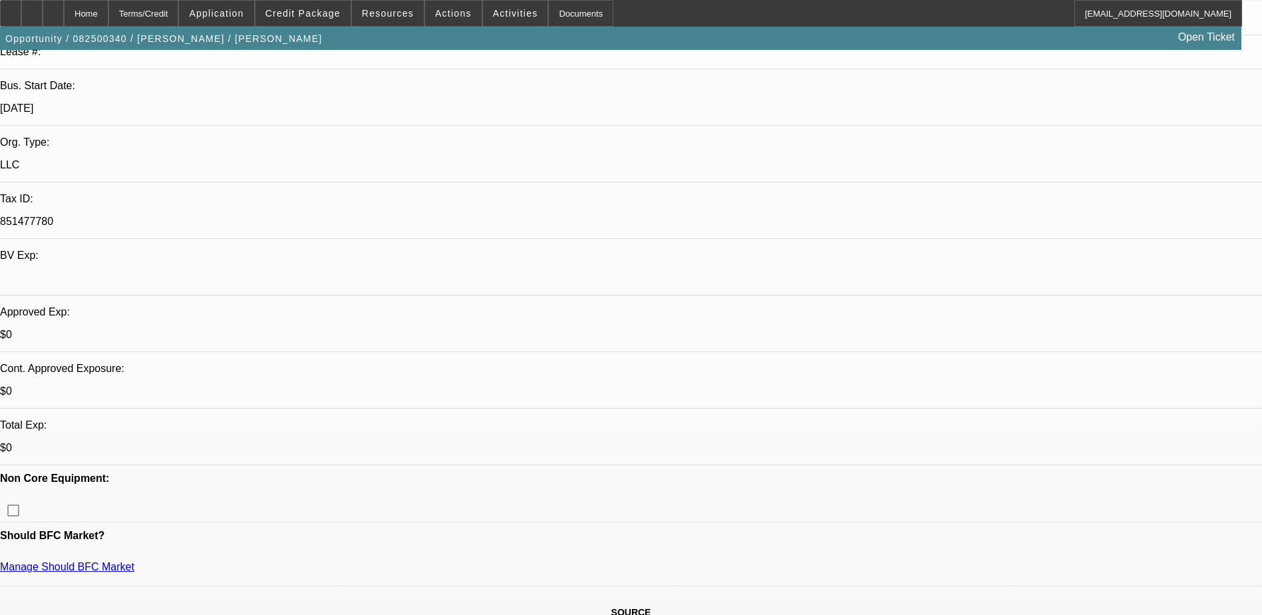
scroll to position [266, 0]
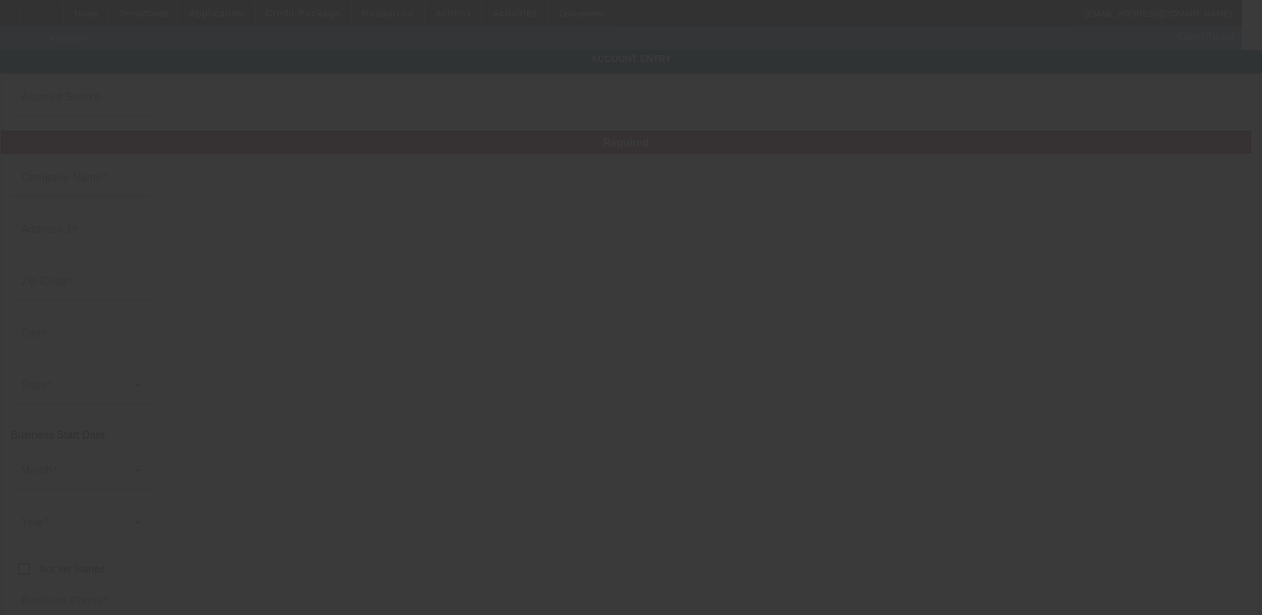
type input "[PERSON_NAME]"
type input "[STREET_ADDRESS]"
type input "29550"
type input "[GEOGRAPHIC_DATA]"
type input "[PHONE_NUMBER]"
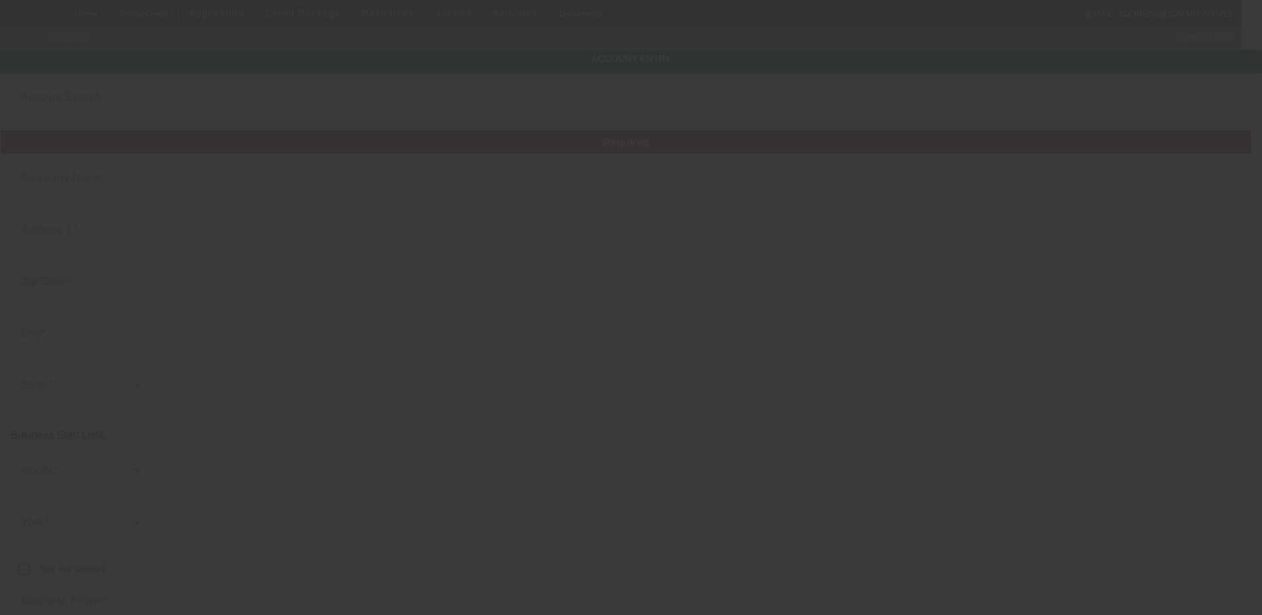
type input "851477780"
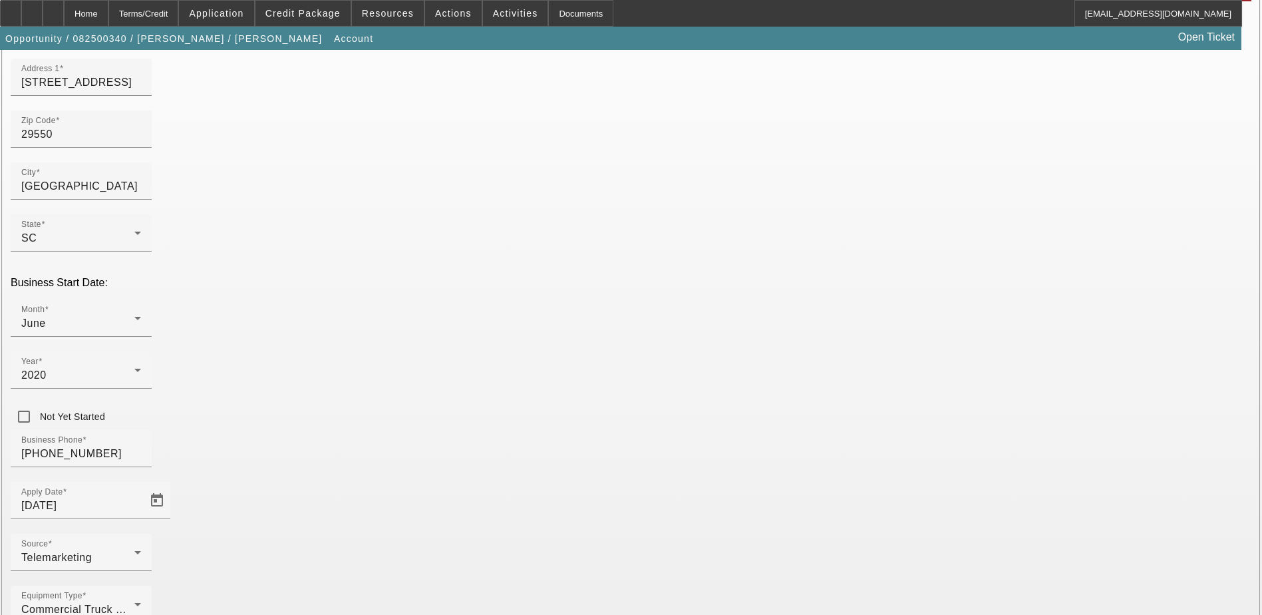
scroll to position [170, 0]
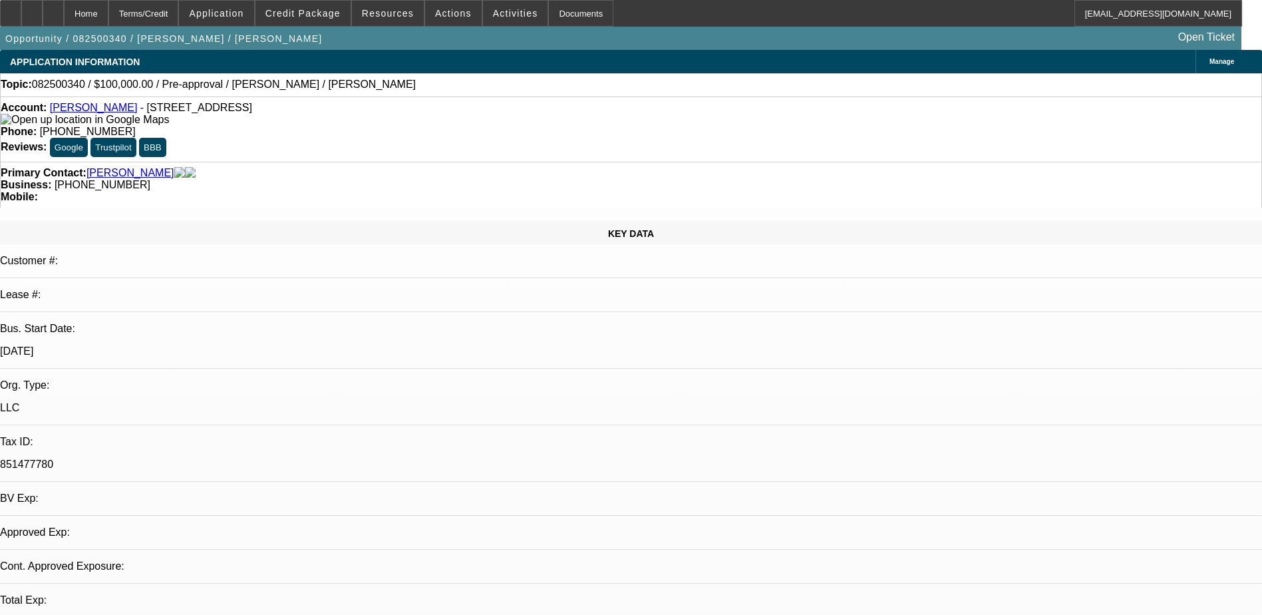
select select "0"
select select "2"
select select "0.1"
select select "4"
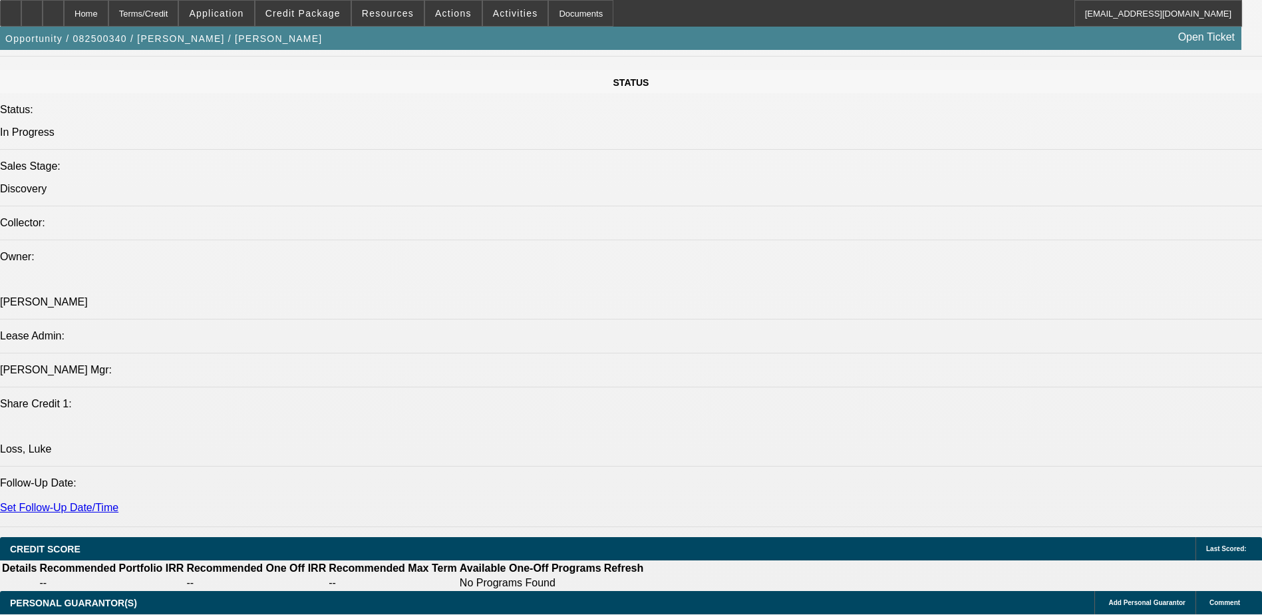
scroll to position [1397, 0]
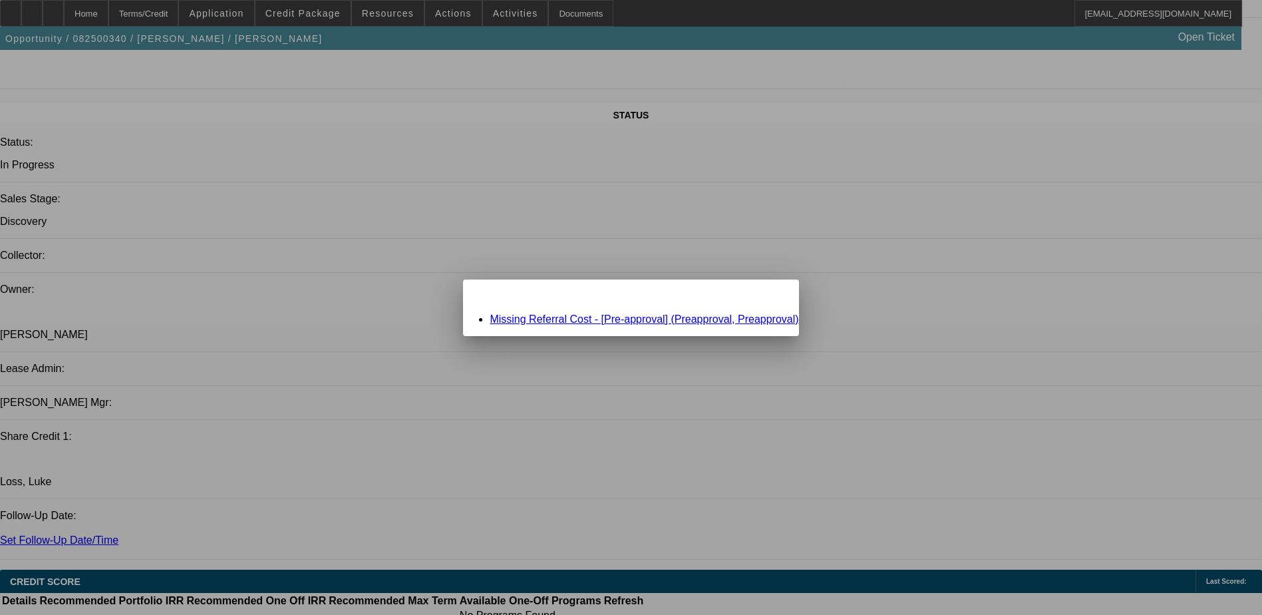
scroll to position [0, 0]
click at [663, 317] on link "Missing Referral Cost - [Pre-approval] (Preapproval, Preapproval)" at bounding box center [644, 318] width 309 height 11
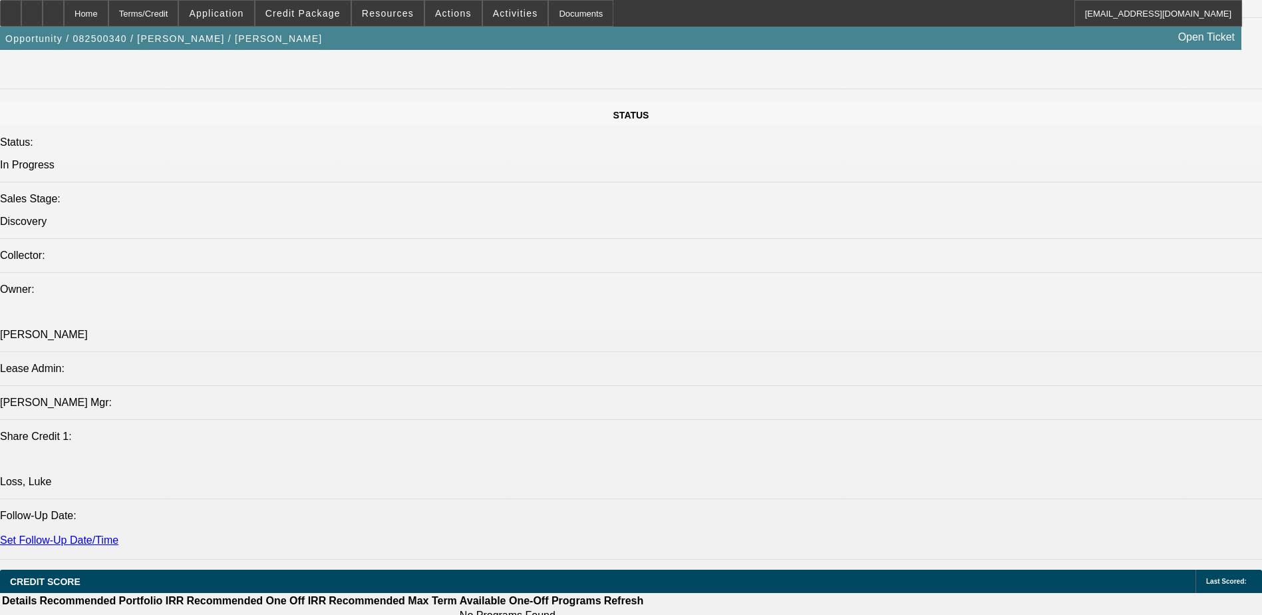
scroll to position [1397, 0]
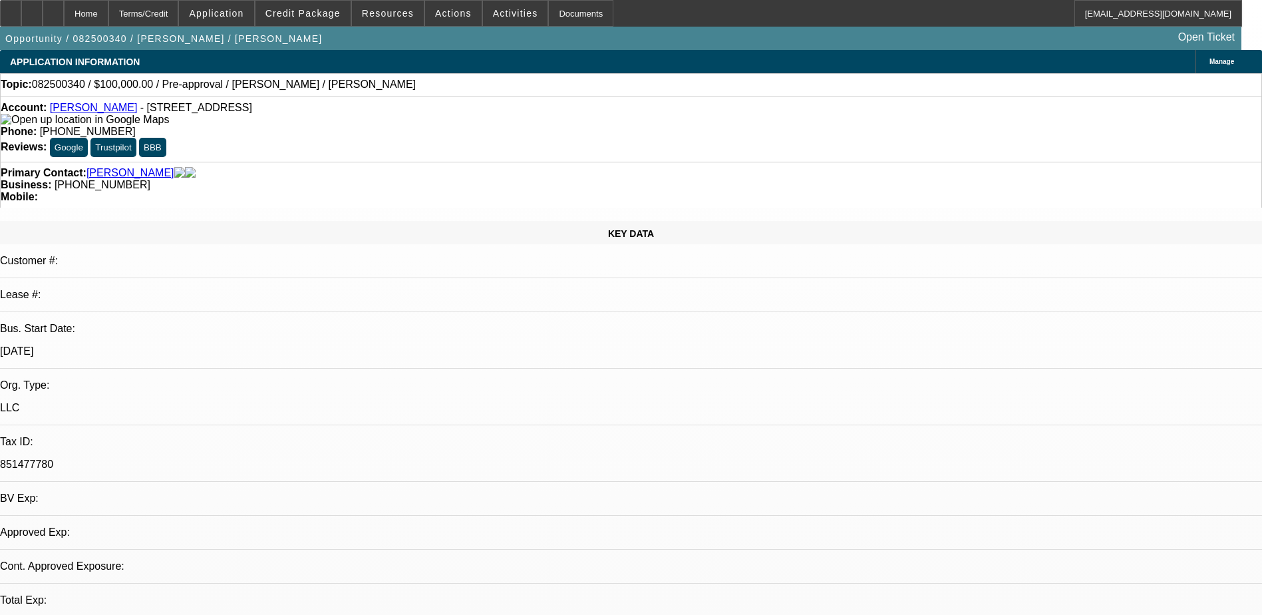
select select "0"
select select "2"
select select "0.1"
select select "4"
